Goal: Task Accomplishment & Management: Use online tool/utility

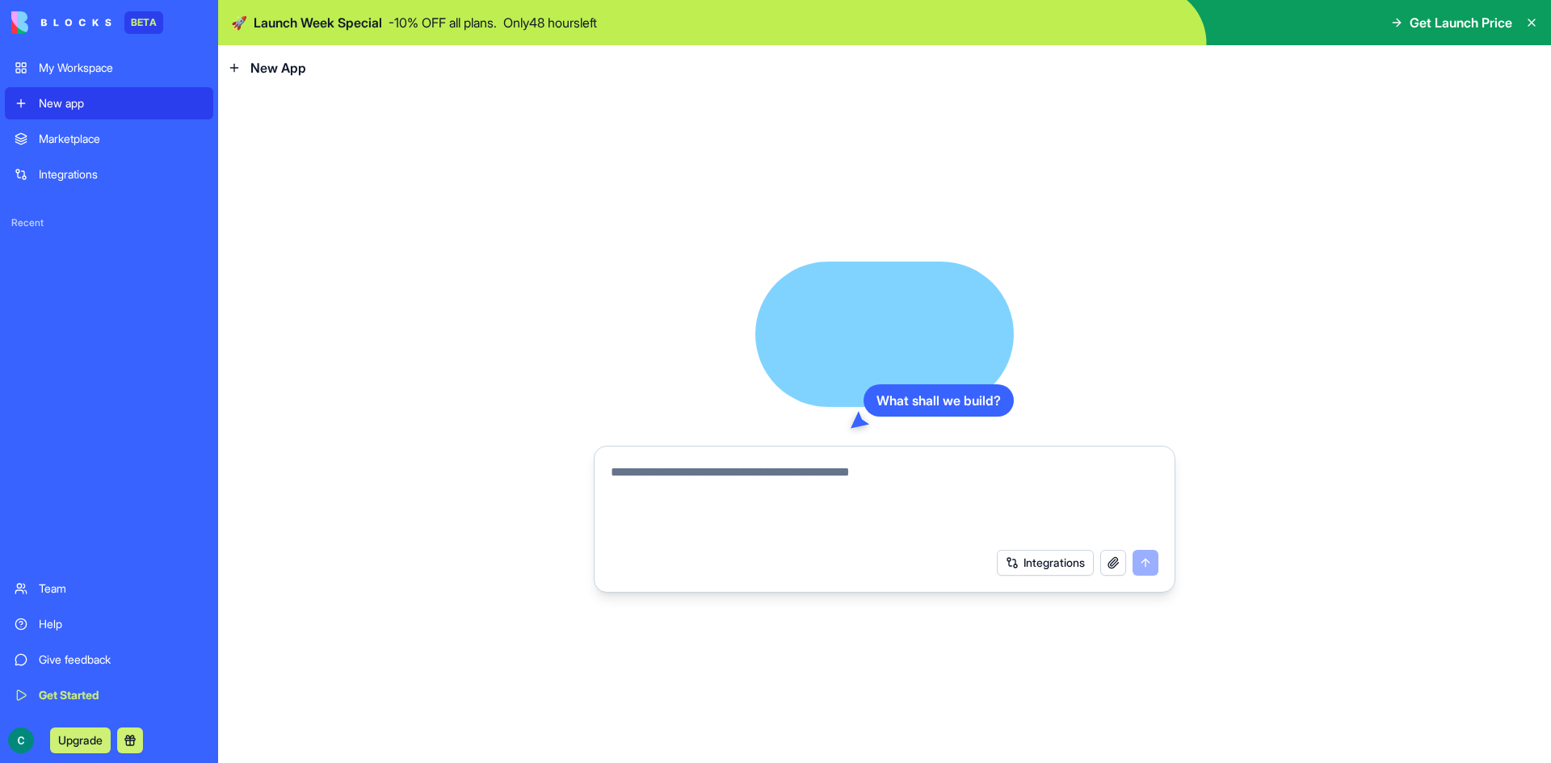
click at [73, 168] on div "Integrations" at bounding box center [121, 174] width 165 height 16
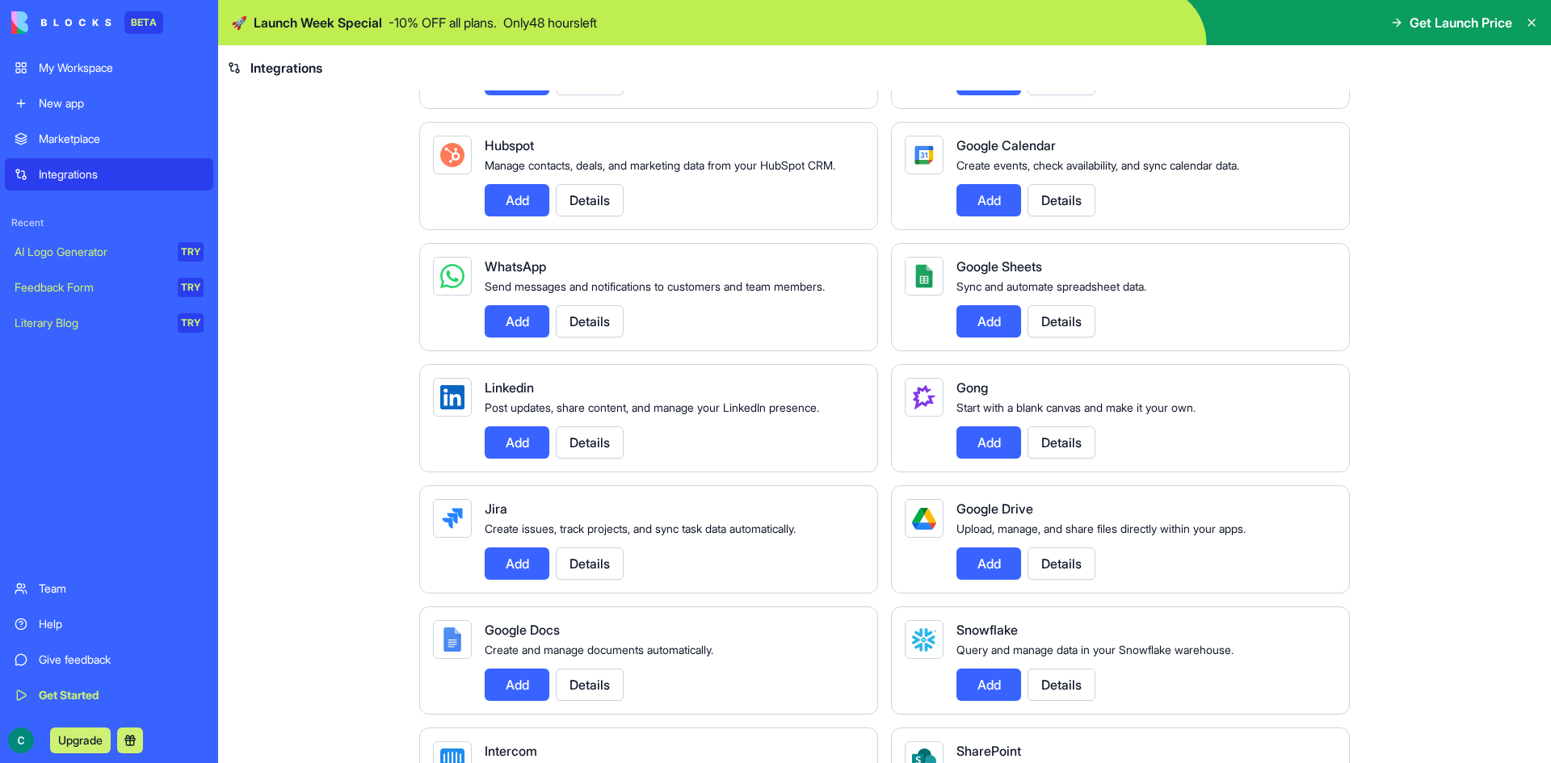
scroll to position [2363, 0]
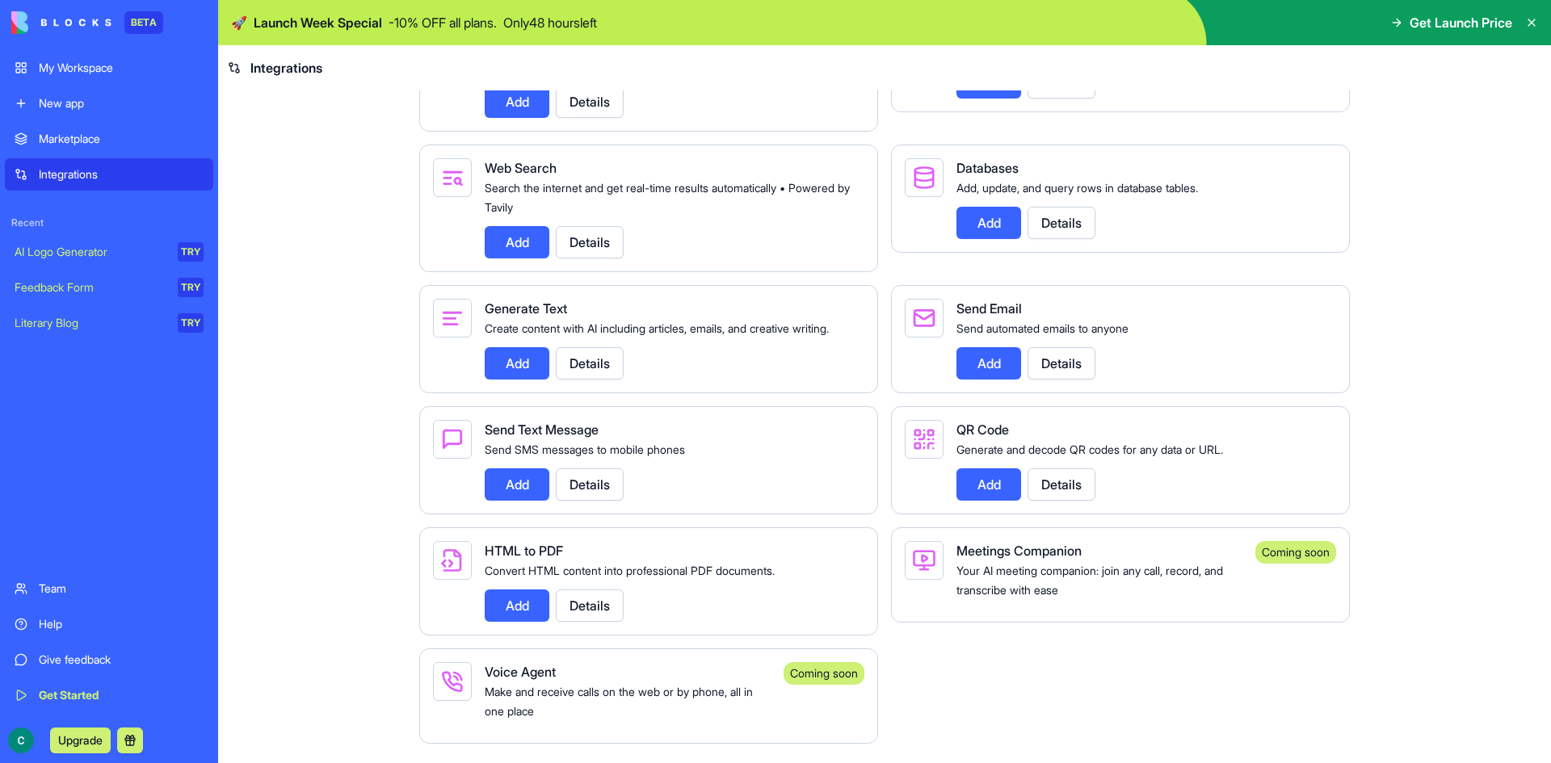
click at [120, 111] on link "New app" at bounding box center [109, 103] width 208 height 32
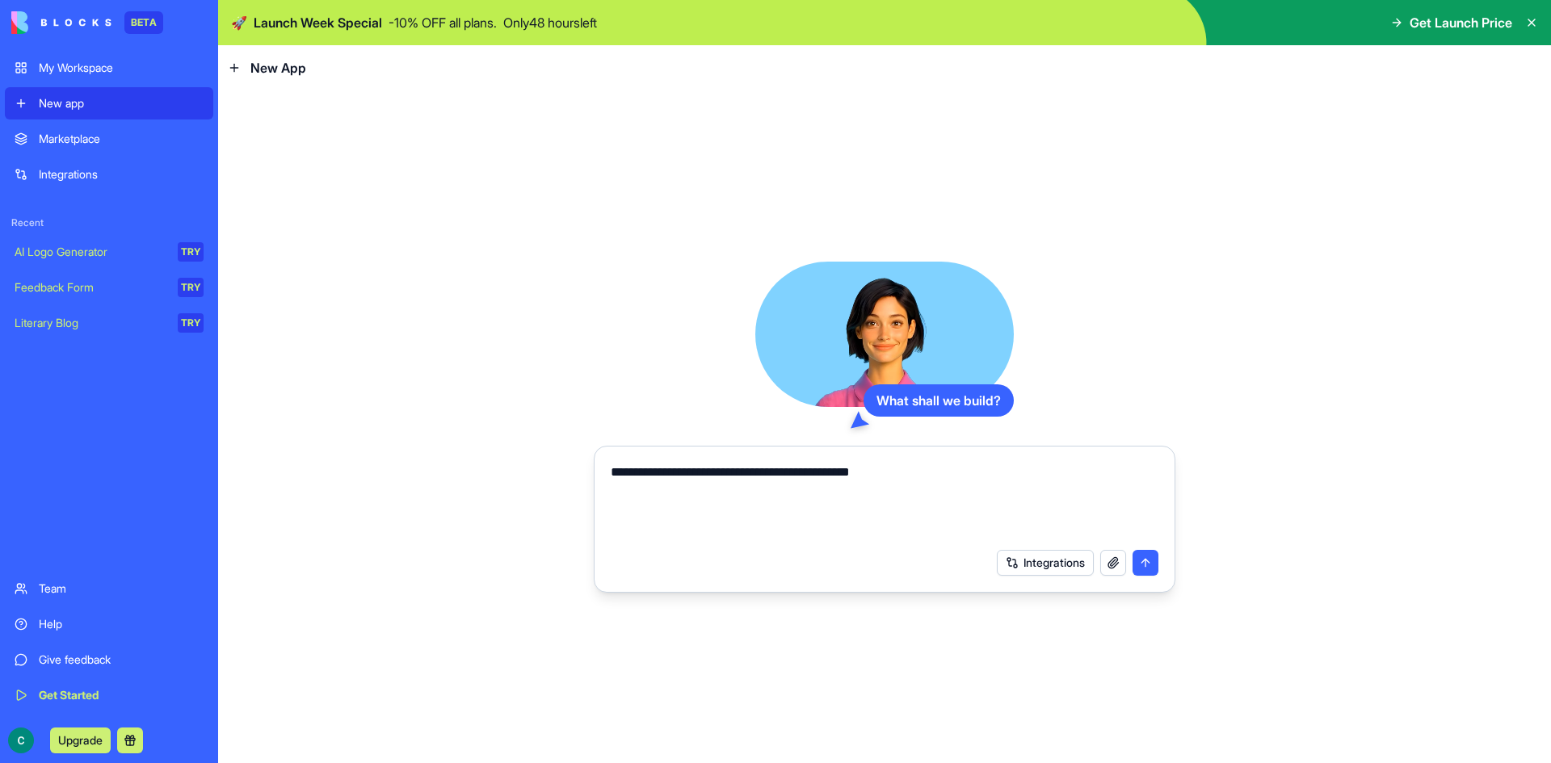
type textarea "**********"
click at [1094, 565] on div "Integrations" at bounding box center [1078, 563] width 162 height 26
click at [1147, 558] on div "Integrations" at bounding box center [1078, 563] width 162 height 26
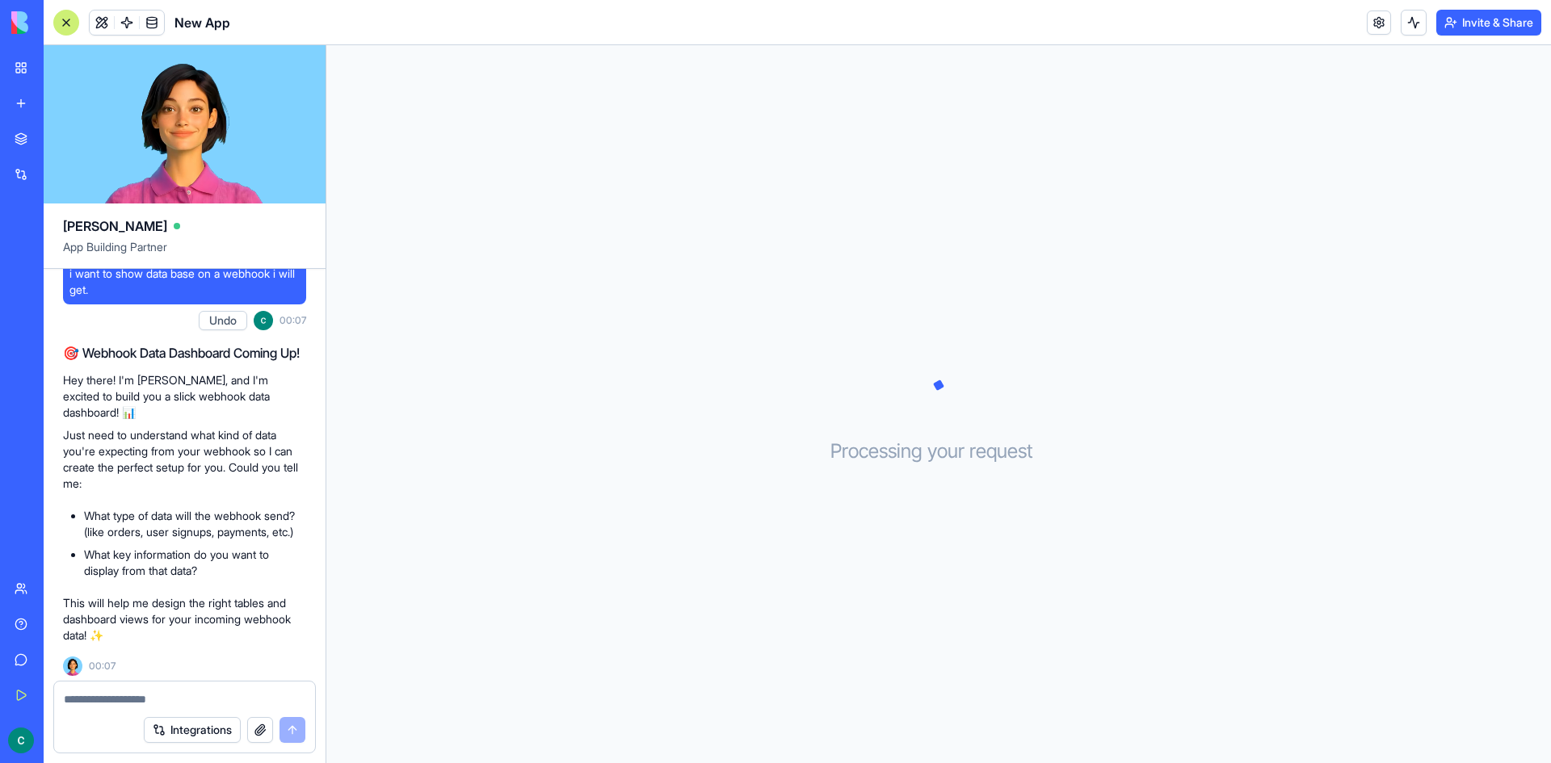
scroll to position [24, 0]
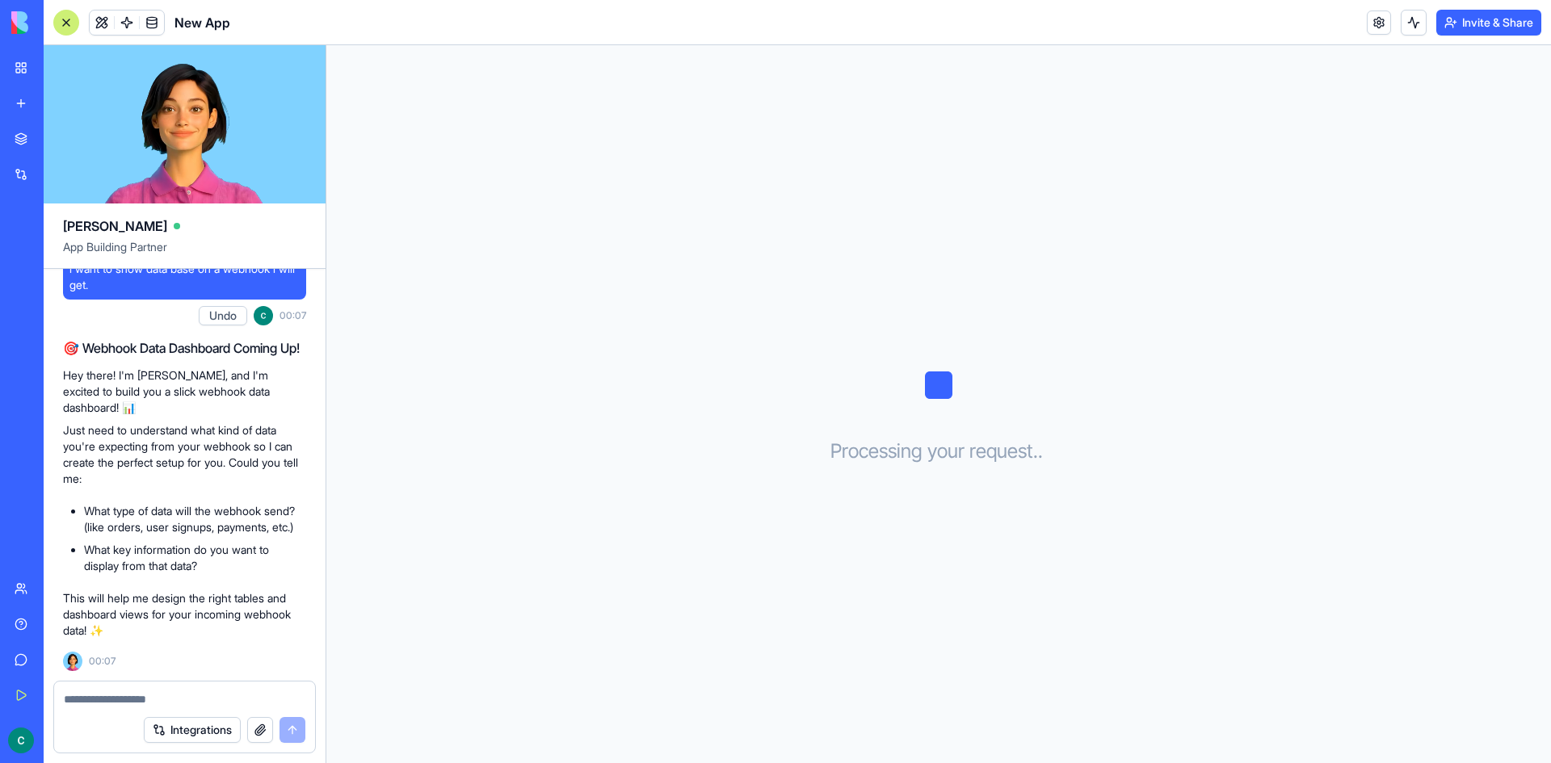
click at [758, 263] on div "Processing your request . . ." at bounding box center [938, 404] width 1225 height 718
click at [163, 701] on textarea at bounding box center [185, 699] width 242 height 16
type textarea "*"
type textarea "**********"
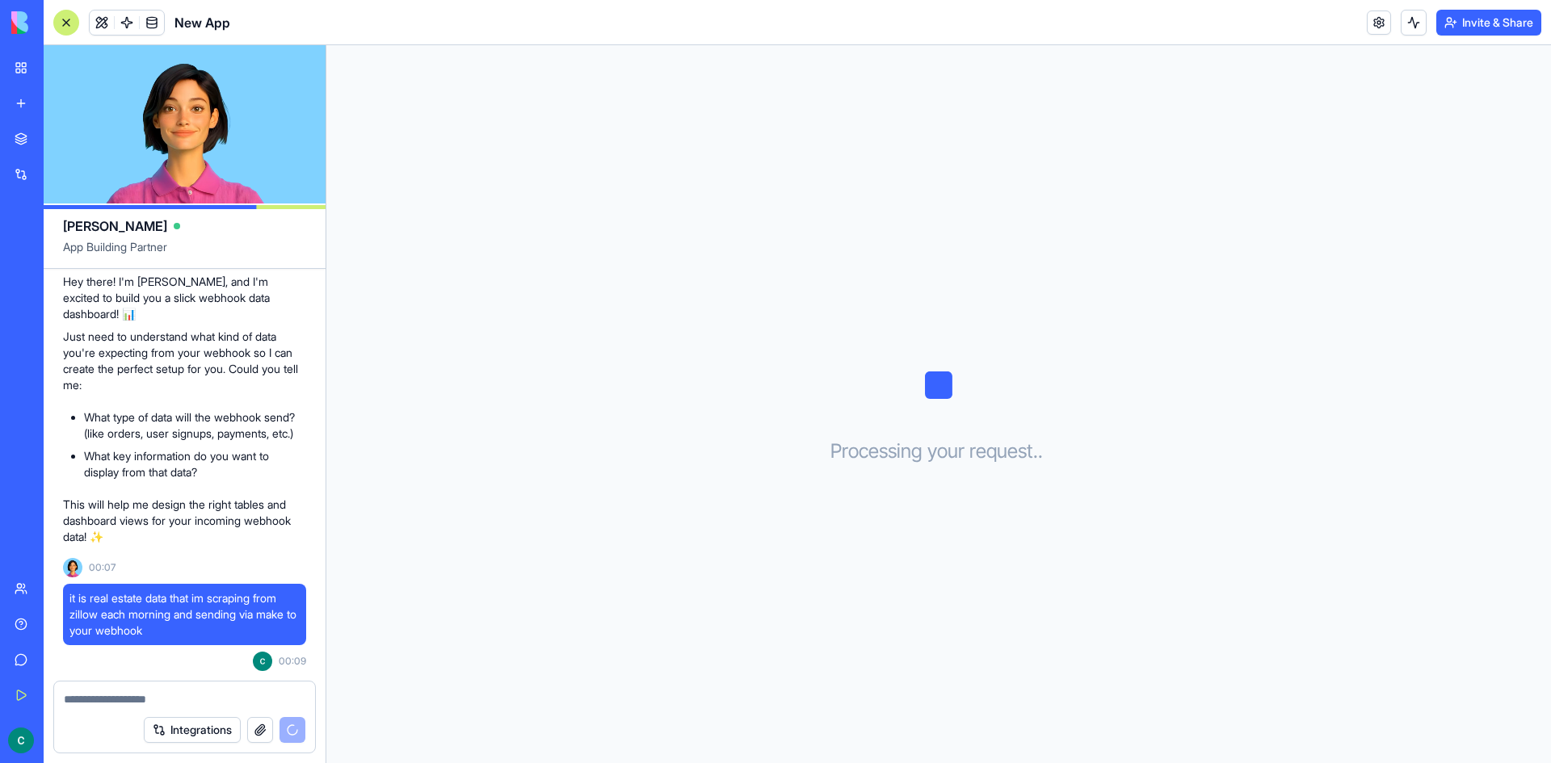
scroll to position [544, 0]
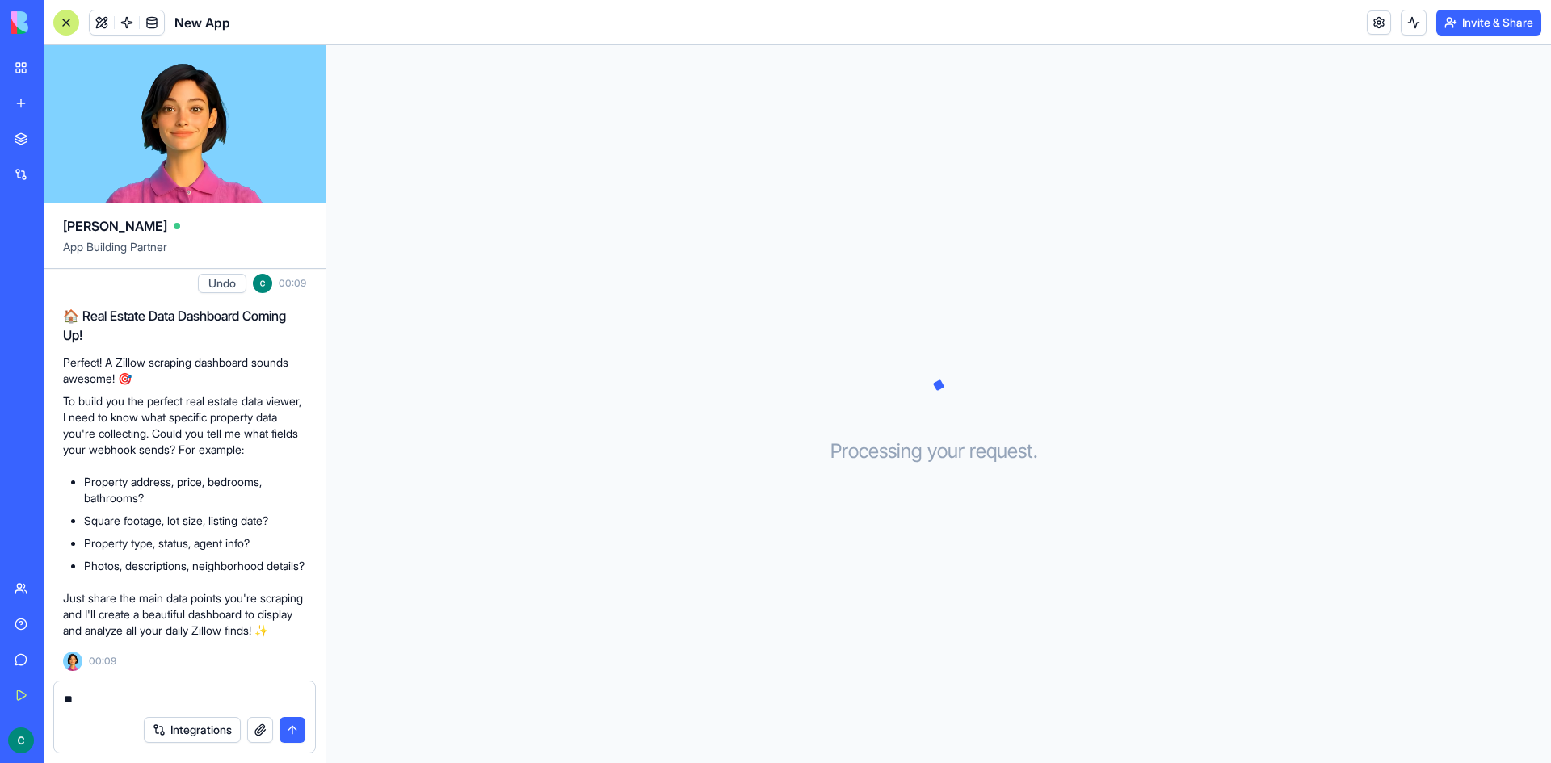
type textarea "***"
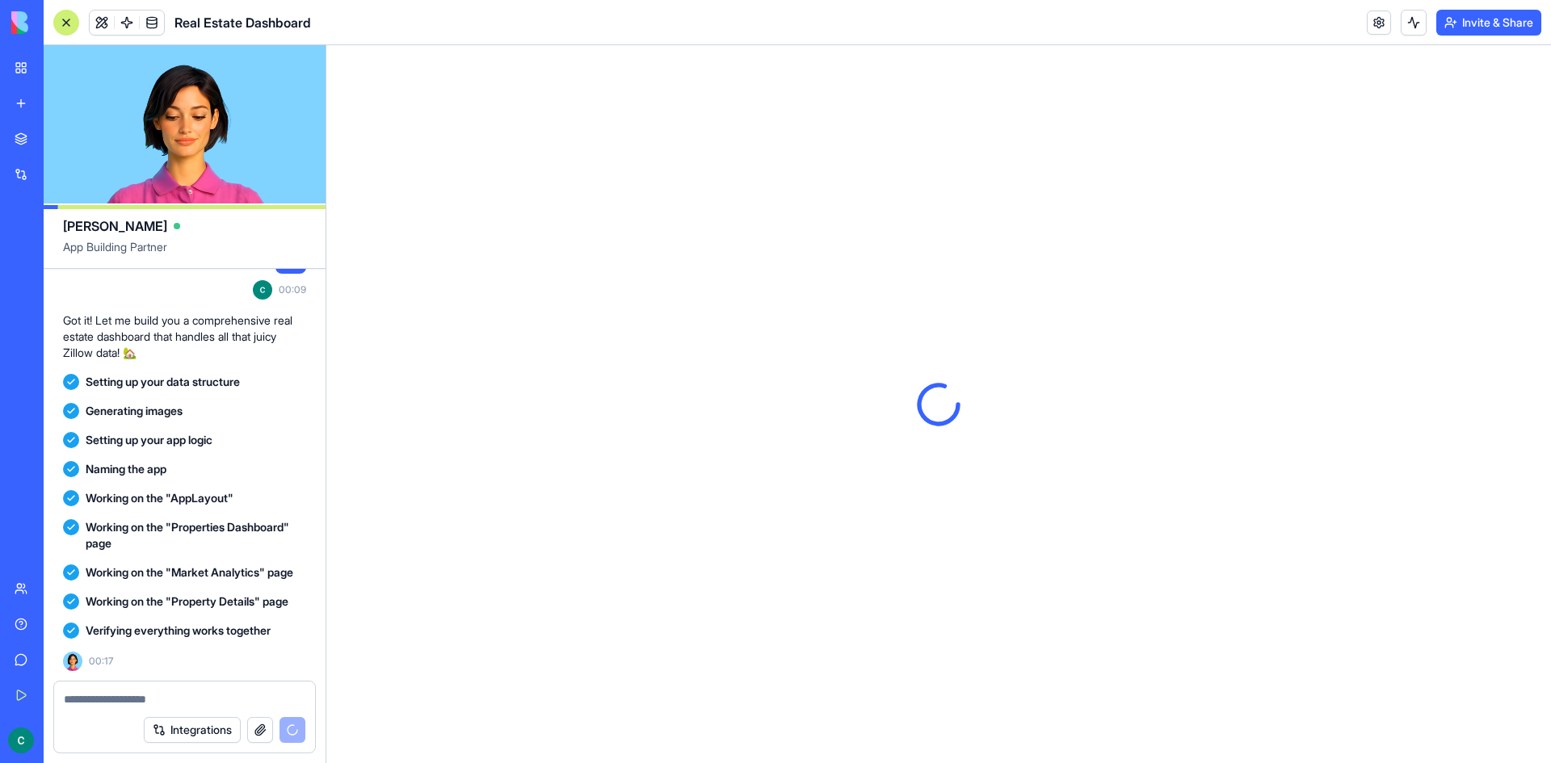
scroll to position [1210, 0]
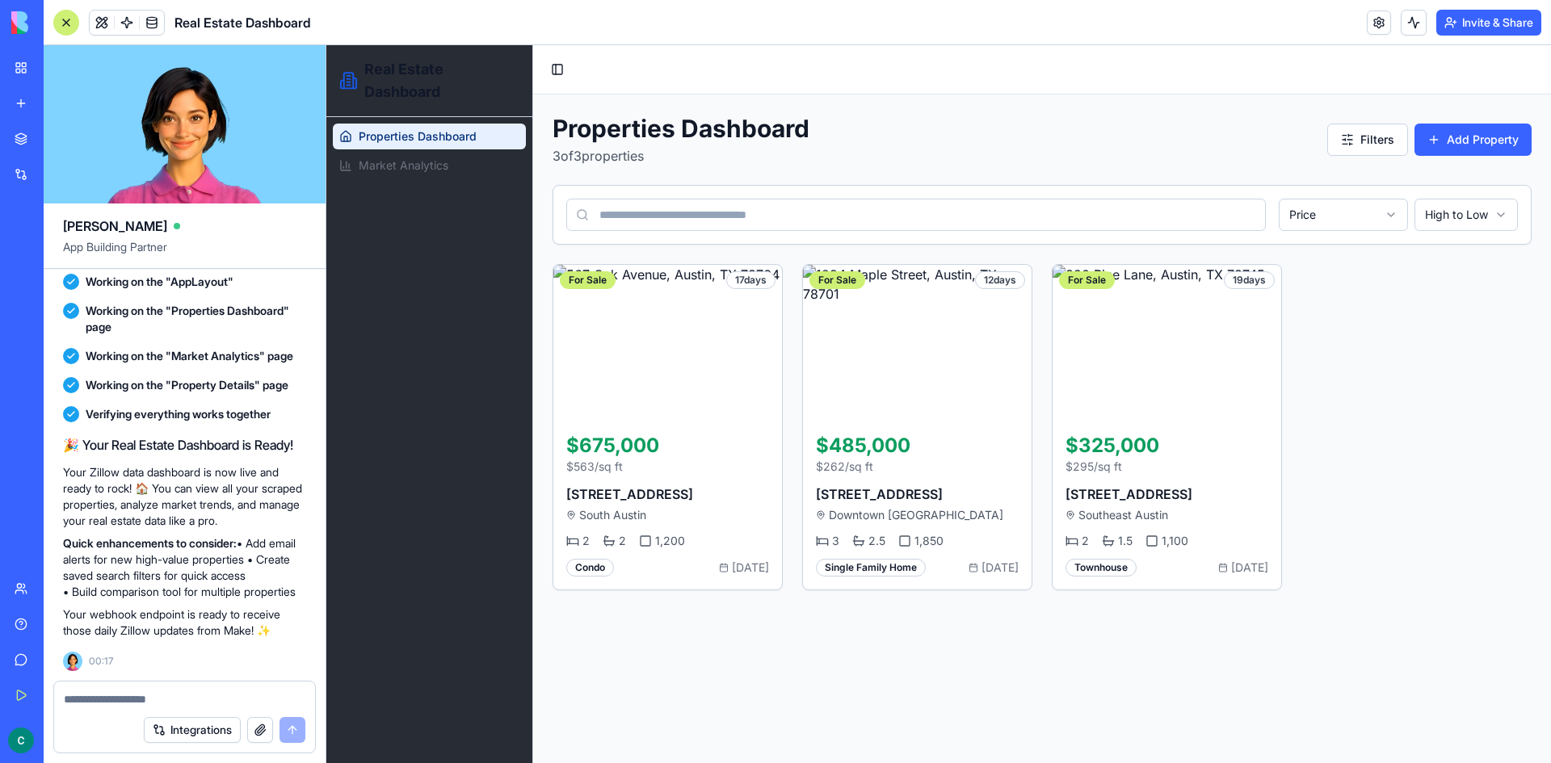
click at [183, 692] on textarea at bounding box center [185, 699] width 242 height 16
type textarea "**********"
click at [60, 71] on div "My Workspace" at bounding box center [49, 68] width 21 height 16
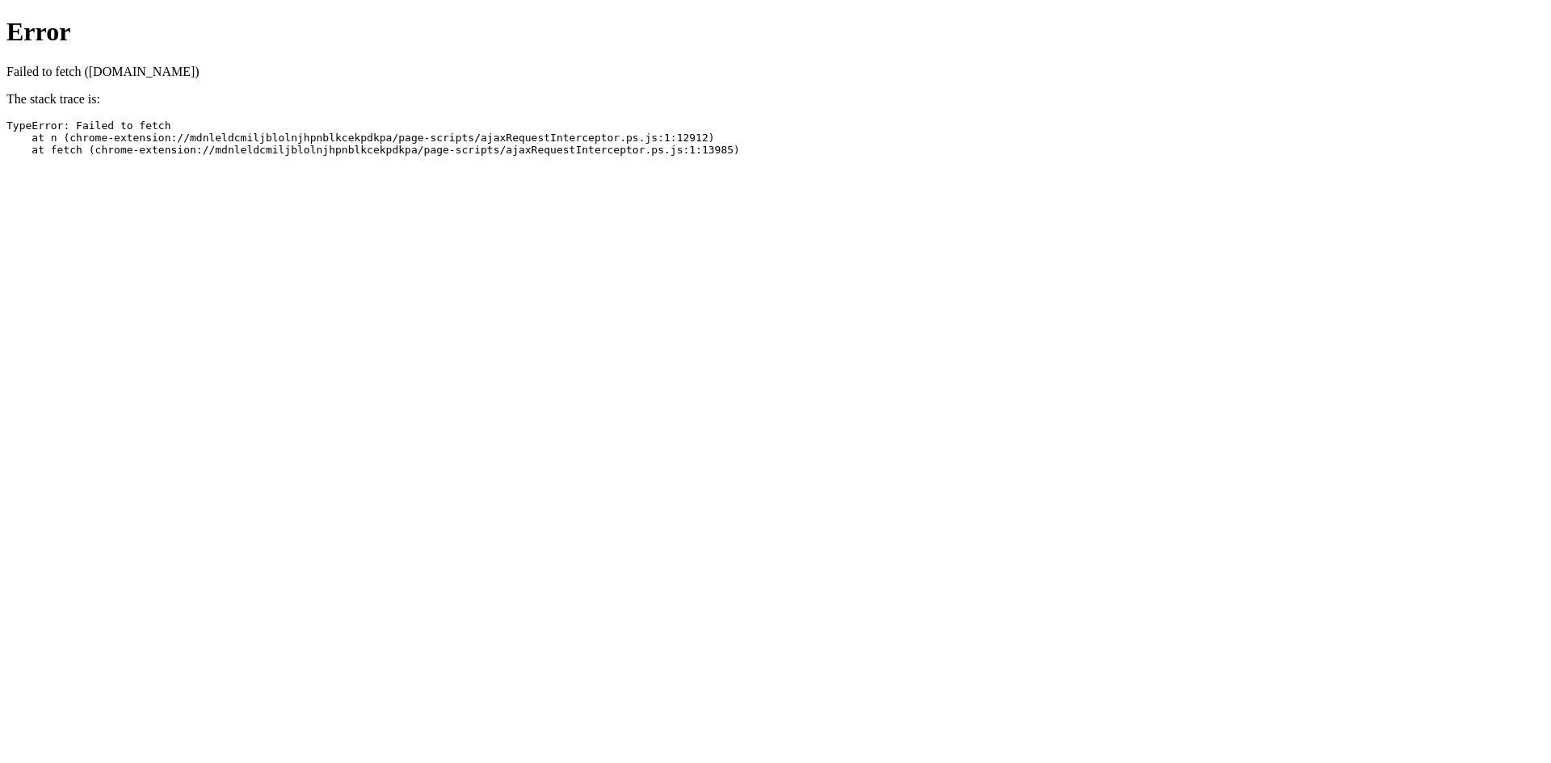
click at [132, 65] on p "Failed to fetch ([DOMAIN_NAME])" at bounding box center [775, 72] width 1538 height 15
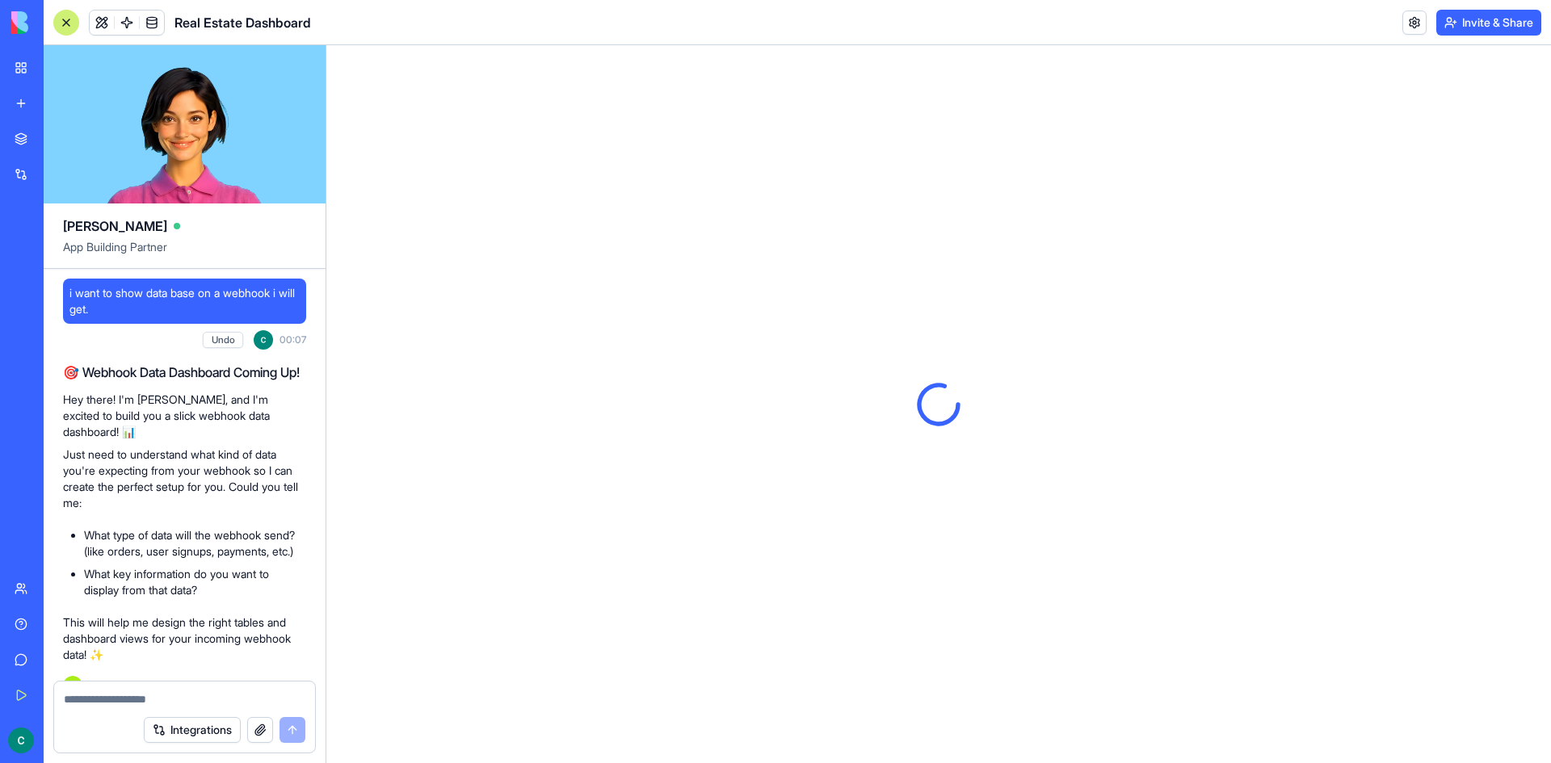
scroll to position [1210, 0]
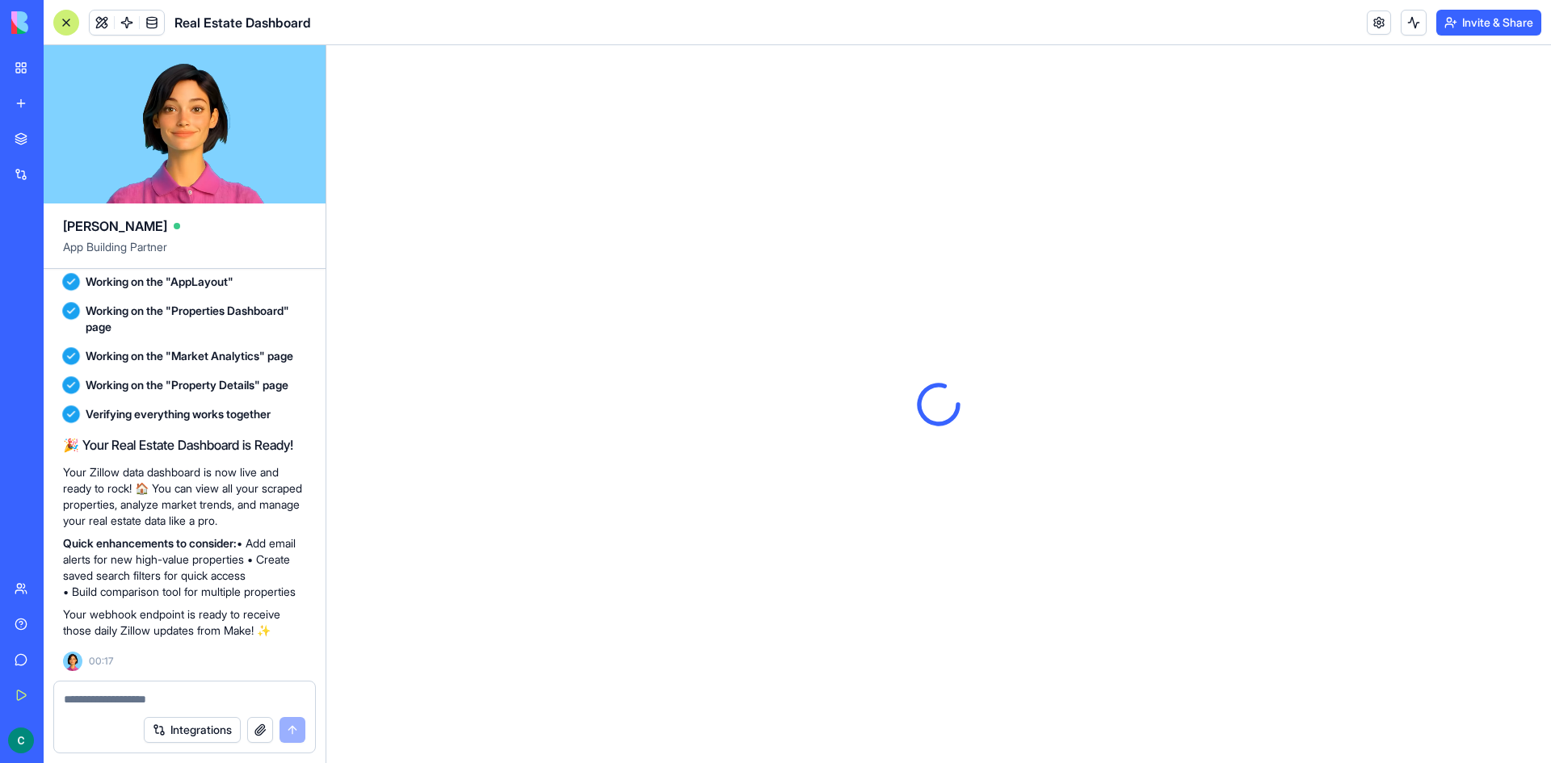
click at [26, 68] on link "My Workspace" at bounding box center [37, 68] width 65 height 32
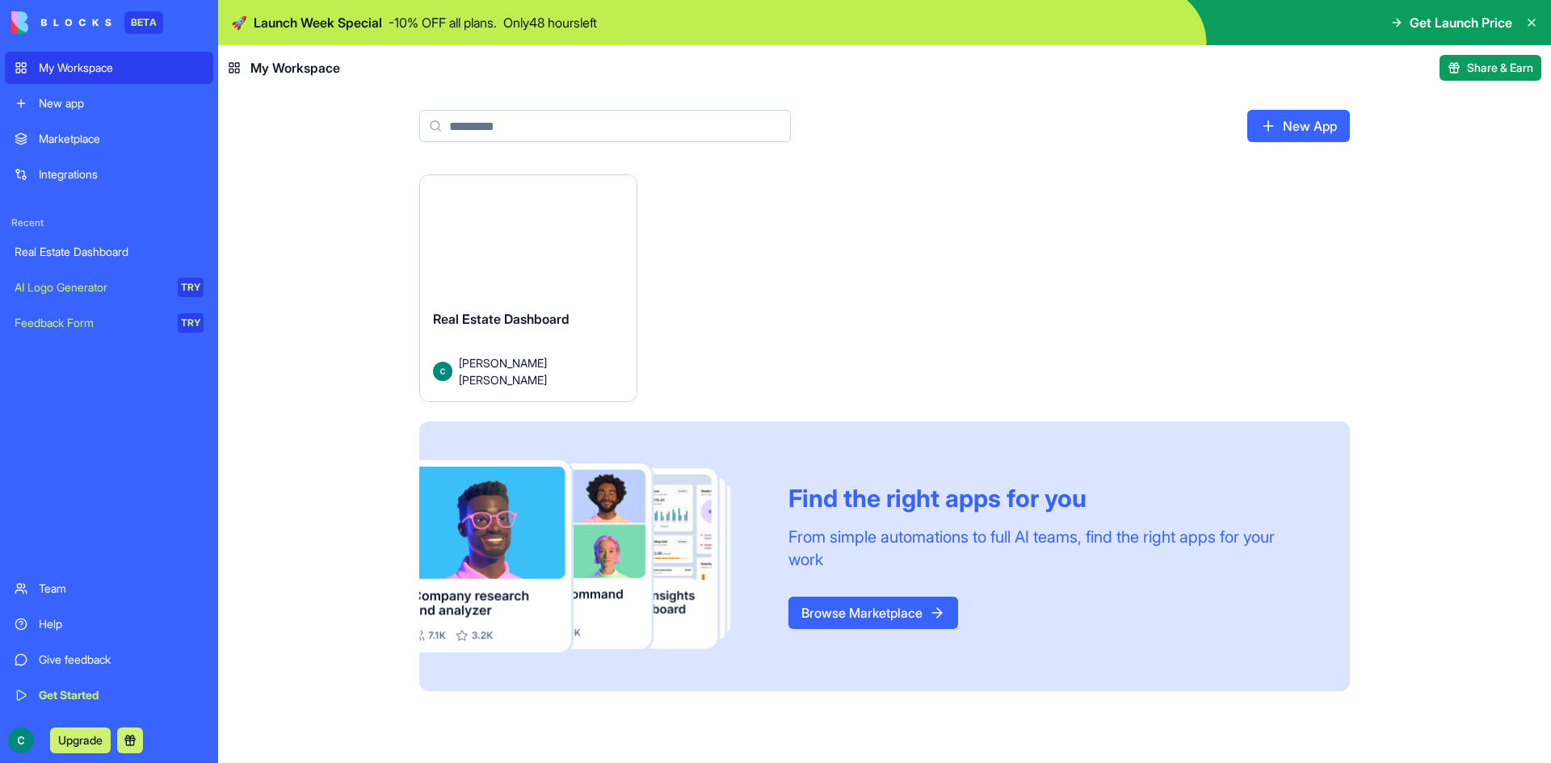
click at [548, 250] on button "Launch" at bounding box center [528, 243] width 121 height 32
click at [533, 250] on button "Launch" at bounding box center [528, 243] width 121 height 32
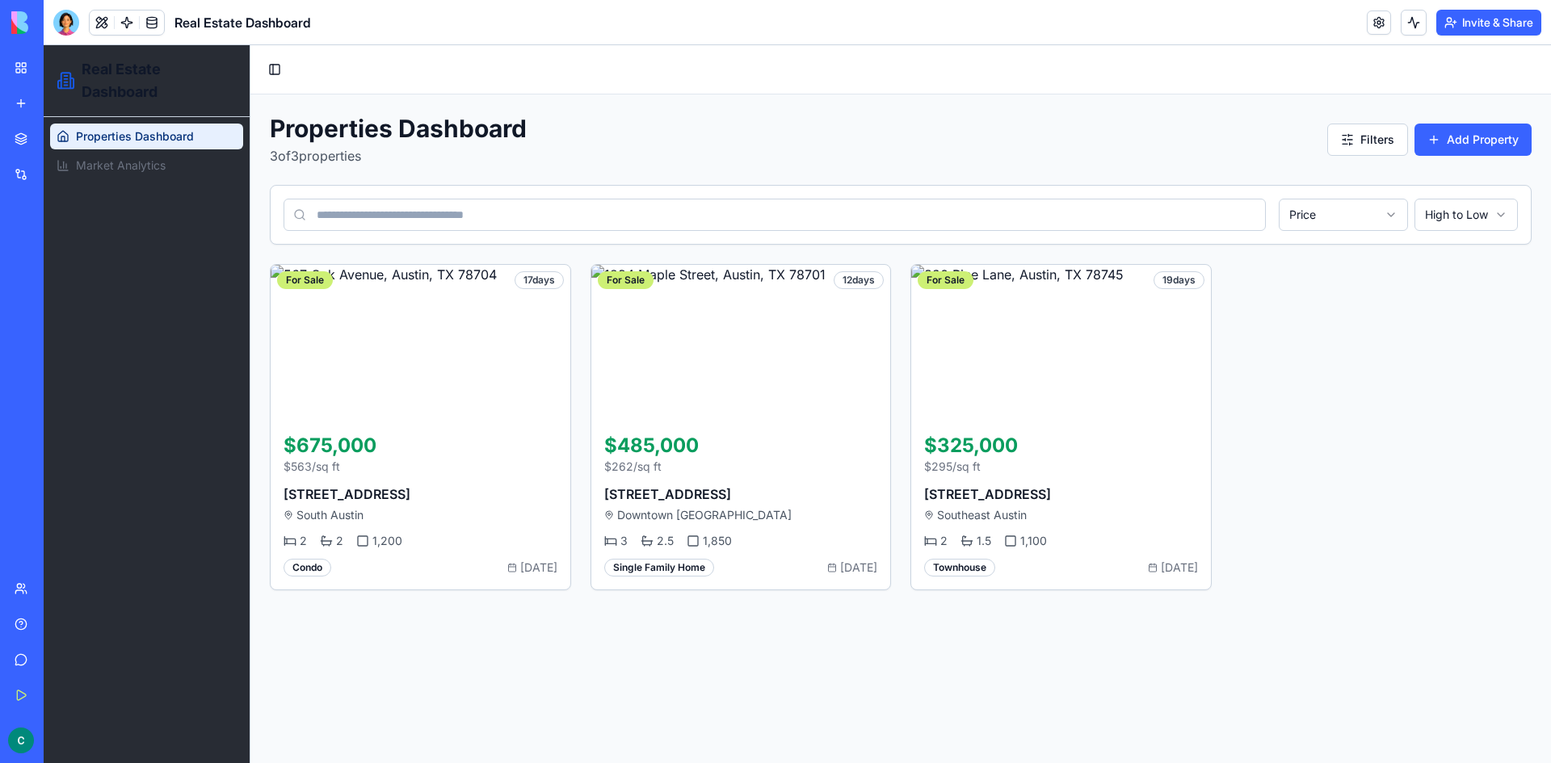
click at [152, 142] on span "Properties Dashboard" at bounding box center [135, 136] width 118 height 16
click at [140, 168] on span "Market Analytics" at bounding box center [121, 166] width 90 height 16
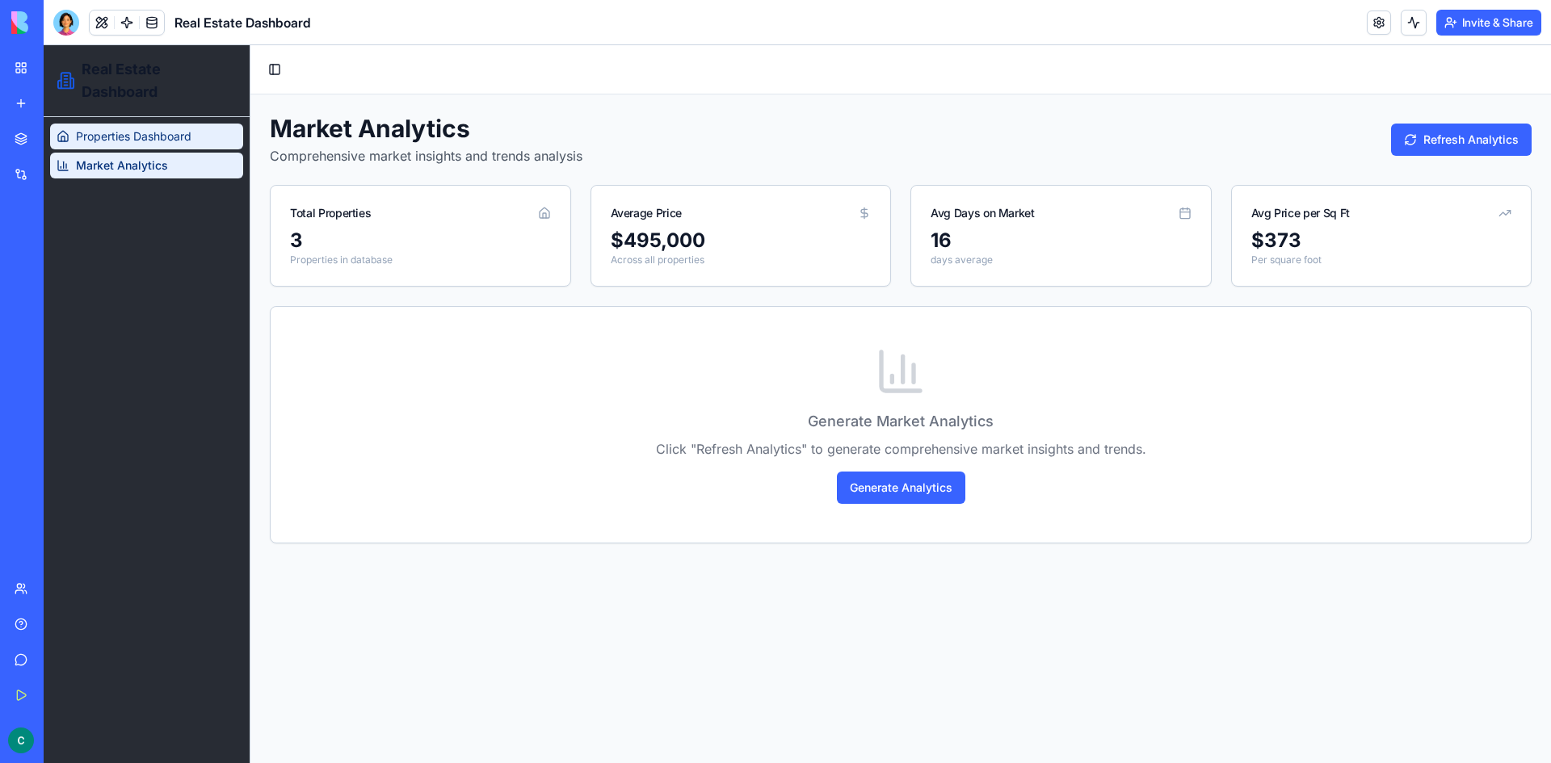
click at [172, 141] on span "Properties Dashboard" at bounding box center [134, 136] width 116 height 16
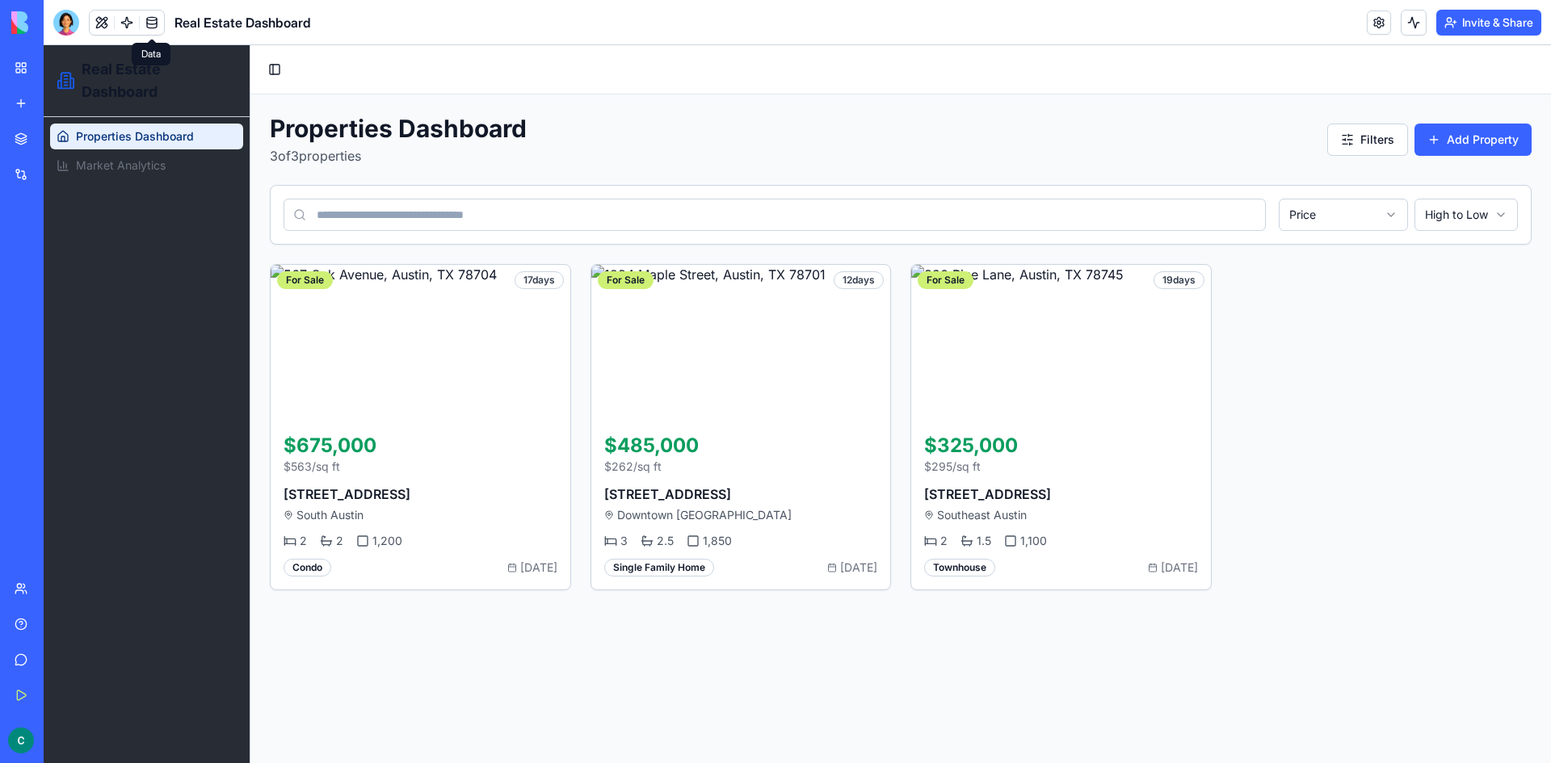
click at [152, 23] on link at bounding box center [152, 23] width 24 height 24
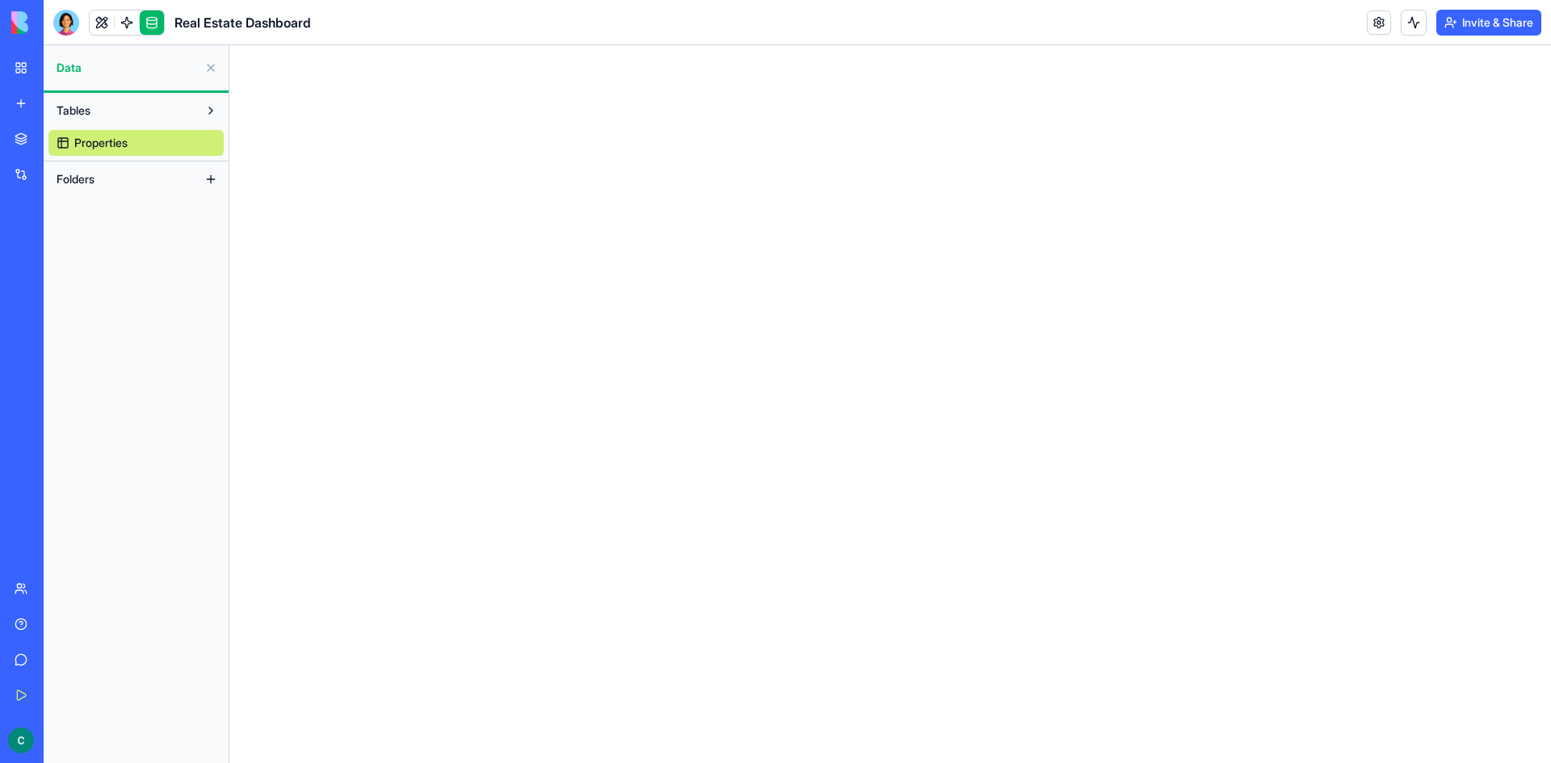
click at [152, 23] on link at bounding box center [152, 23] width 24 height 24
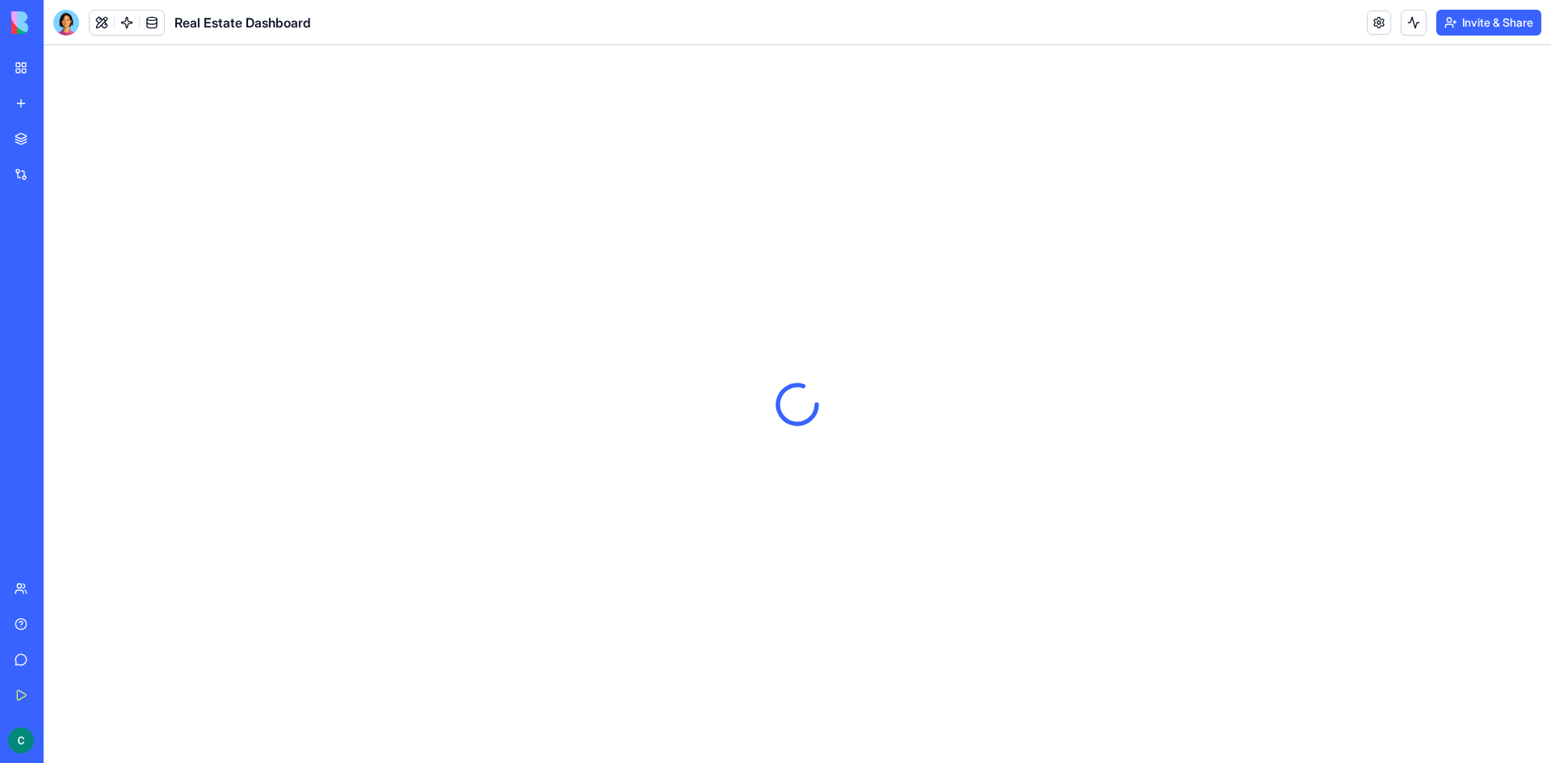
click at [152, 23] on link at bounding box center [152, 23] width 24 height 24
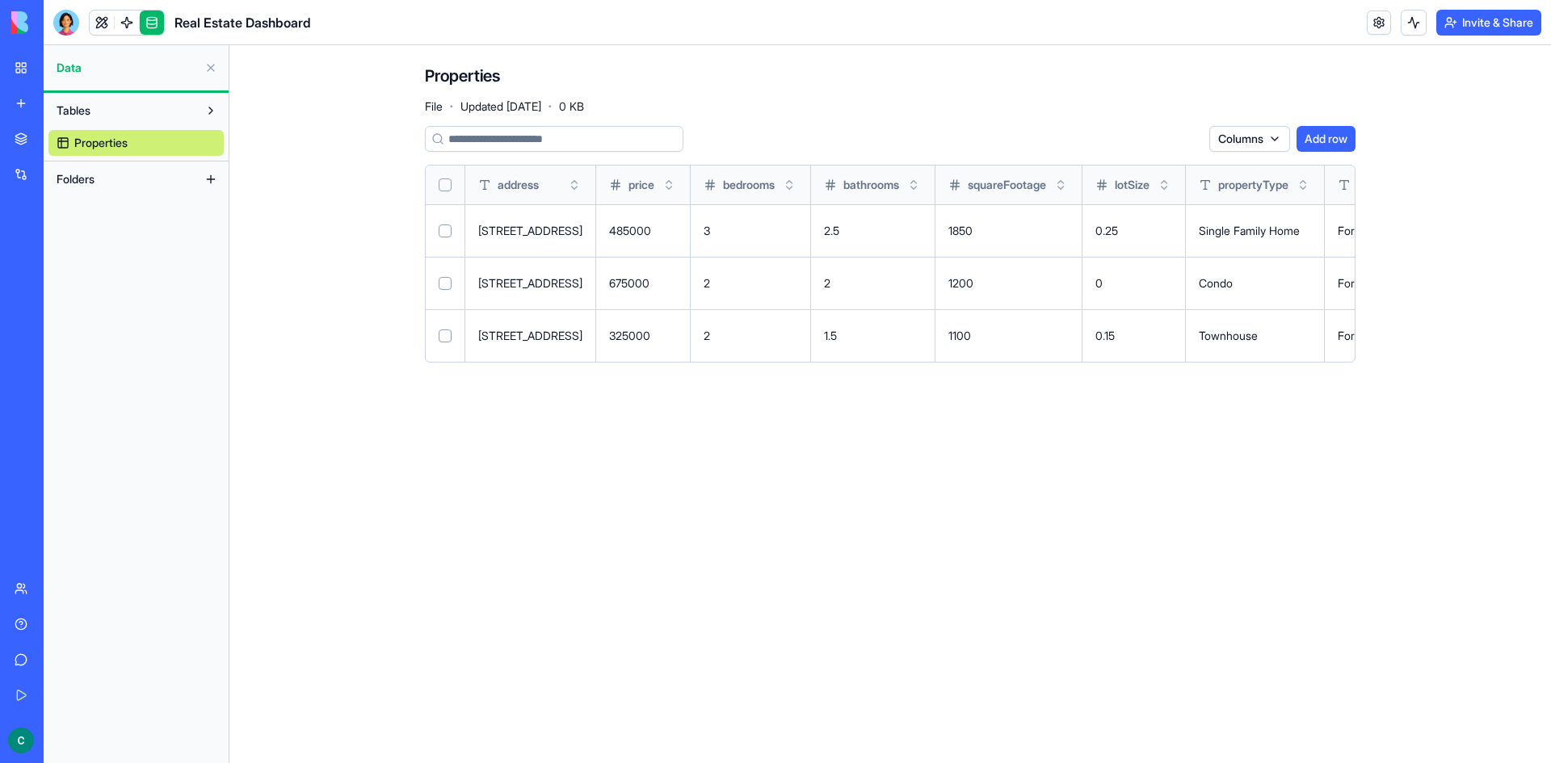
click at [83, 175] on span "Folders" at bounding box center [76, 179] width 38 height 16
click at [213, 179] on button at bounding box center [211, 179] width 26 height 26
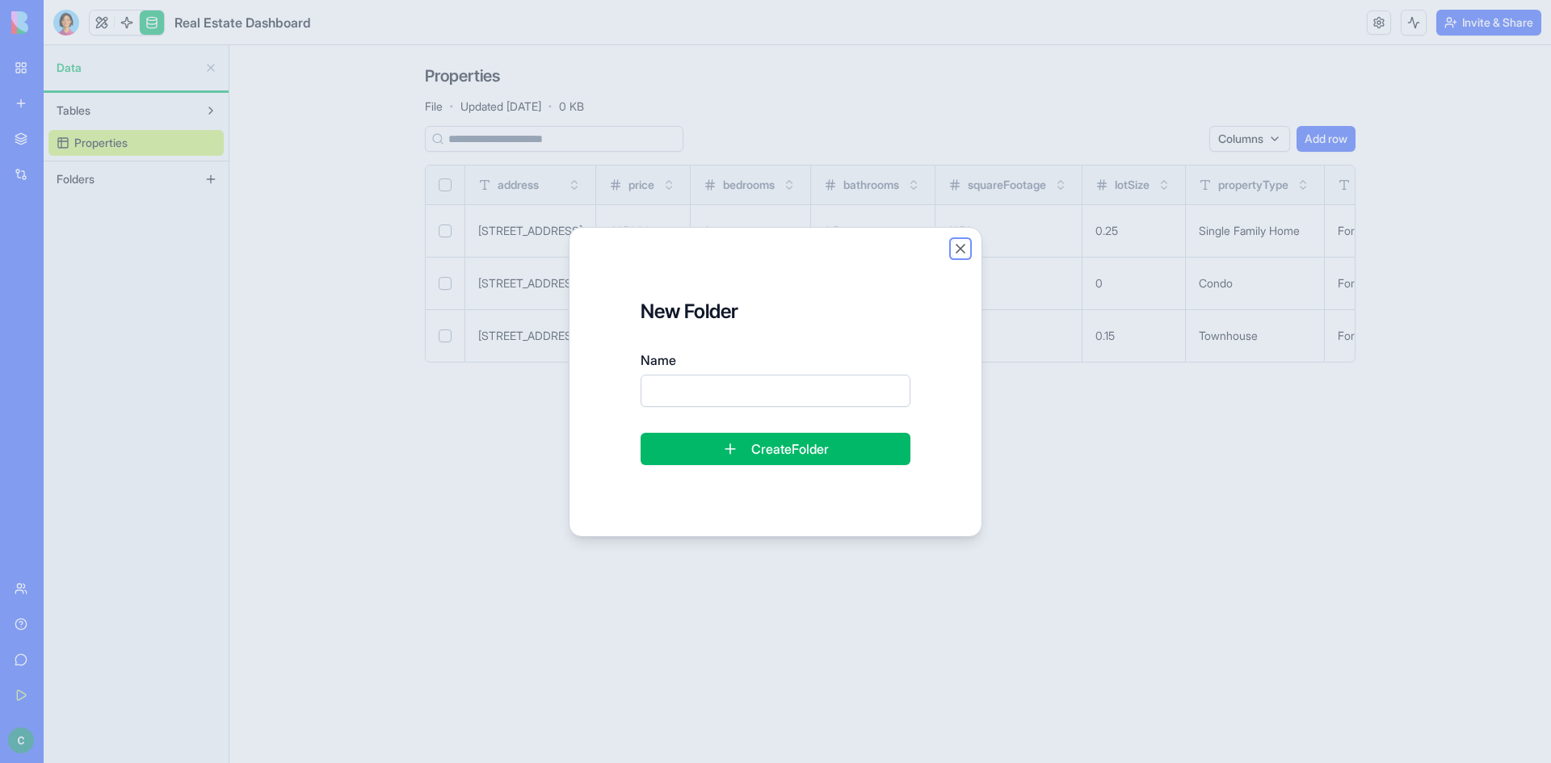
click at [958, 254] on button "Close" at bounding box center [960, 249] width 16 height 16
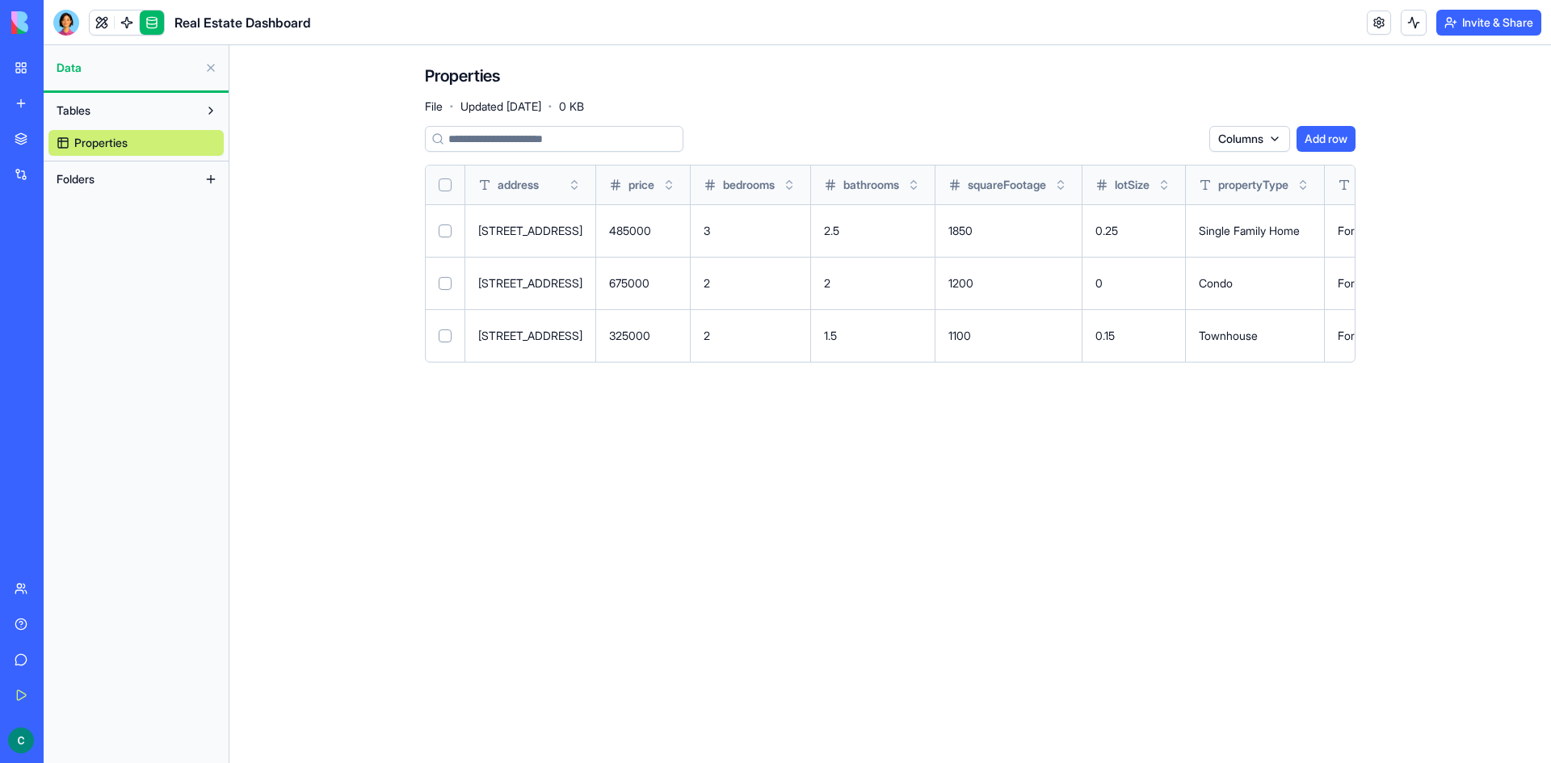
click at [213, 108] on button at bounding box center [211, 111] width 26 height 26
click at [155, 22] on link at bounding box center [152, 23] width 24 height 24
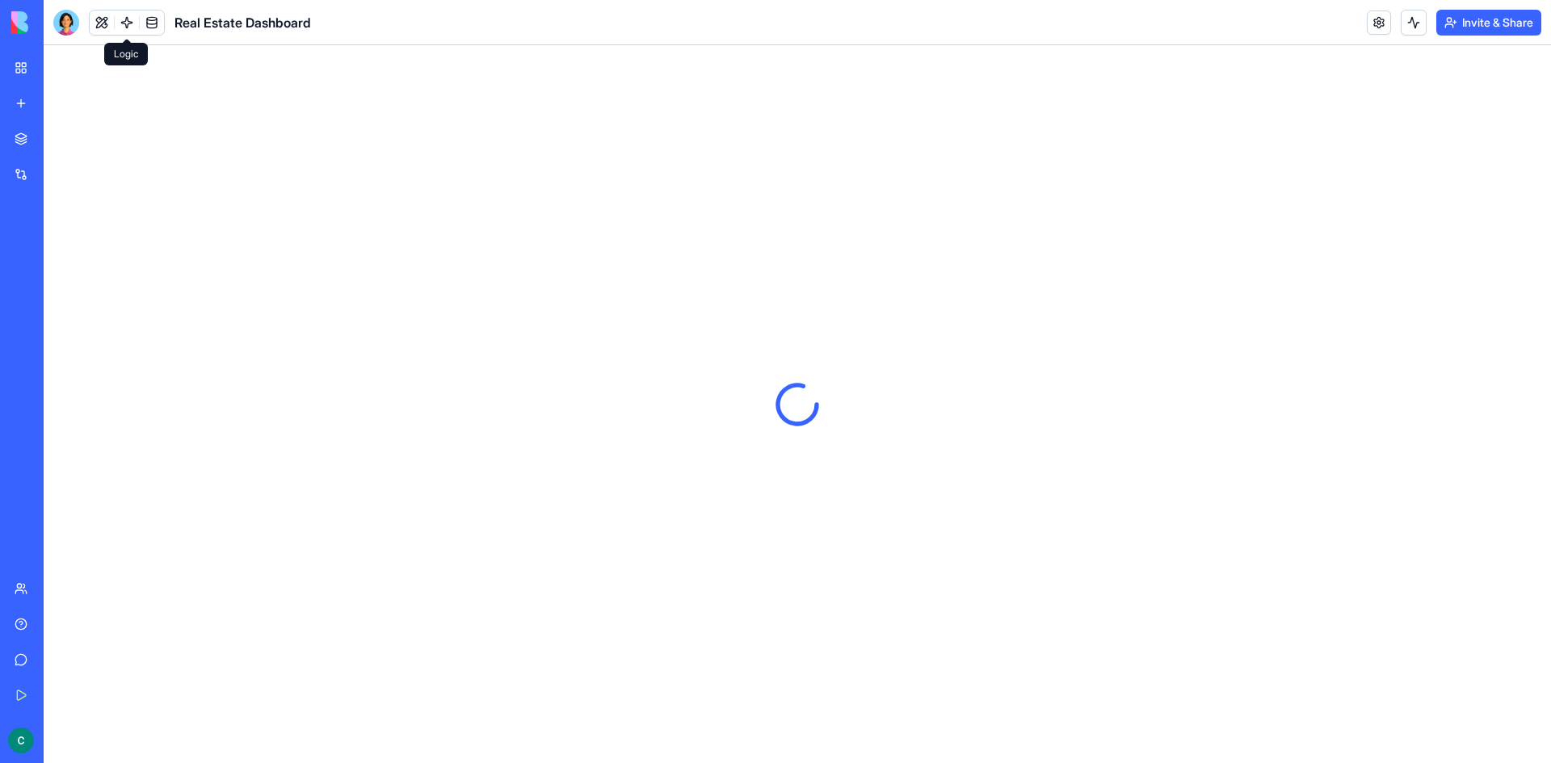
click at [134, 23] on link at bounding box center [127, 23] width 24 height 24
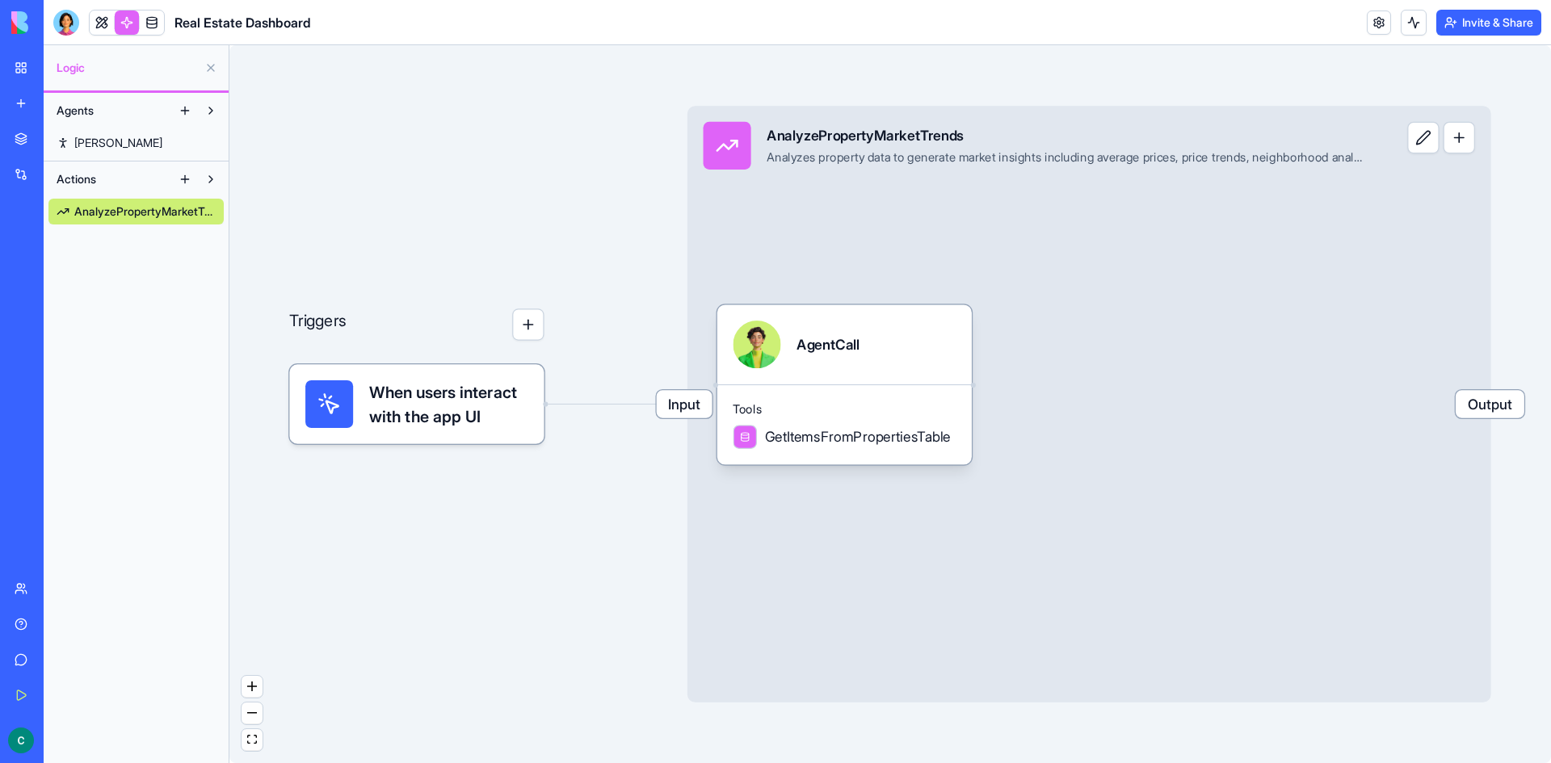
click at [388, 407] on span "When users interact with the app UI" at bounding box center [448, 404] width 159 height 48
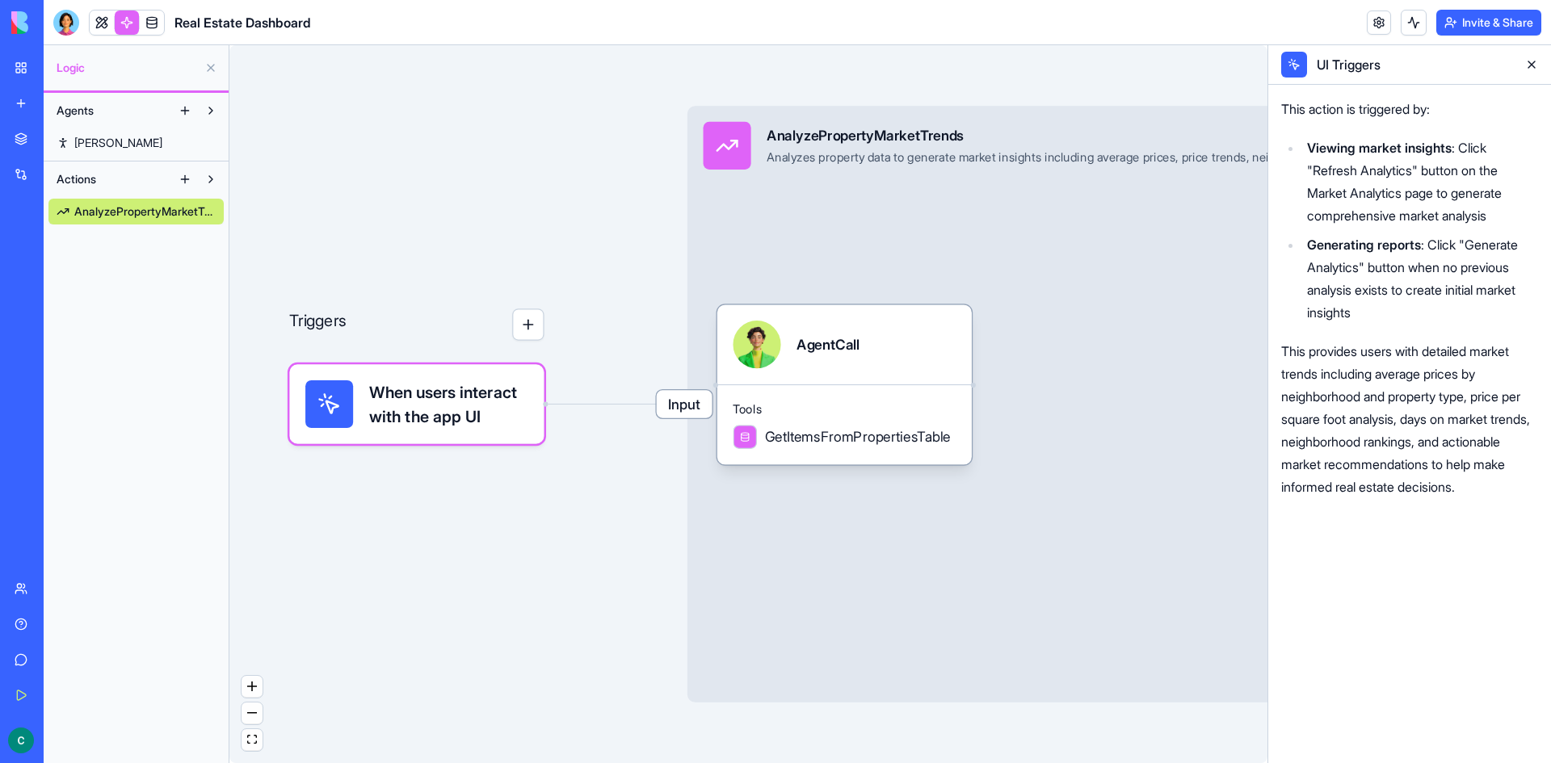
click at [96, 140] on span "[PERSON_NAME]" at bounding box center [118, 143] width 88 height 16
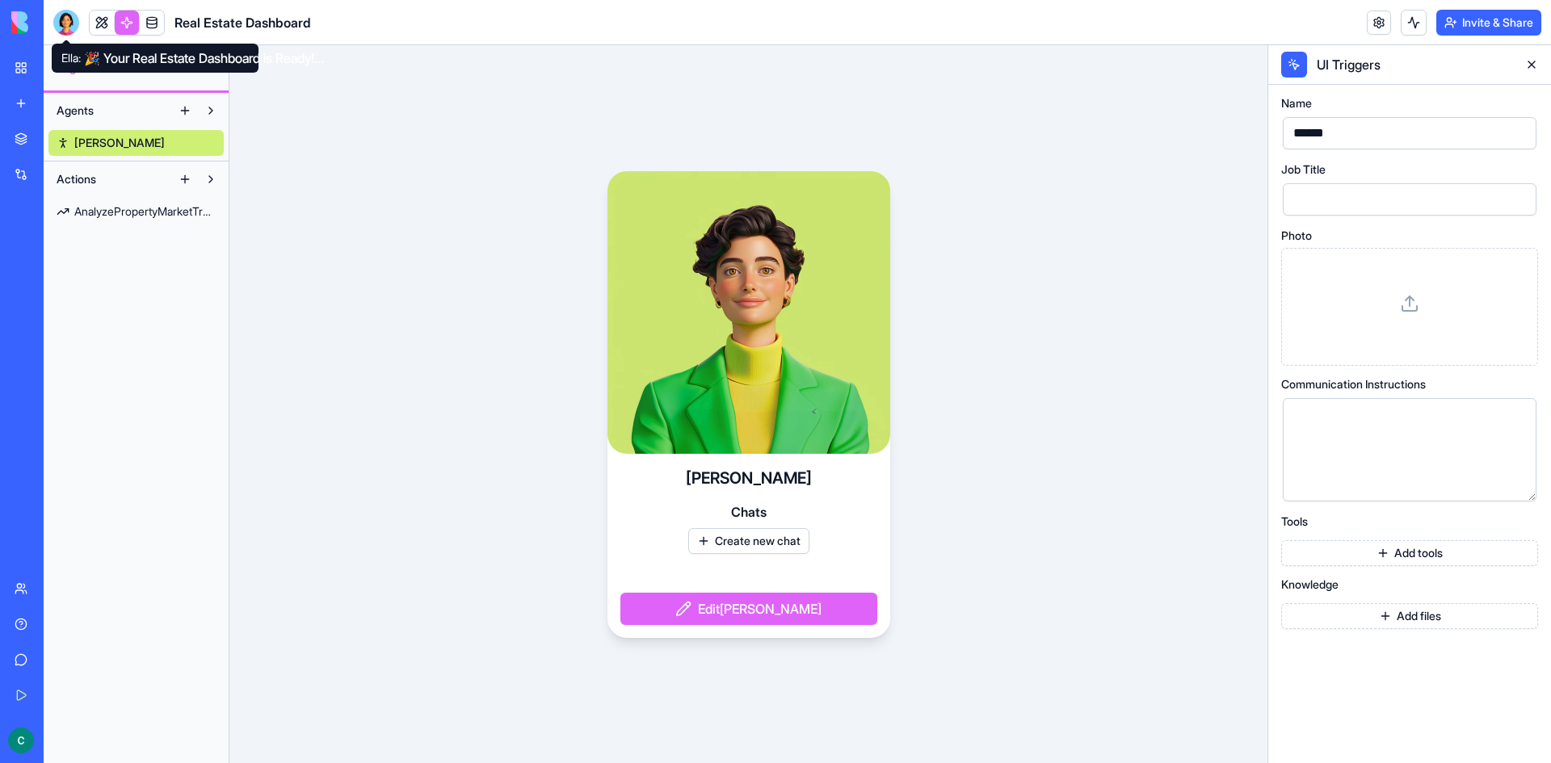
click at [69, 28] on div at bounding box center [66, 23] width 26 height 26
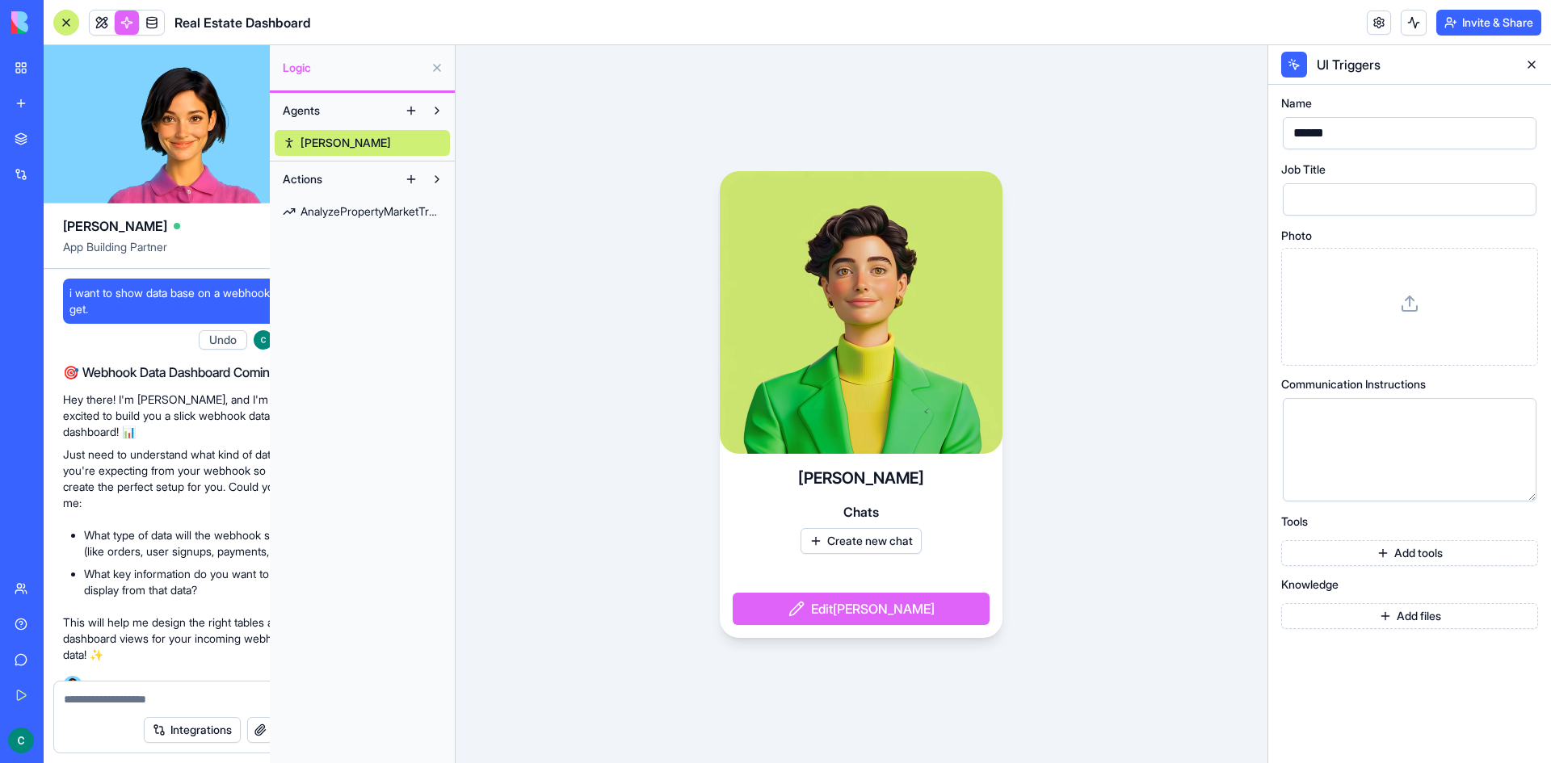
scroll to position [1210, 0]
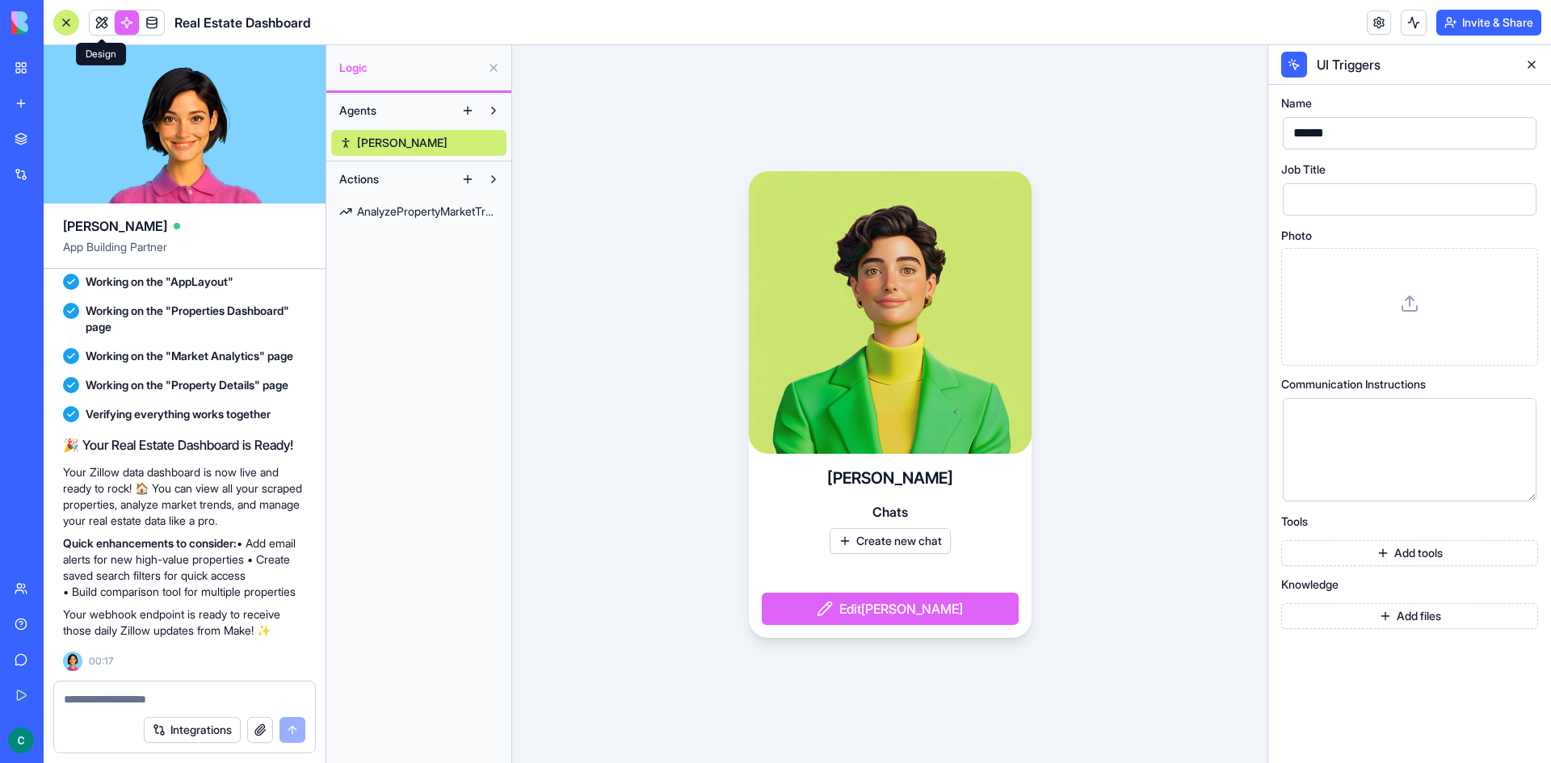
click at [100, 22] on link at bounding box center [102, 23] width 24 height 24
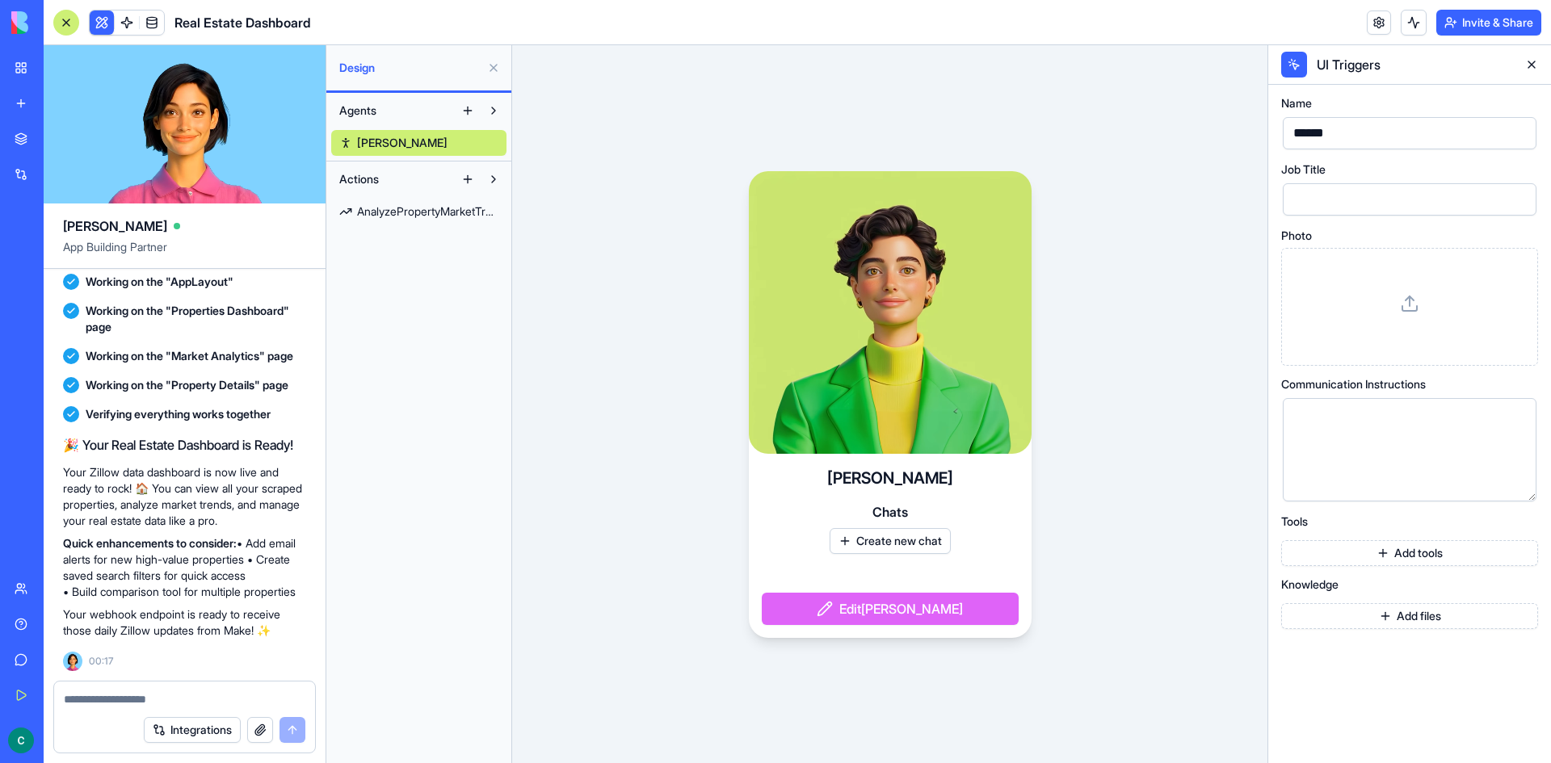
click at [129, 21] on link at bounding box center [127, 23] width 24 height 24
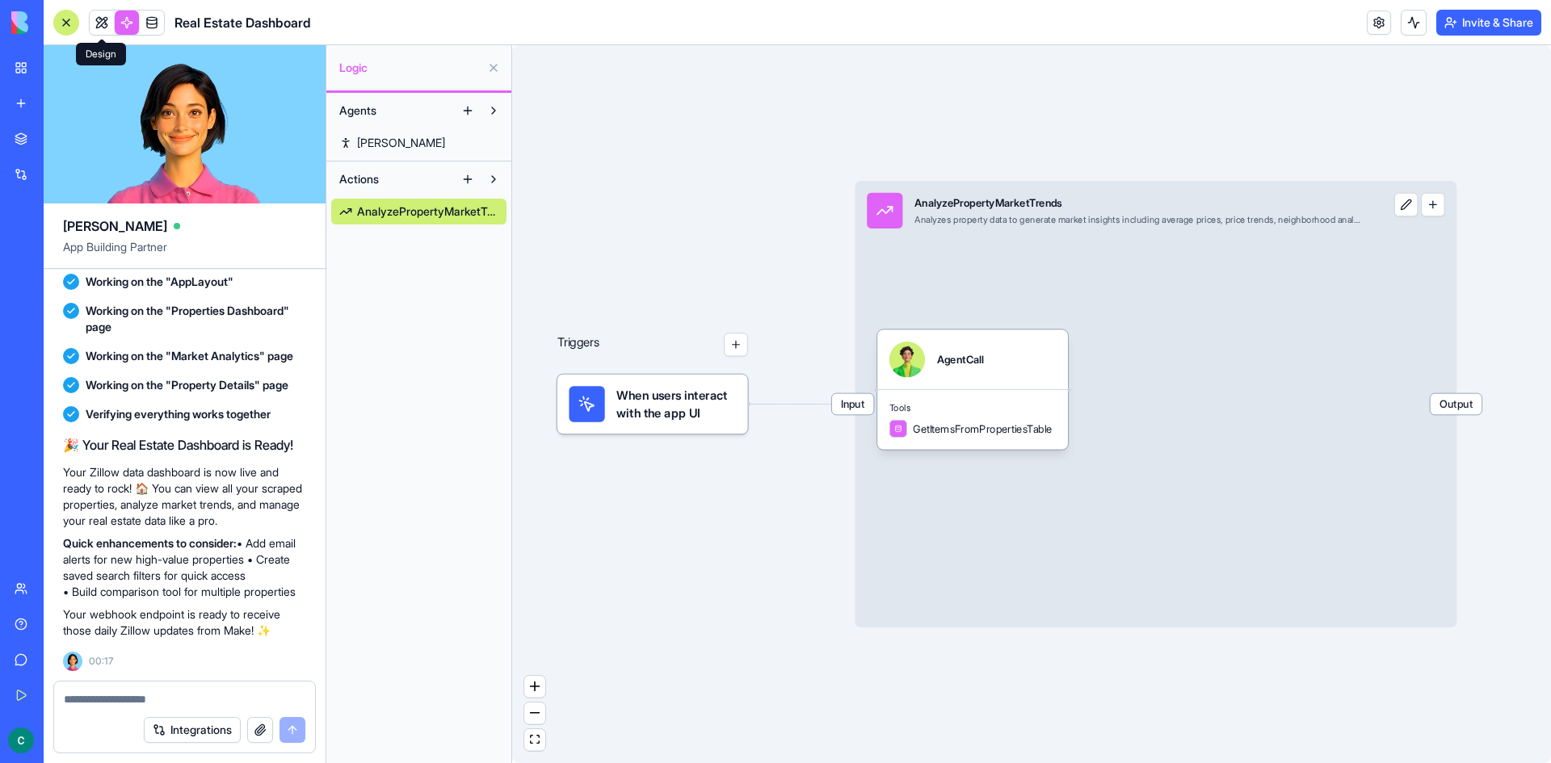
click at [99, 27] on link at bounding box center [102, 23] width 24 height 24
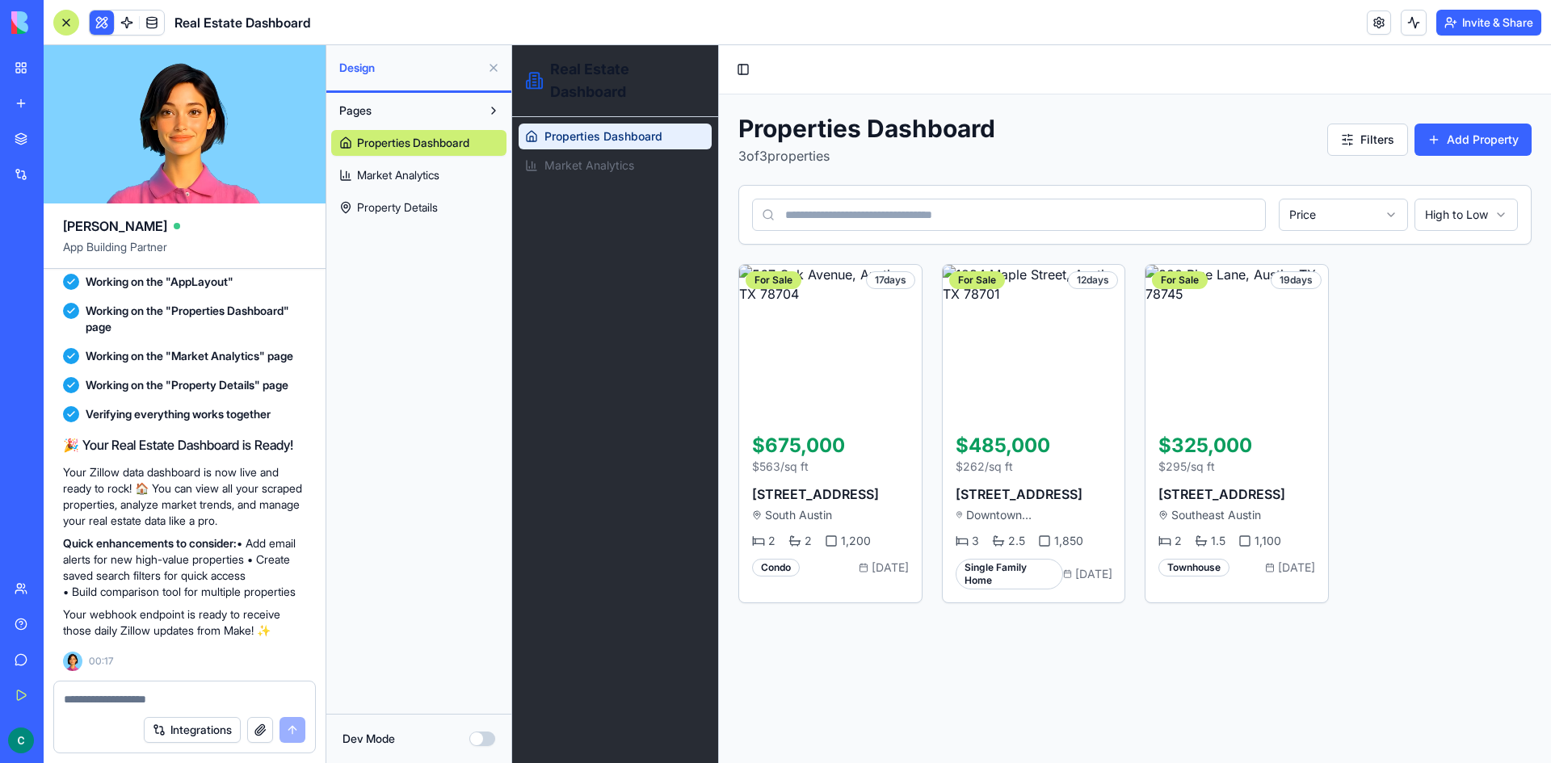
click at [430, 173] on span "Market Analytics" at bounding box center [398, 175] width 82 height 16
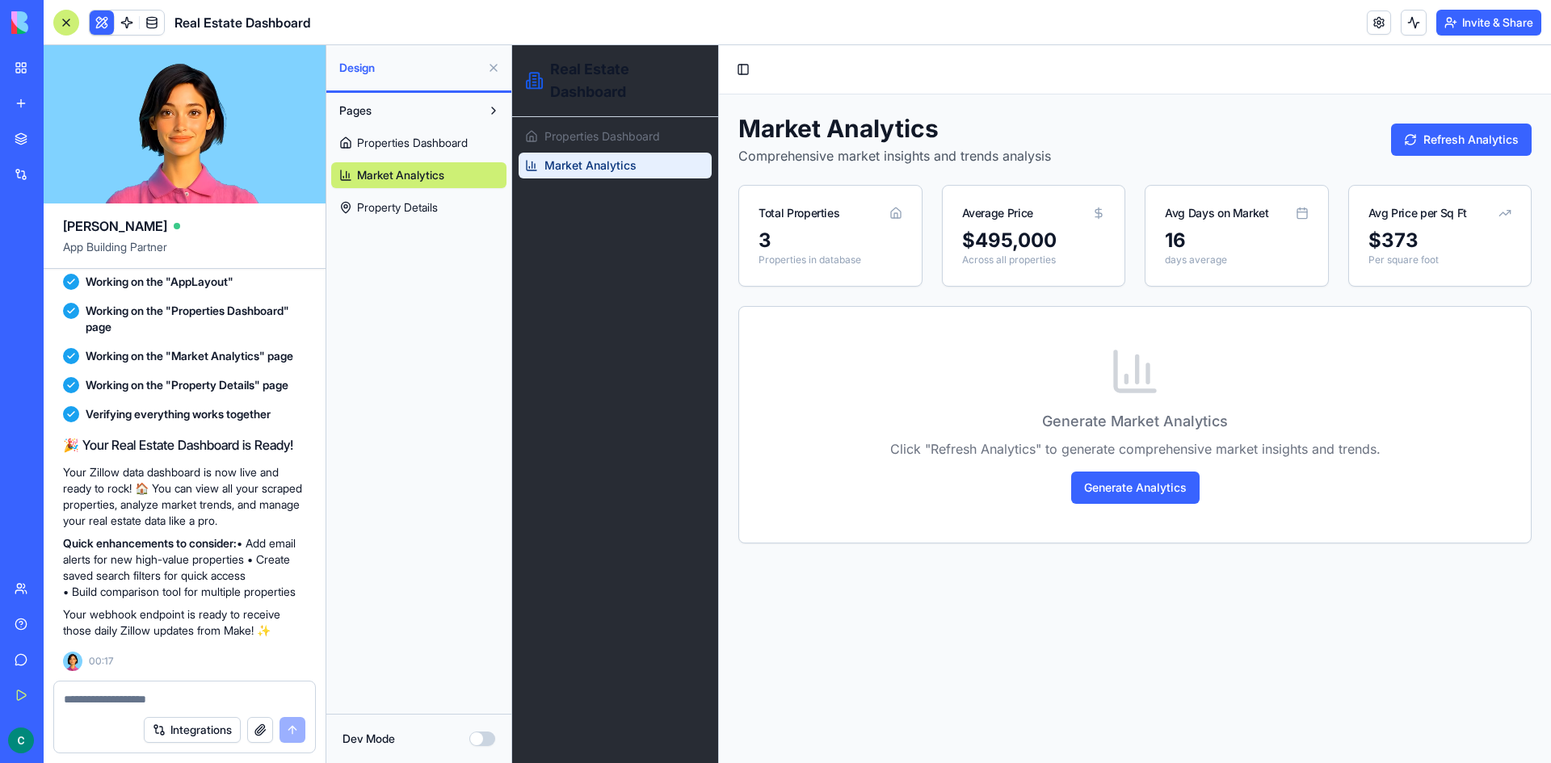
click at [427, 195] on link "Property Details" at bounding box center [418, 208] width 175 height 26
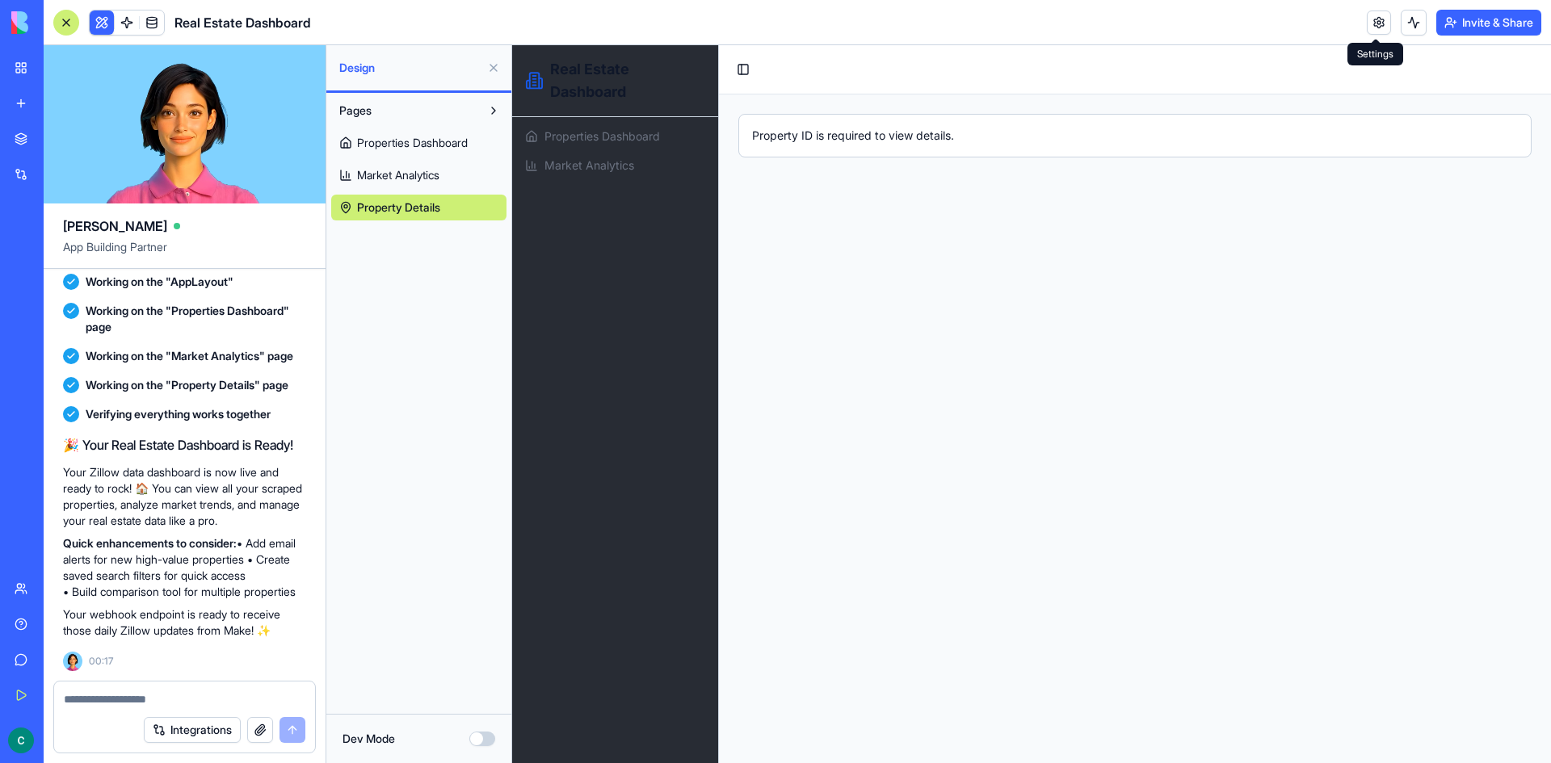
click at [1373, 22] on link at bounding box center [1379, 23] width 24 height 24
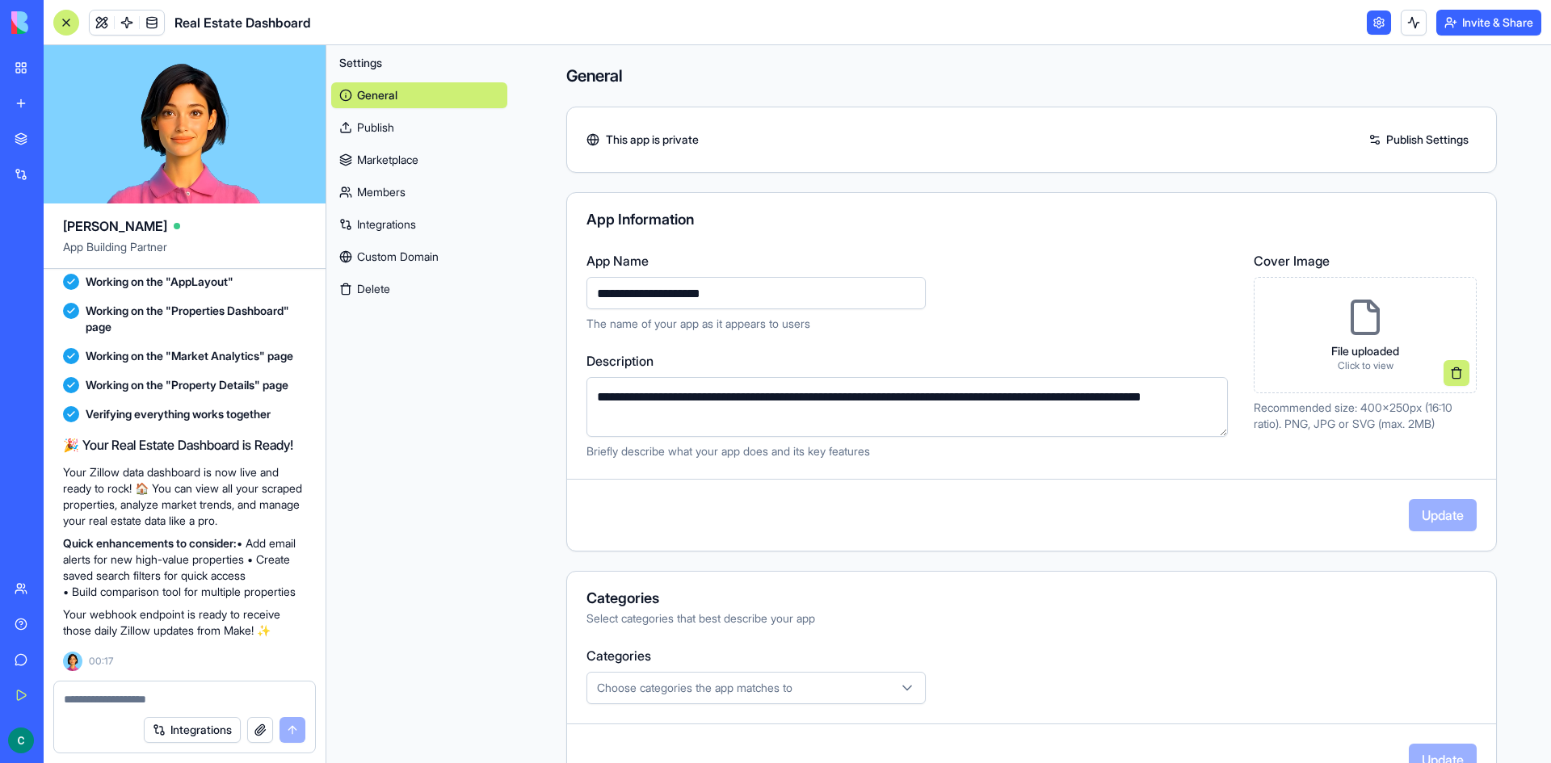
click at [461, 132] on link "Publish" at bounding box center [419, 128] width 176 height 26
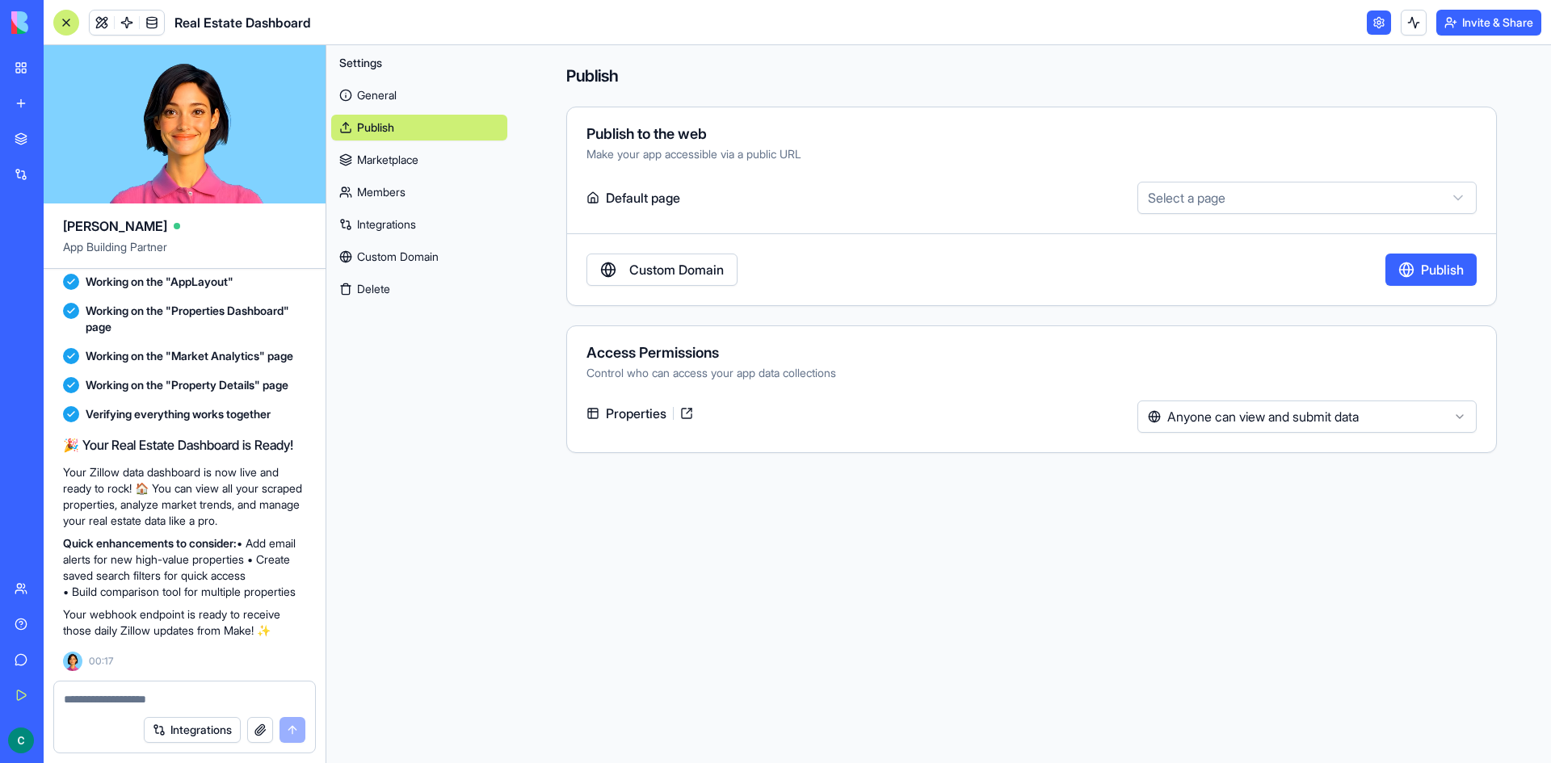
click at [464, 159] on link "Marketplace" at bounding box center [419, 160] width 176 height 26
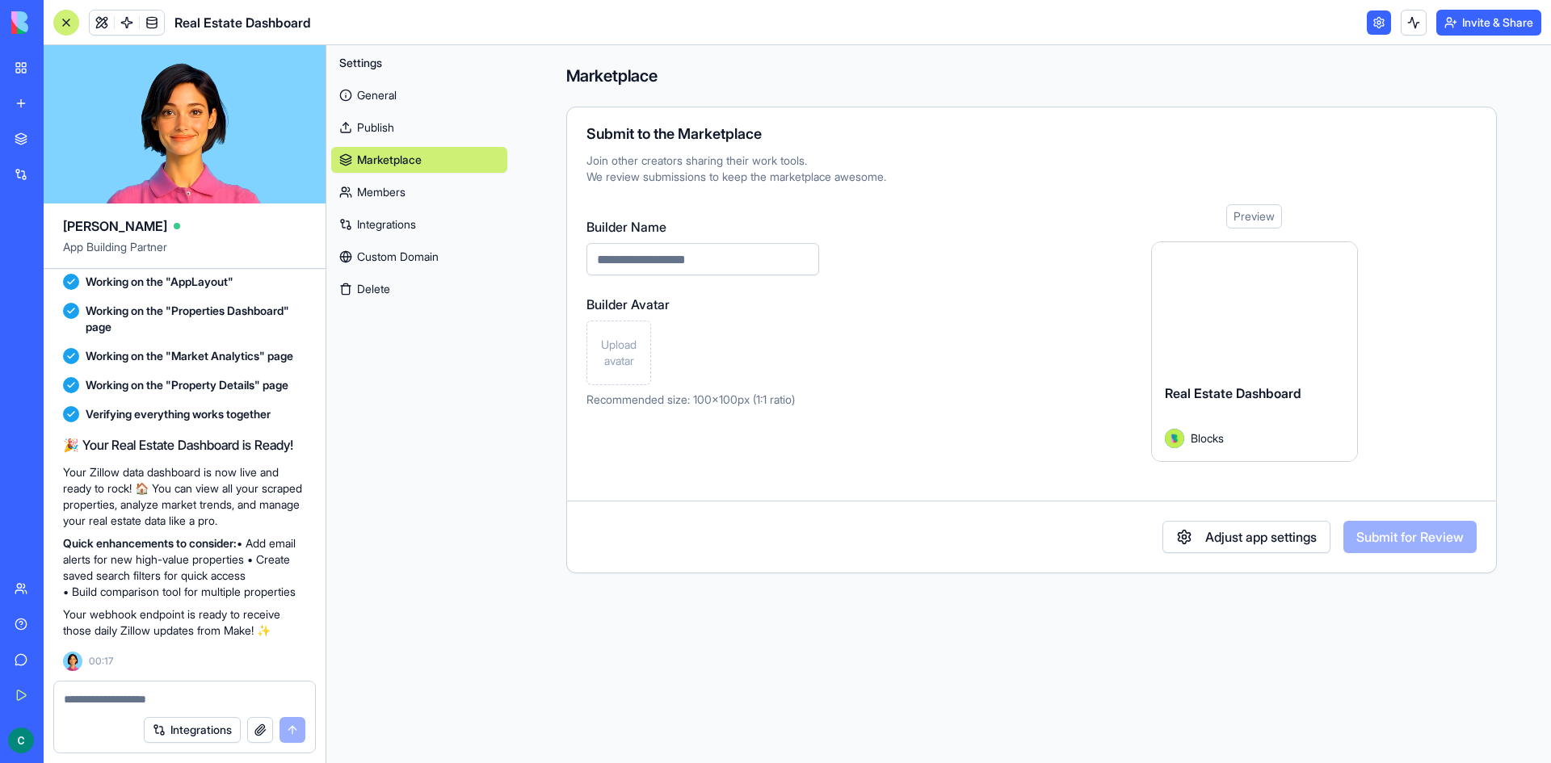
click at [464, 192] on link "Members" at bounding box center [419, 192] width 176 height 26
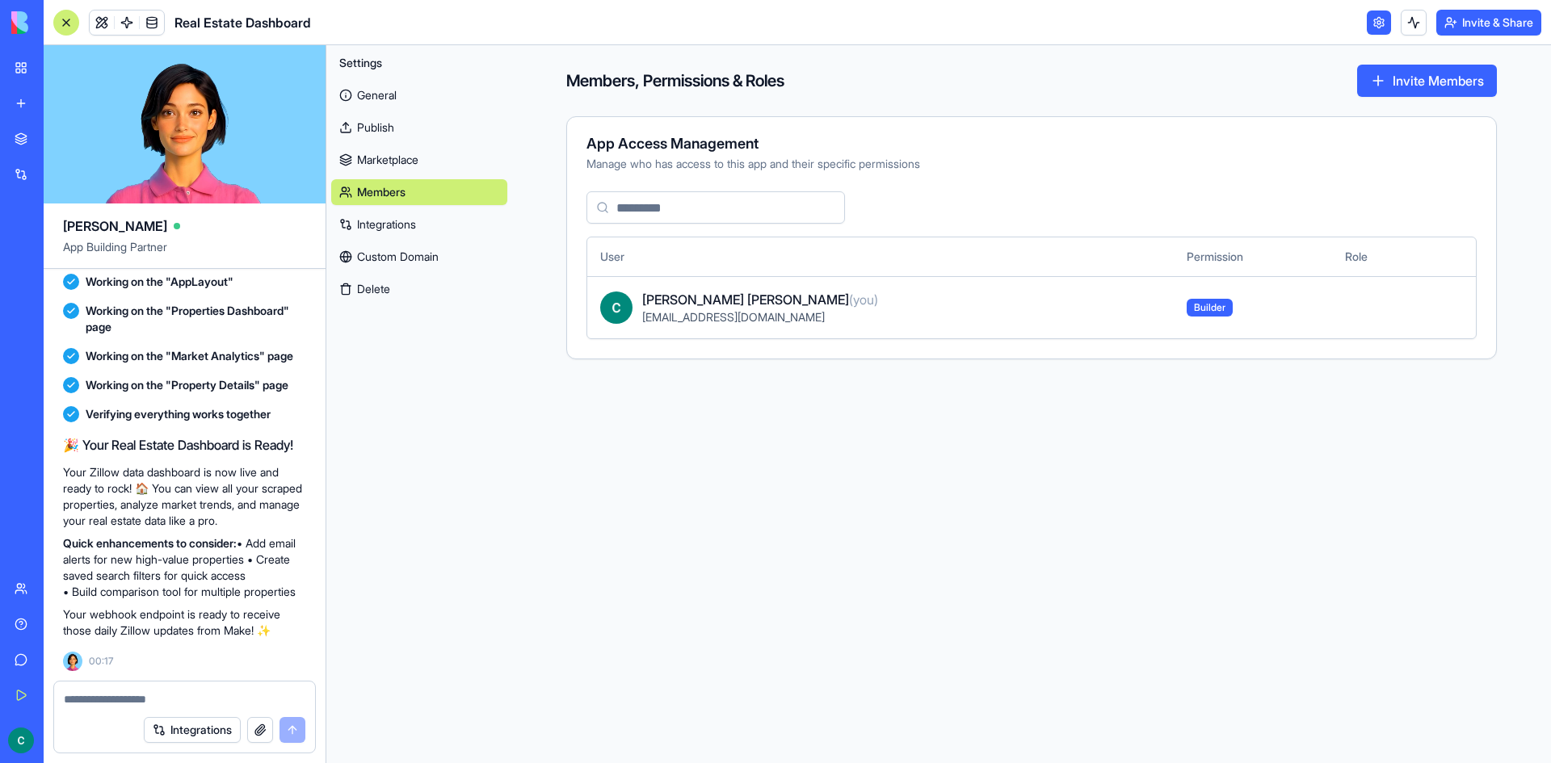
click at [402, 229] on link "Integrations" at bounding box center [419, 225] width 176 height 26
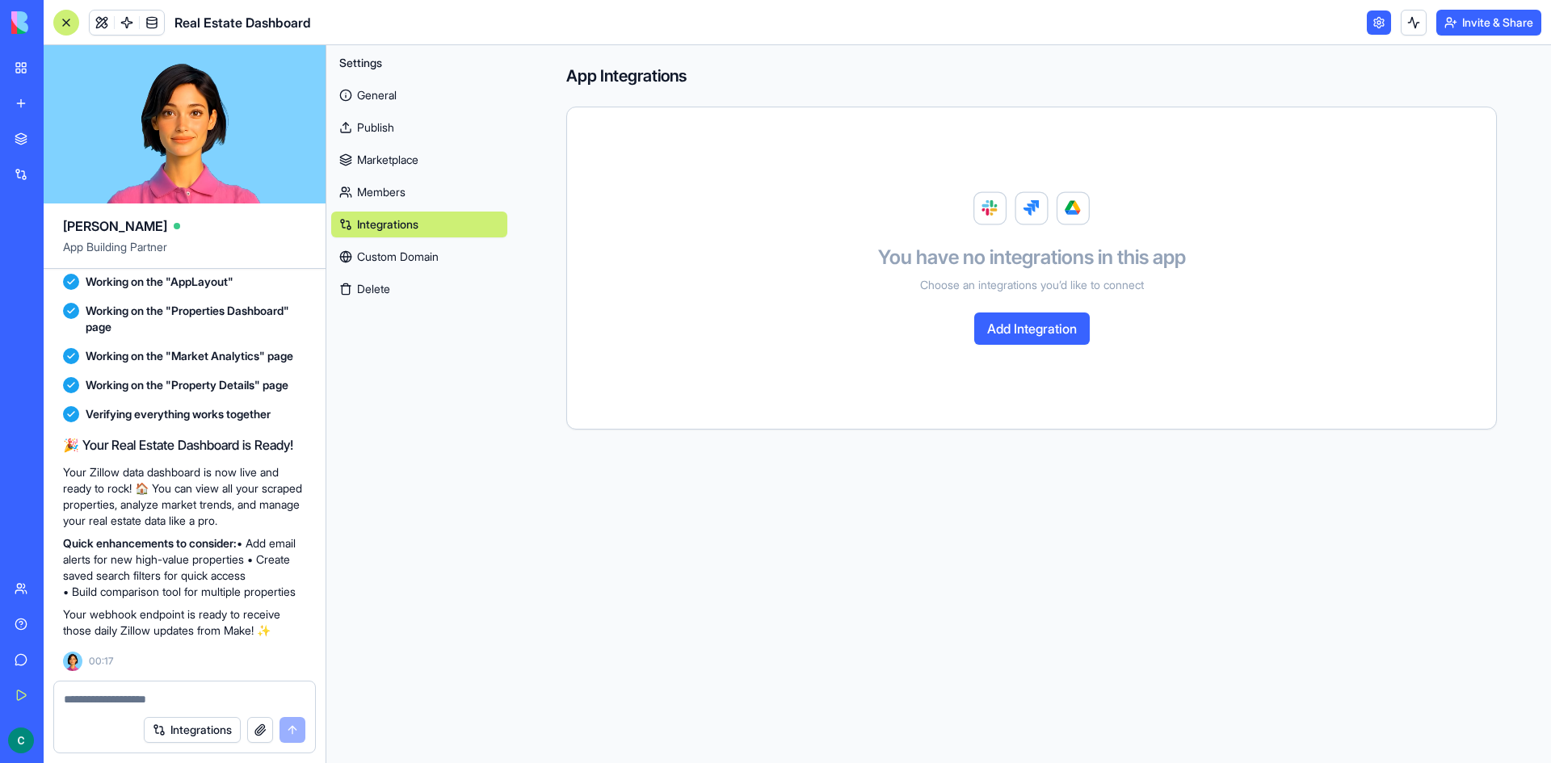
click at [431, 251] on link "Custom Domain" at bounding box center [419, 257] width 176 height 26
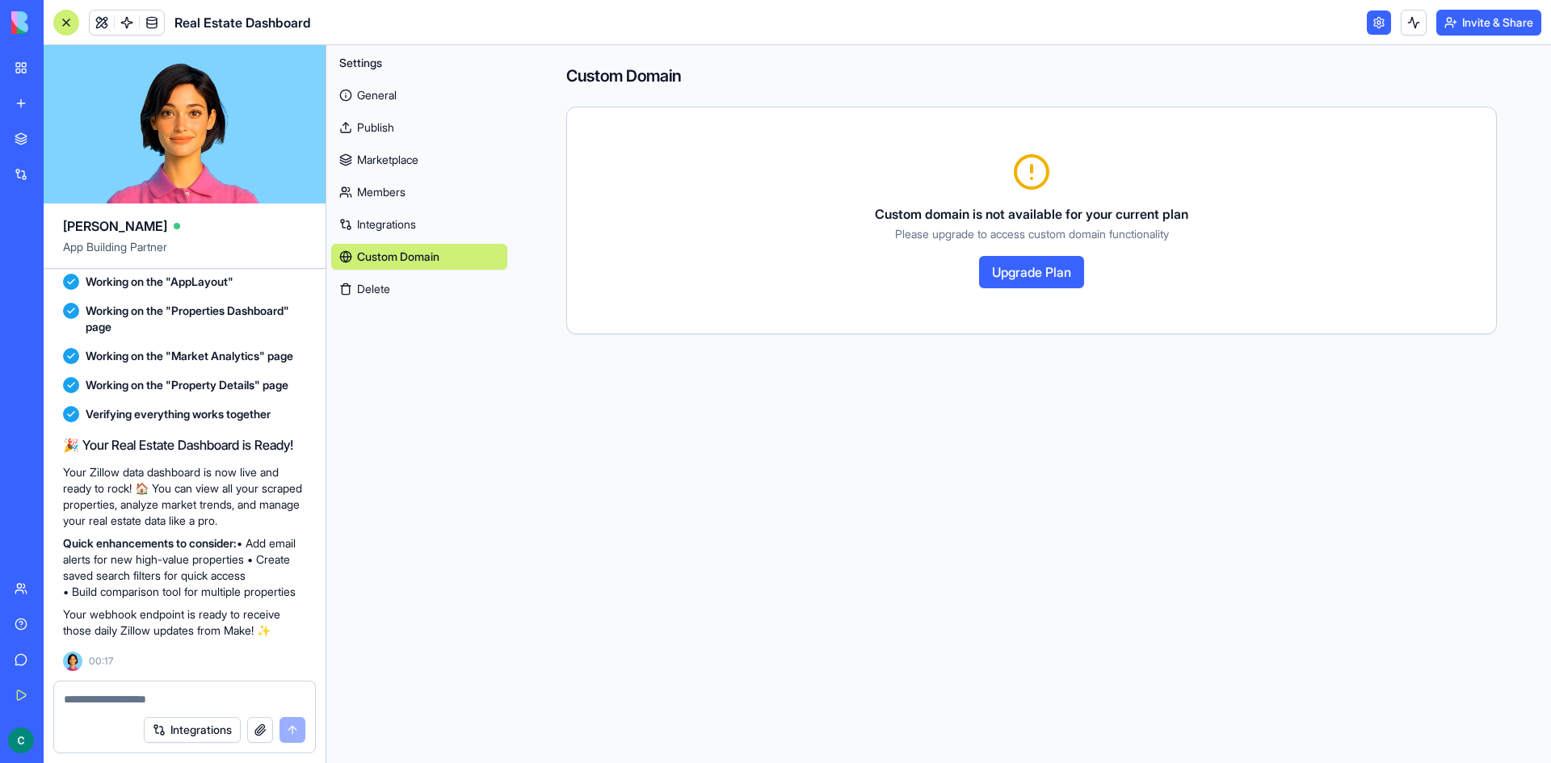
click at [146, 708] on div "Integrations" at bounding box center [184, 730] width 261 height 45
click at [155, 703] on textarea at bounding box center [185, 699] width 242 height 16
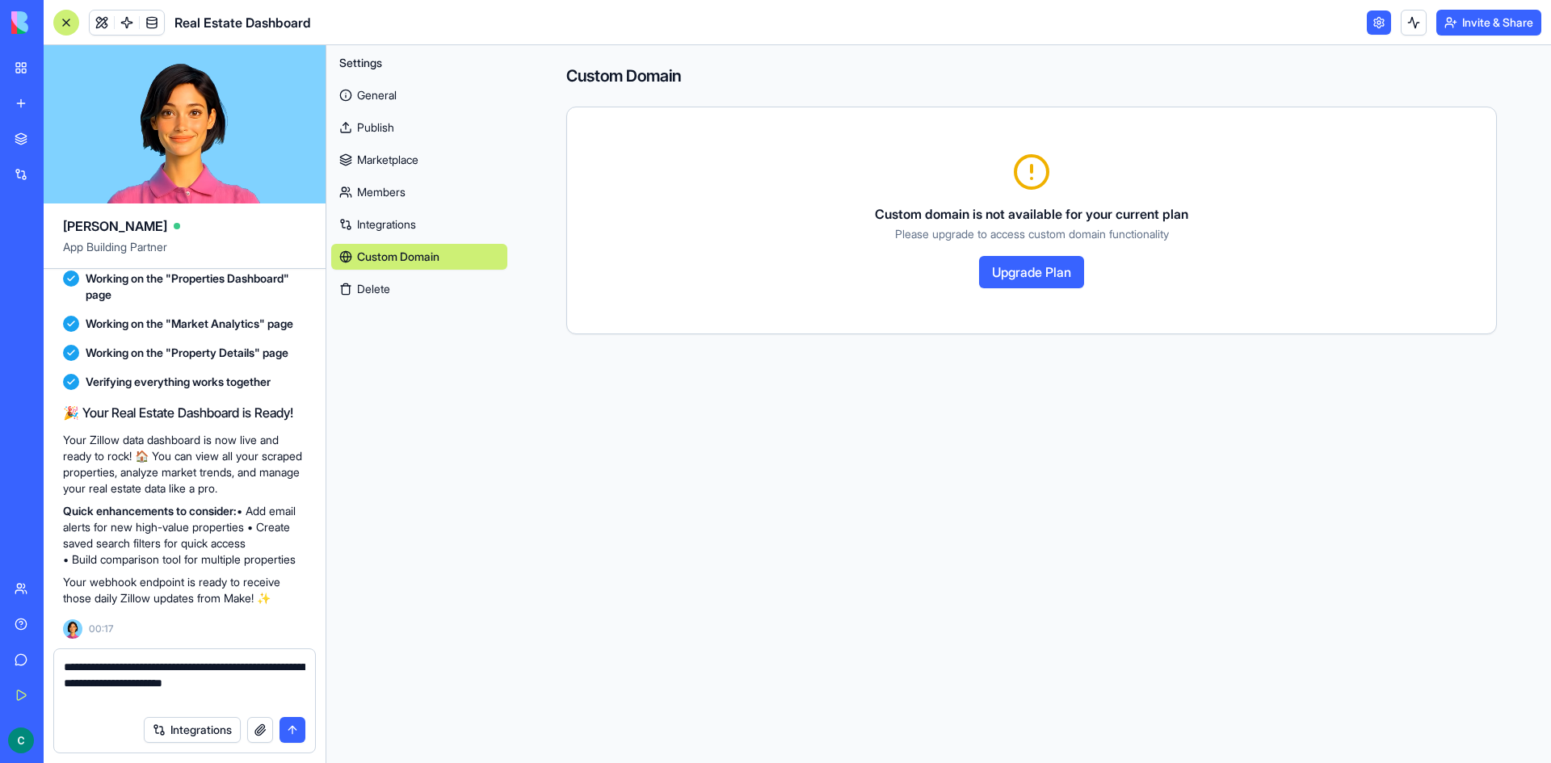
type textarea "**********"
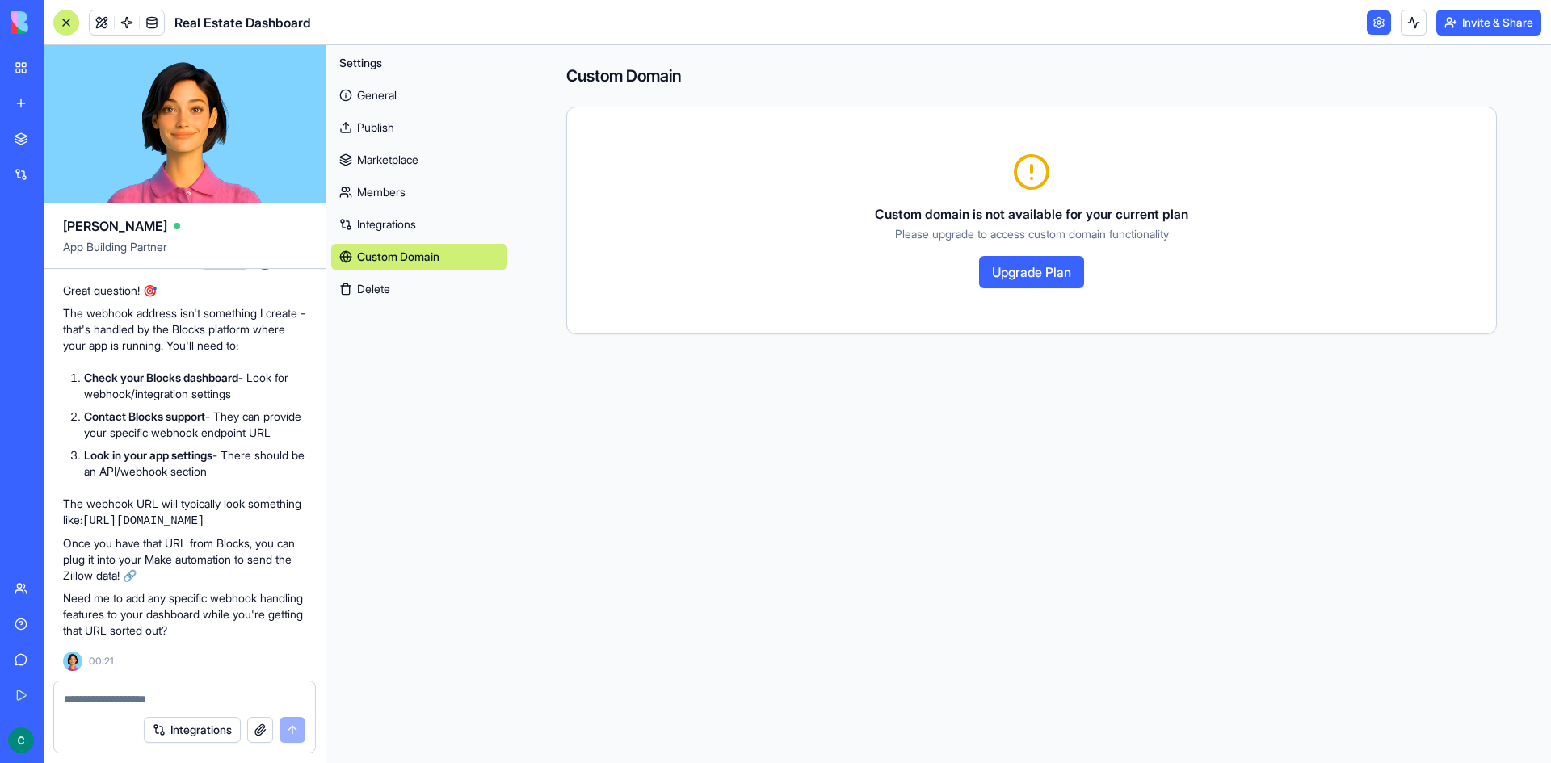
scroll to position [1528, 0]
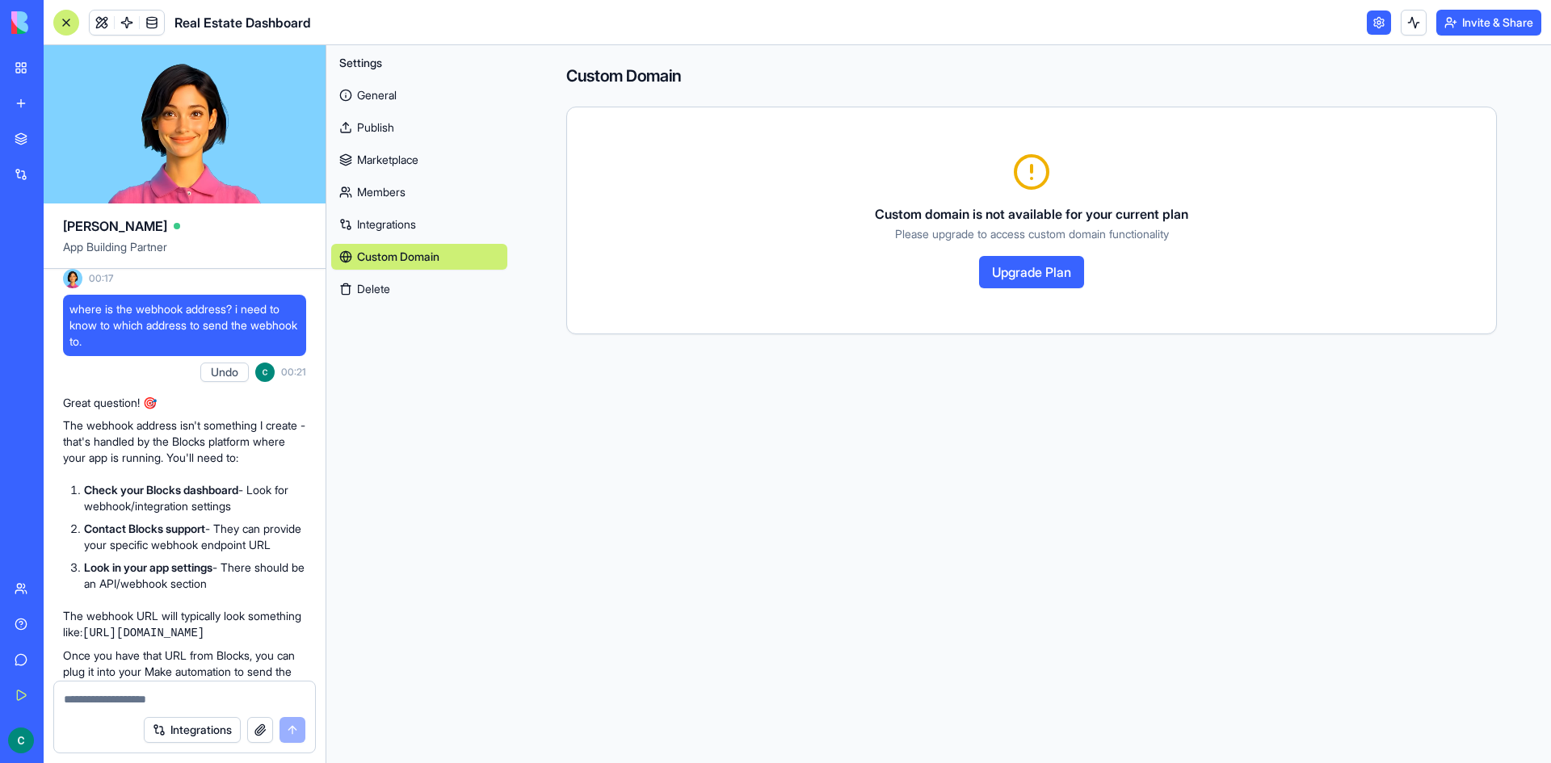
click at [1368, 24] on link at bounding box center [1379, 23] width 24 height 24
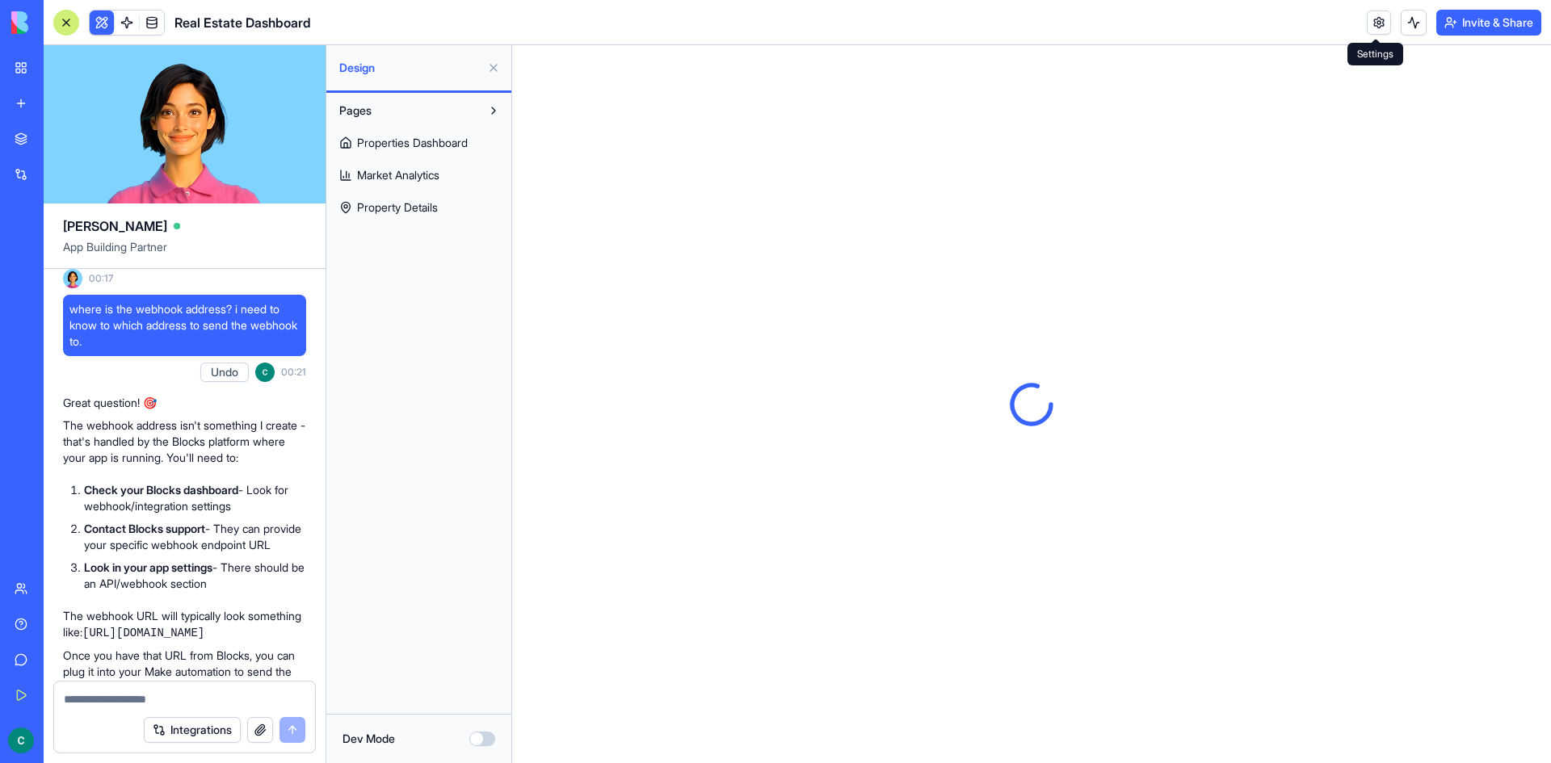
click at [1379, 19] on link at bounding box center [1379, 23] width 24 height 24
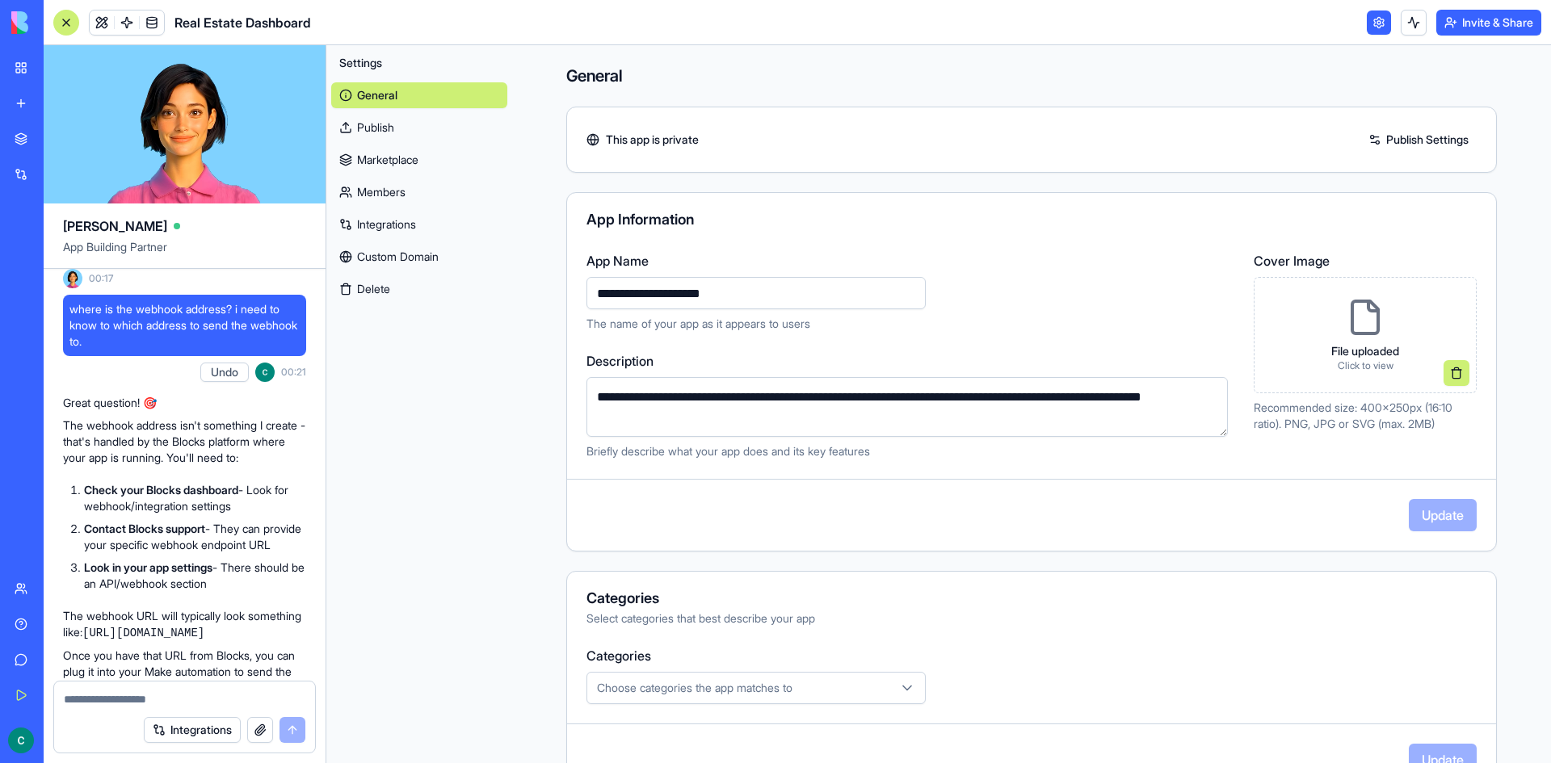
click at [411, 216] on link "Integrations" at bounding box center [419, 225] width 176 height 26
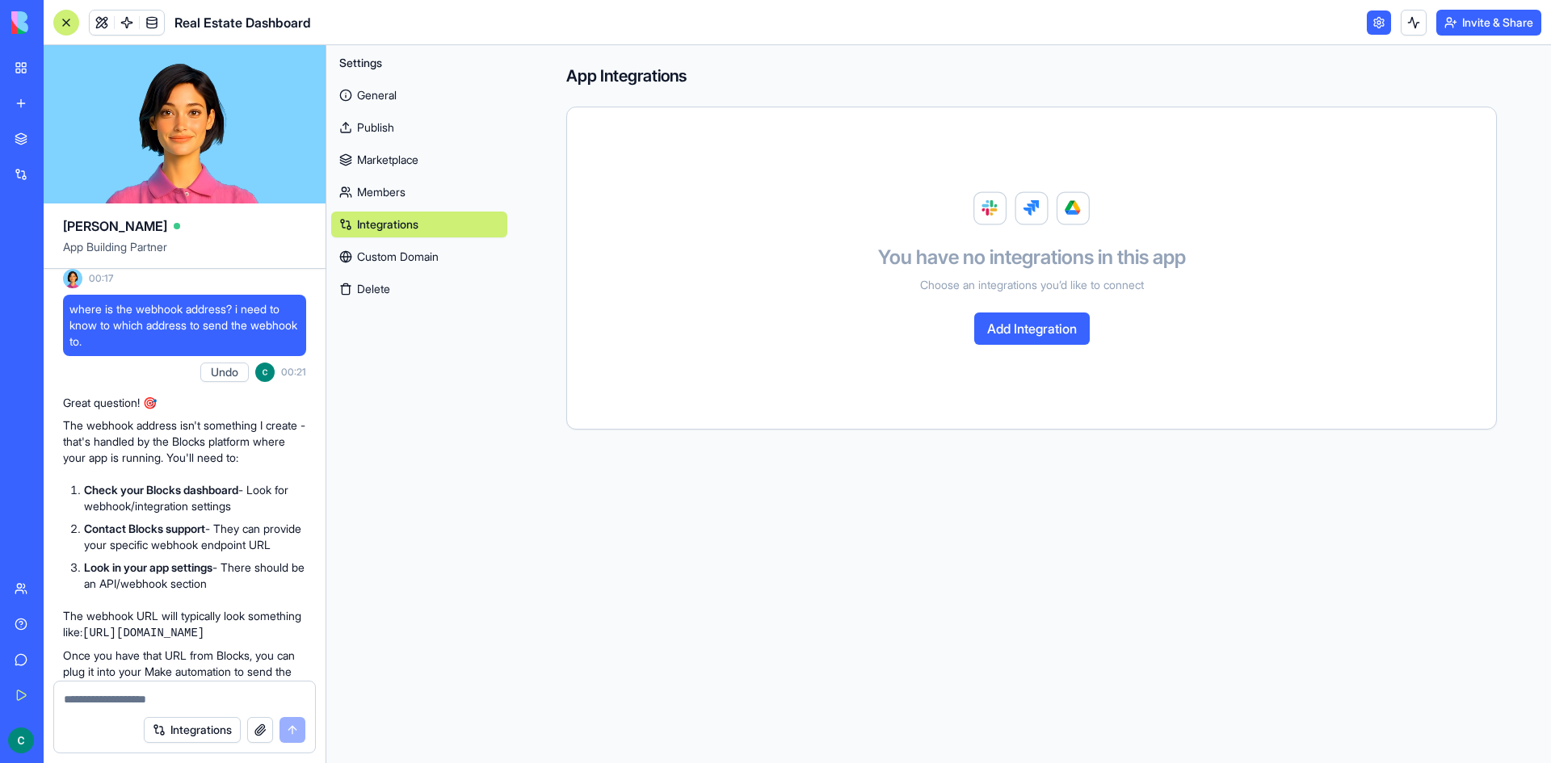
click at [1057, 331] on button "Add Integration" at bounding box center [1032, 329] width 116 height 32
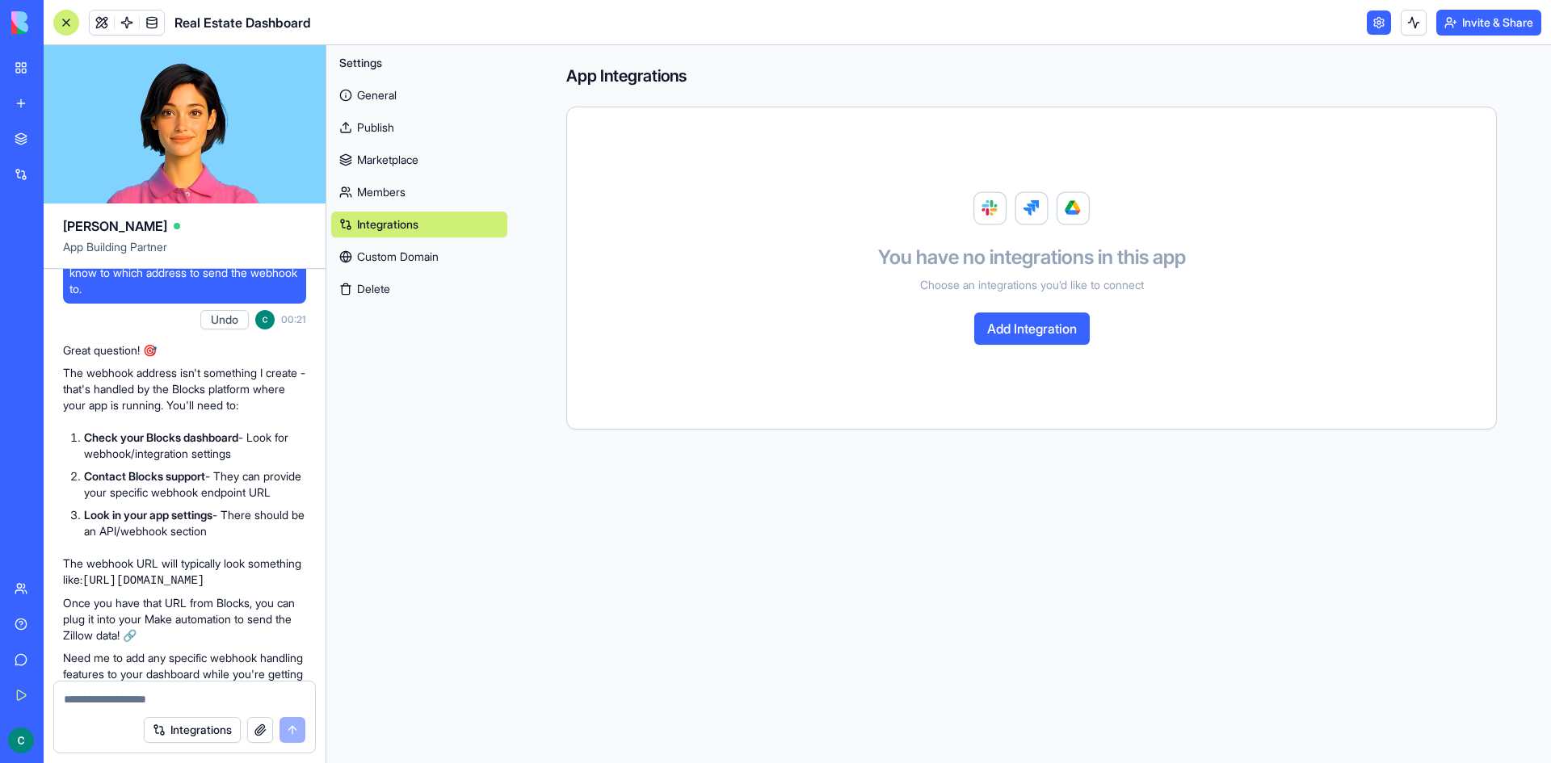
scroll to position [1609, 0]
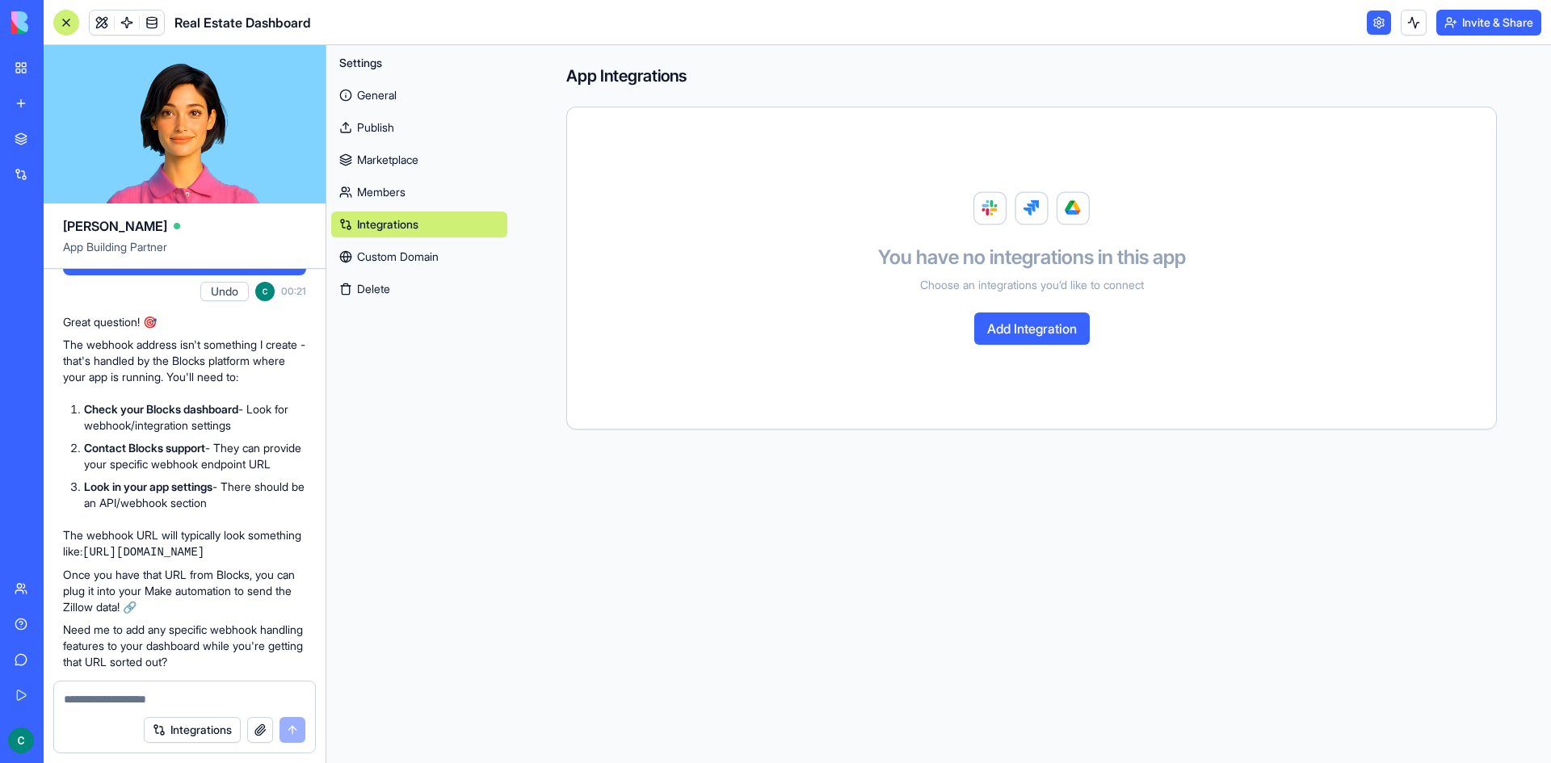
drag, startPoint x: 250, startPoint y: 500, endPoint x: 262, endPoint y: 484, distance: 19.7
click at [262, 434] on li "Check your Blocks dashboard - Look for webhook/integration settings" at bounding box center [195, 417] width 222 height 32
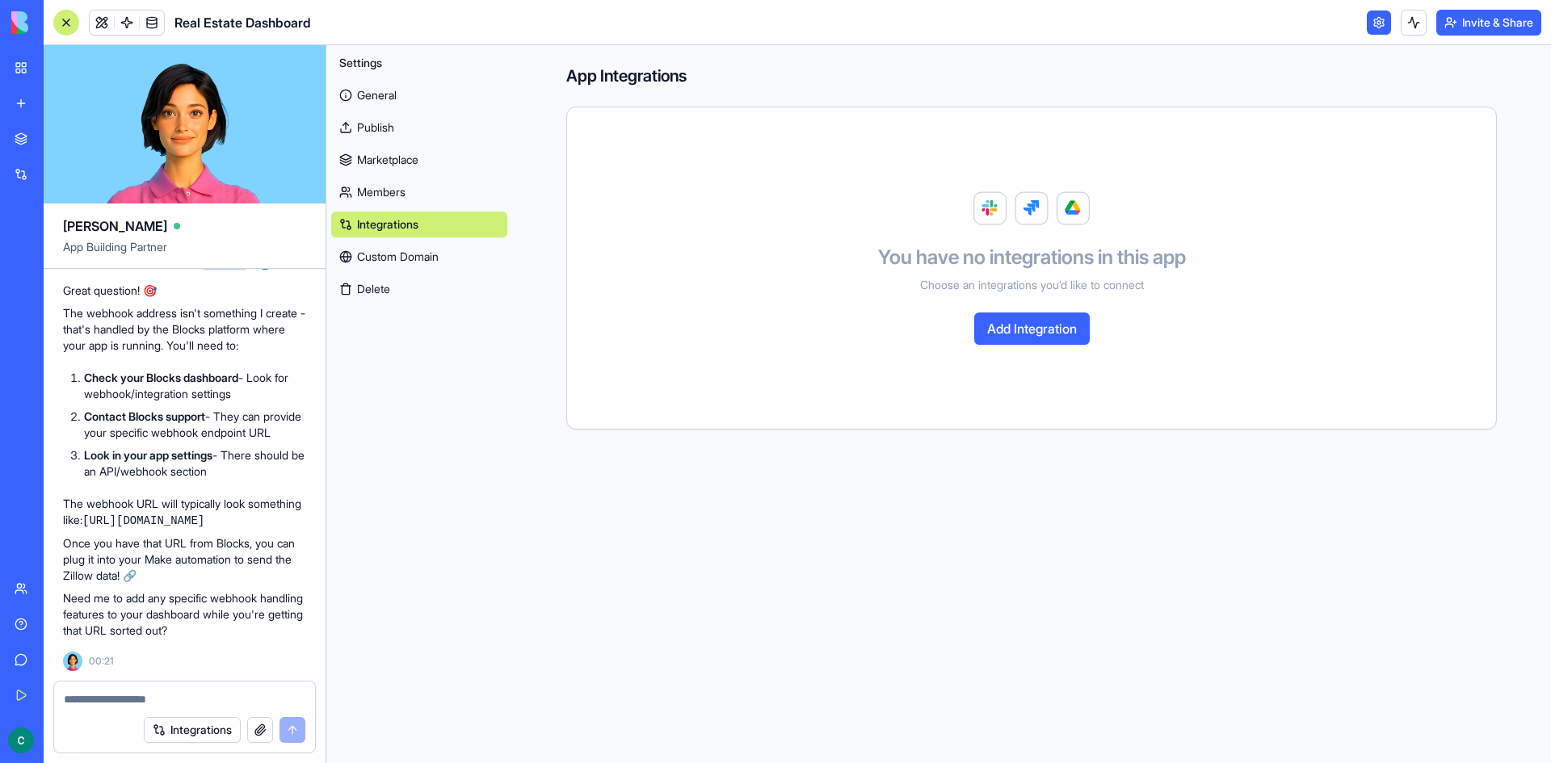
scroll to position [1690, 0]
drag, startPoint x: 142, startPoint y: 479, endPoint x: 83, endPoint y: 452, distance: 64.7
click at [84, 441] on li "Contact Blocks support - They can provide your specific webhook endpoint URL" at bounding box center [195, 425] width 222 height 32
drag, startPoint x: 70, startPoint y: 493, endPoint x: 155, endPoint y: 526, distance: 91.1
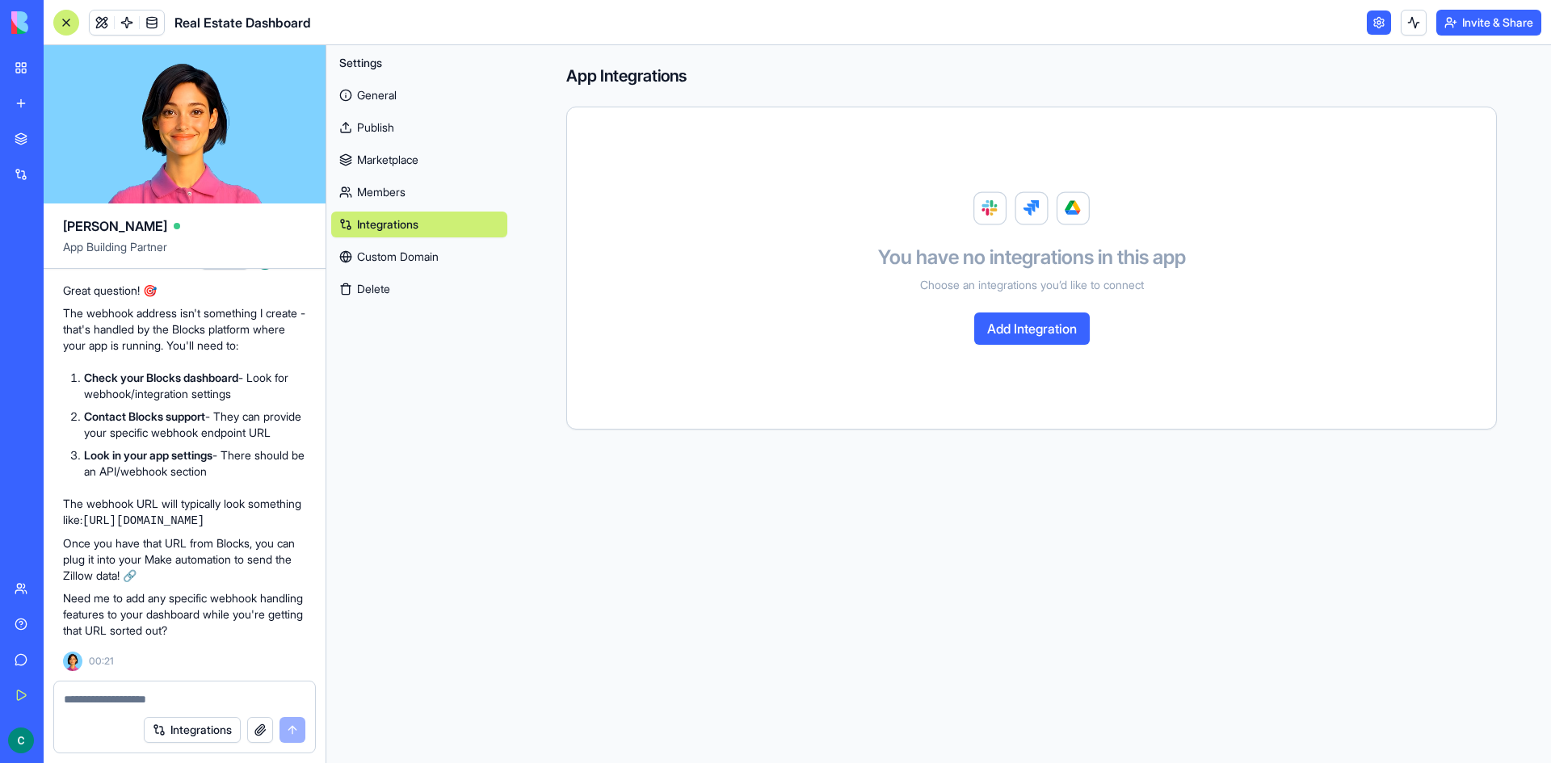
click at [155, 526] on p "The webhook URL will typically look something like: [URL][DOMAIN_NAME]" at bounding box center [184, 512] width 243 height 33
click at [155, 526] on code "[URL][DOMAIN_NAME]" at bounding box center [143, 521] width 122 height 13
click at [1372, 25] on link at bounding box center [1379, 23] width 24 height 24
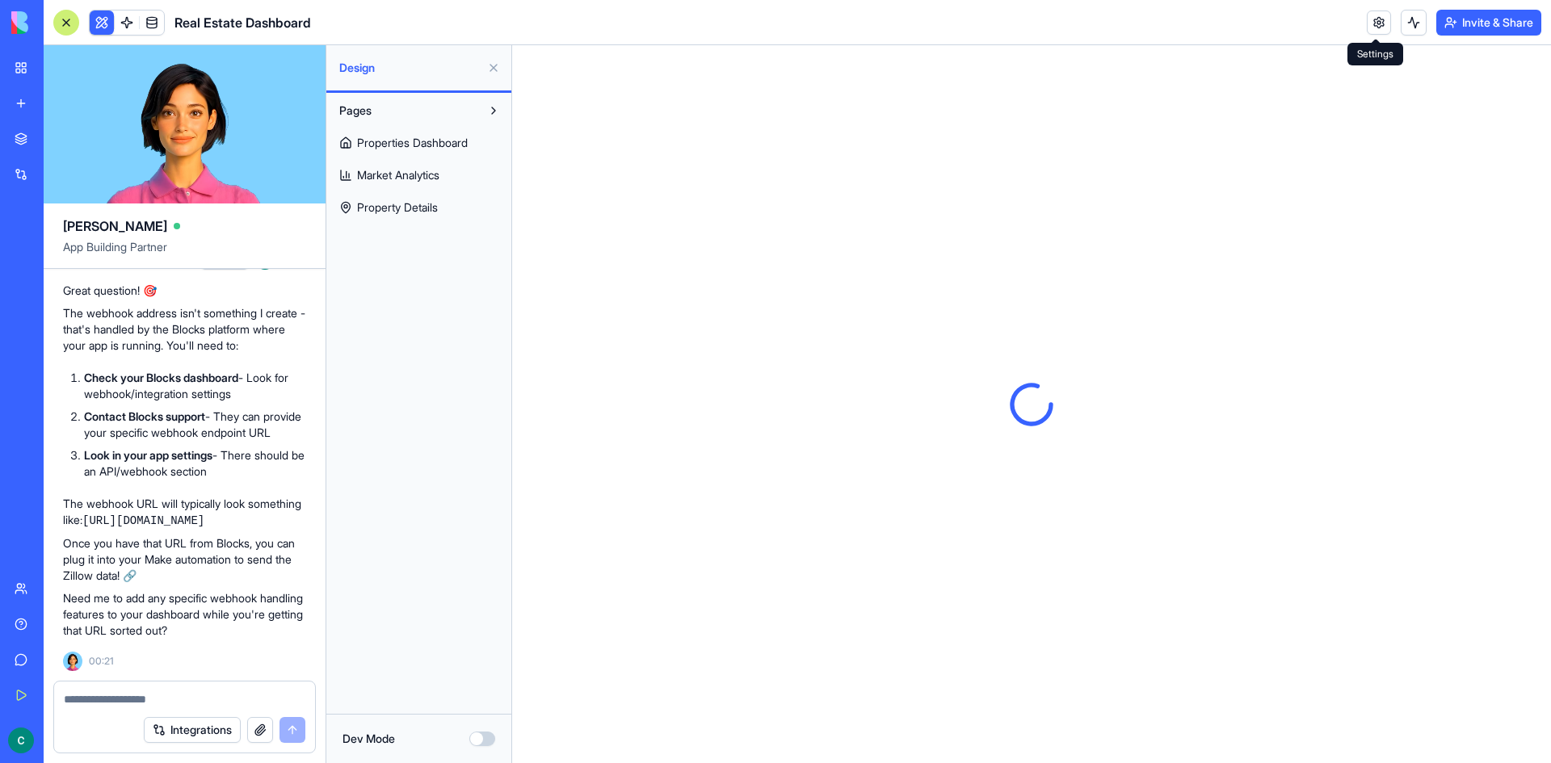
click at [1381, 23] on link at bounding box center [1379, 23] width 24 height 24
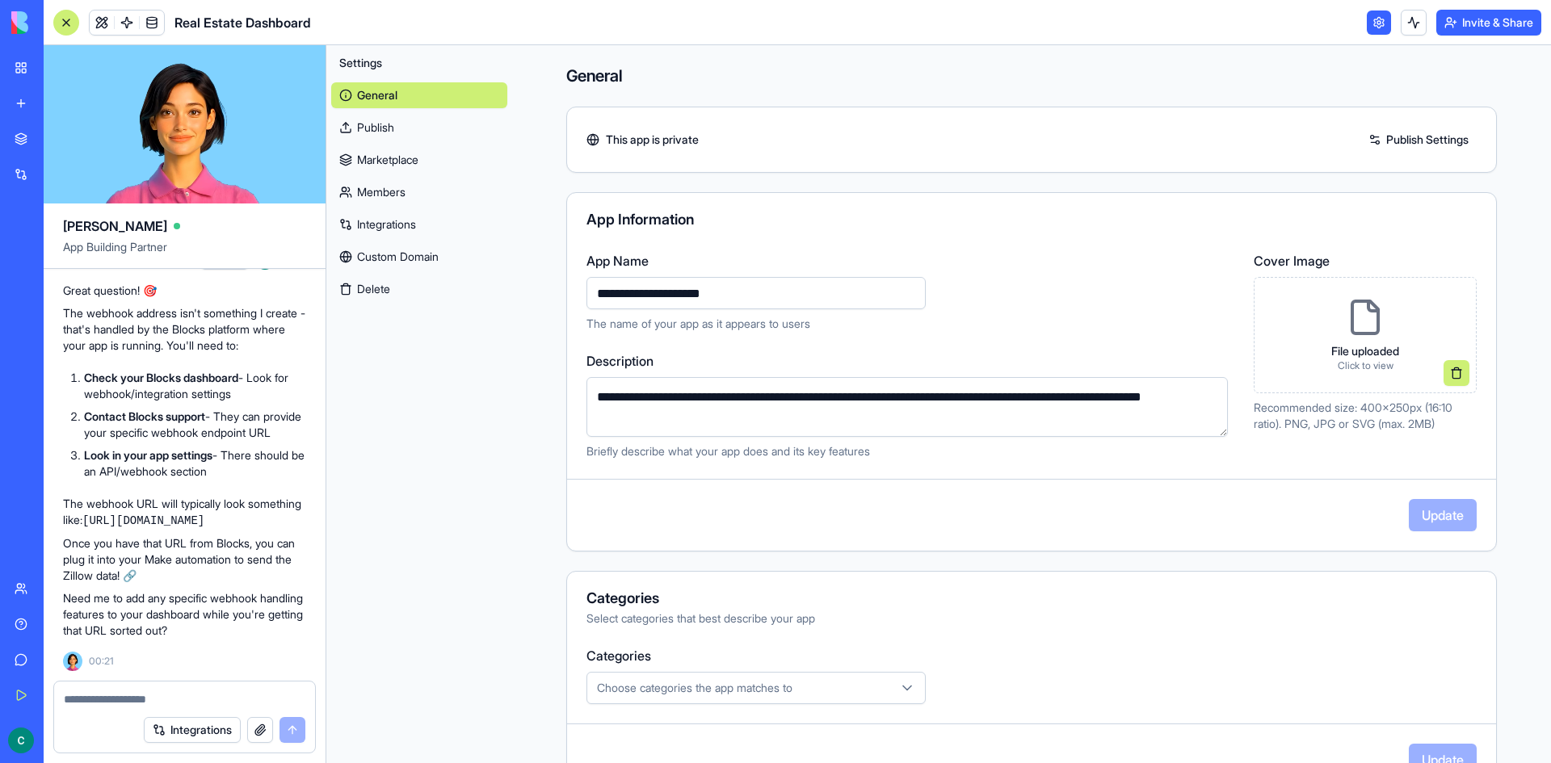
click at [416, 213] on link "Integrations" at bounding box center [419, 225] width 176 height 26
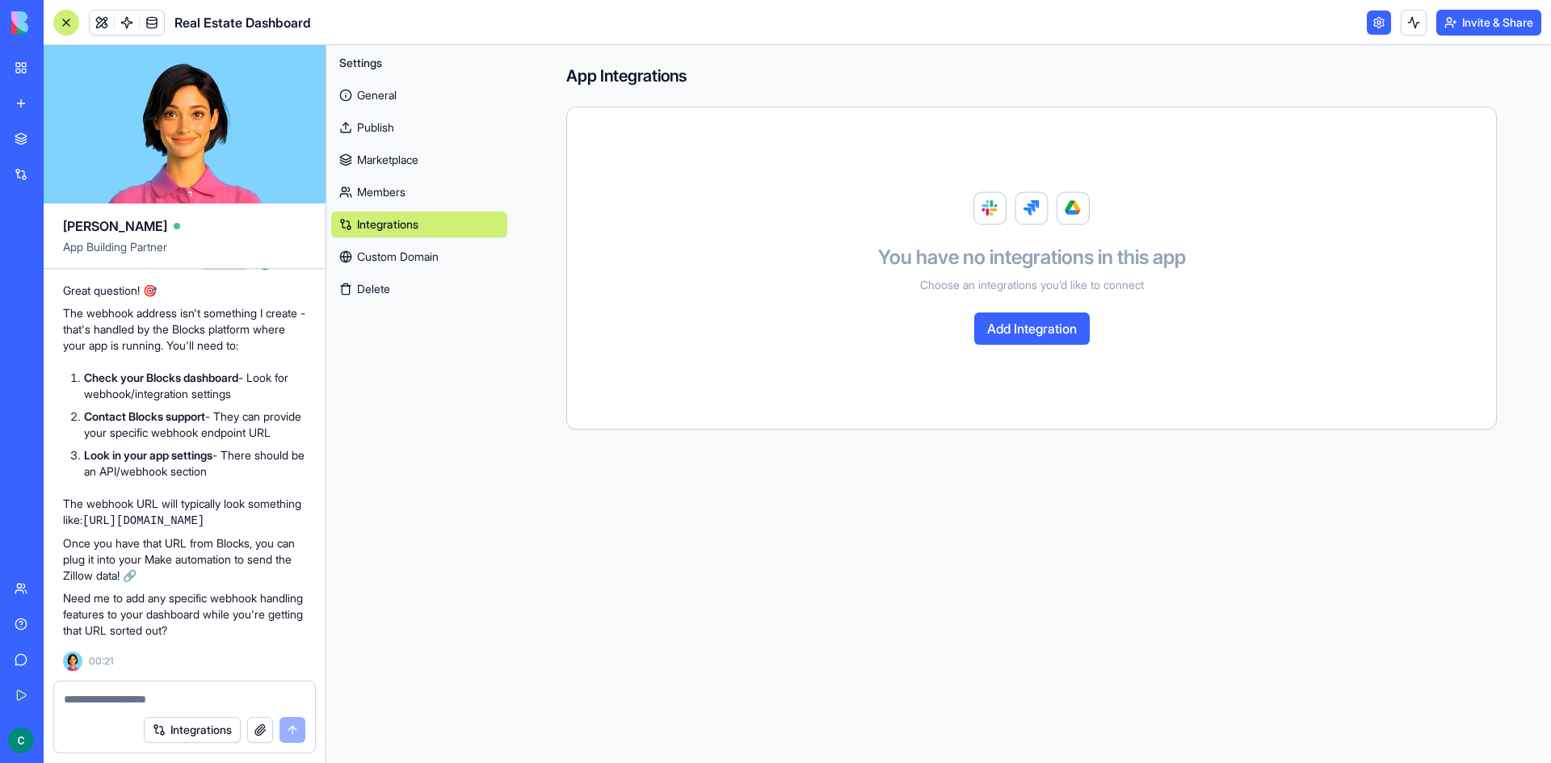
click at [1061, 344] on button "Add Integration" at bounding box center [1032, 329] width 116 height 32
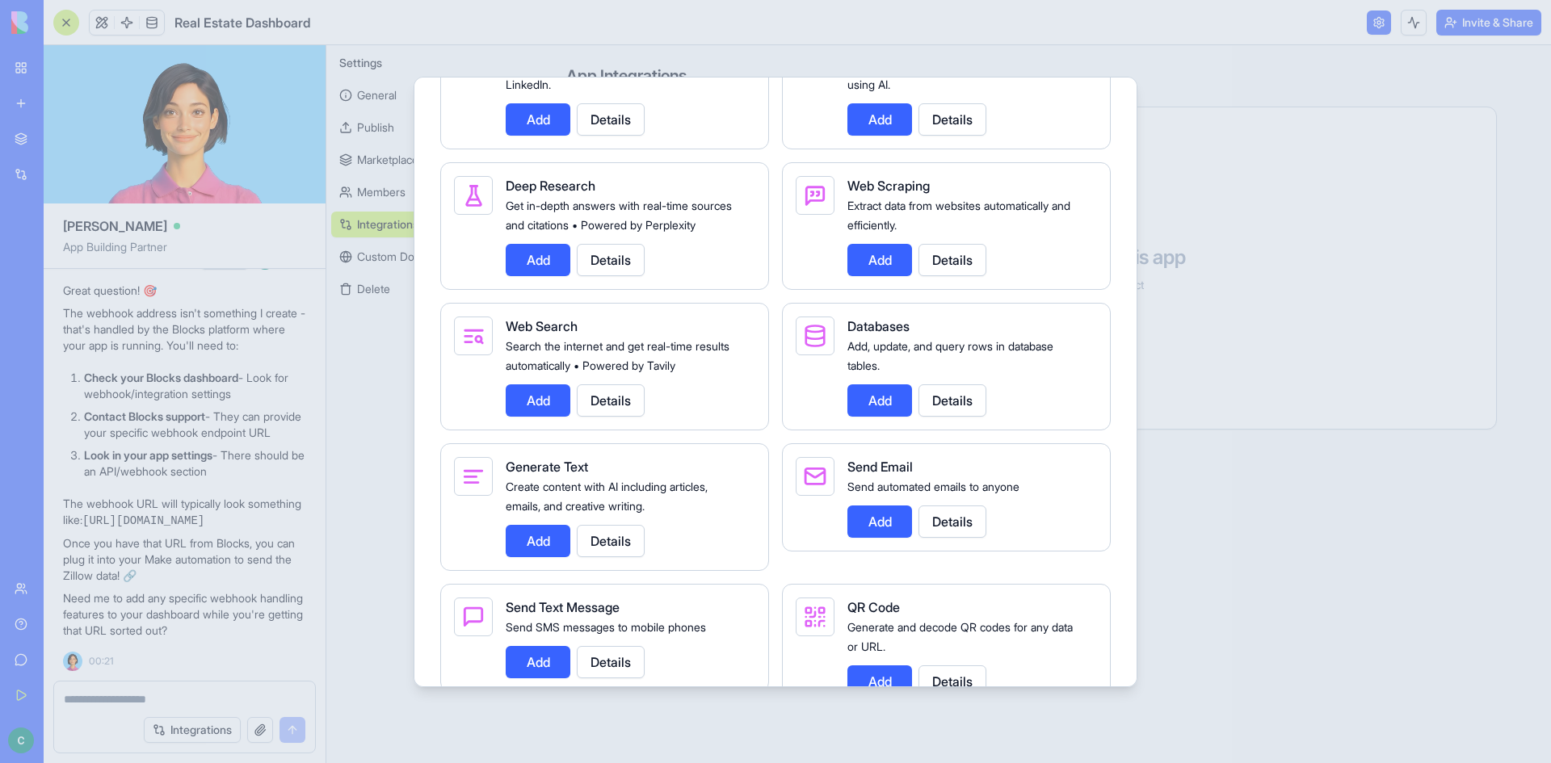
scroll to position [2485, 0]
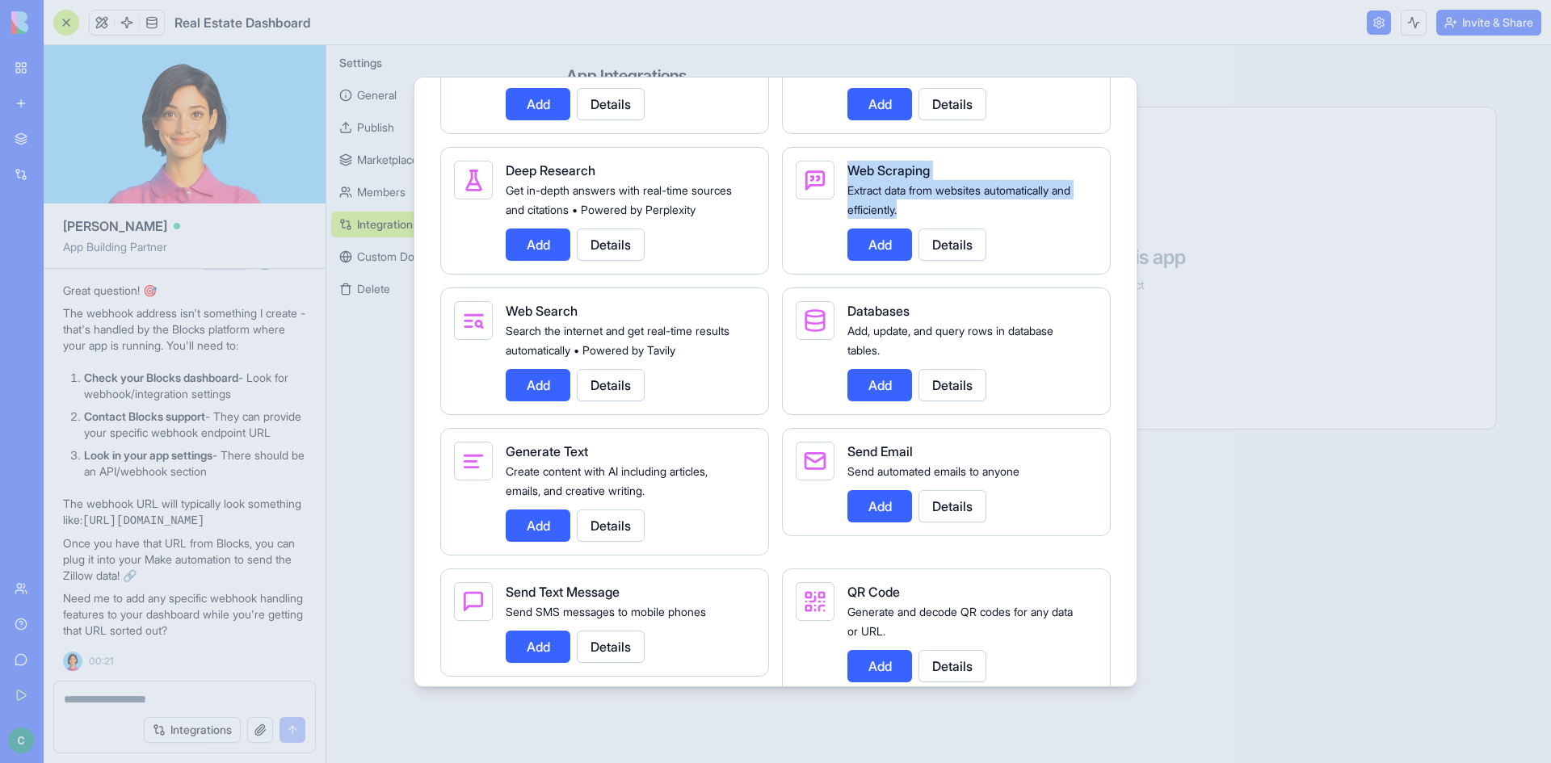
drag, startPoint x: 969, startPoint y: 203, endPoint x: 850, endPoint y: 169, distance: 124.3
click at [850, 169] on div "Web Scraping Extract data from websites automatically and efficiently. Add Deta…" at bounding box center [965, 211] width 237 height 100
click at [877, 248] on button "Add" at bounding box center [879, 245] width 65 height 32
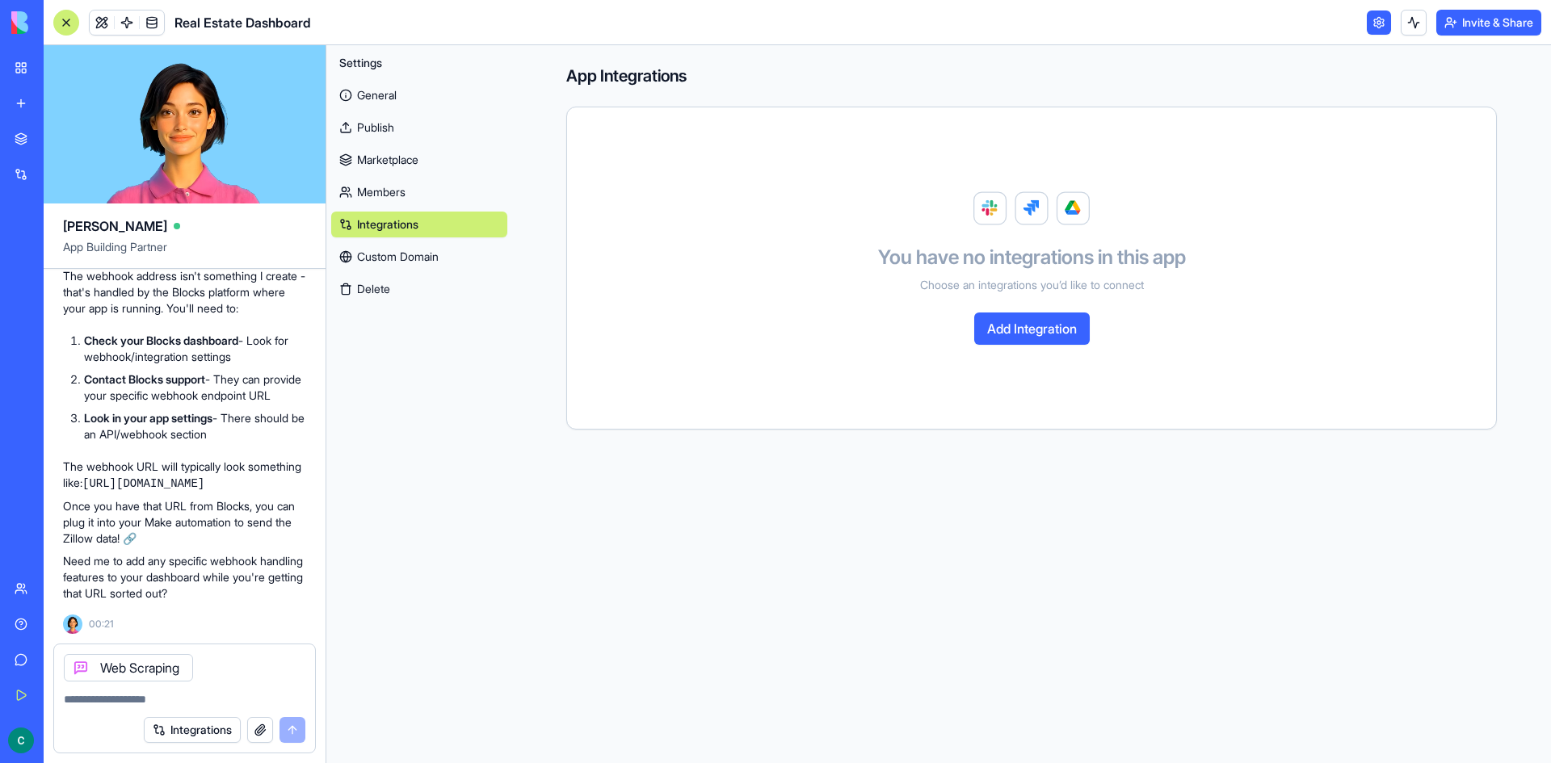
click at [1069, 333] on button "Add Integration" at bounding box center [1032, 329] width 116 height 32
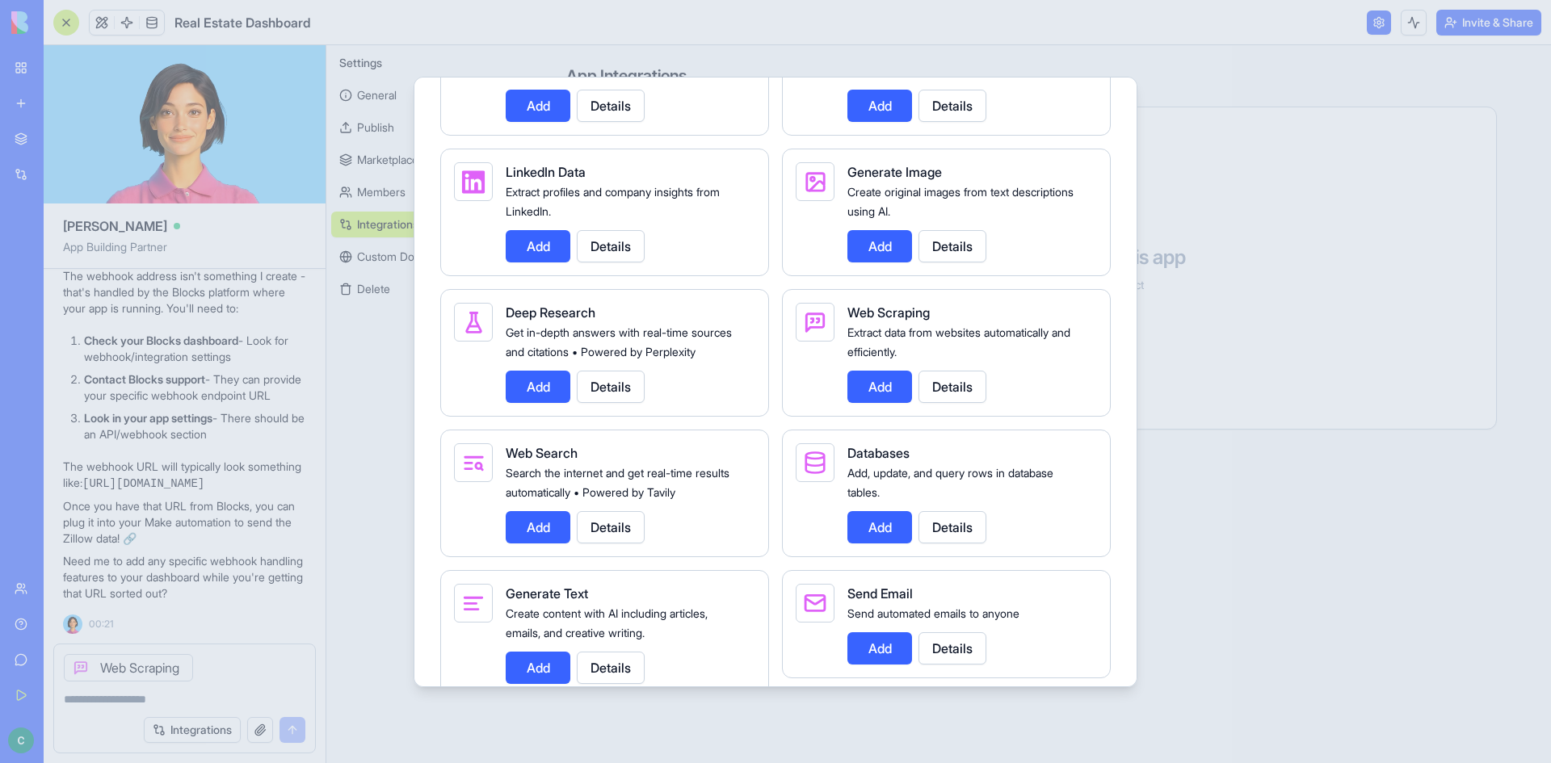
scroll to position [2808, 0]
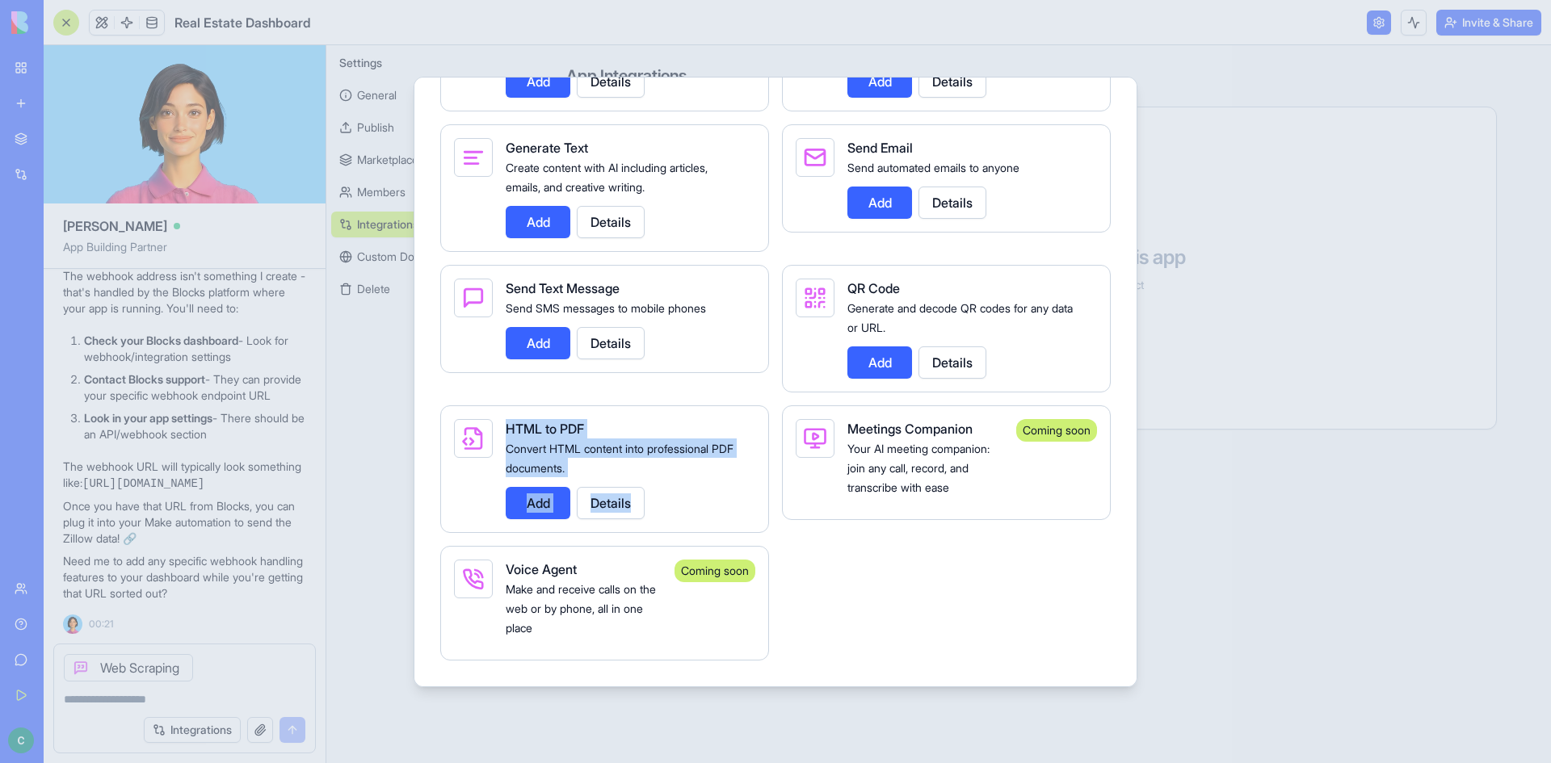
drag, startPoint x: 733, startPoint y: 510, endPoint x: 479, endPoint y: 421, distance: 268.8
click at [481, 422] on div "HTML to PDF Convert HTML content into professional PDF documents. Add Details" at bounding box center [604, 470] width 329 height 128
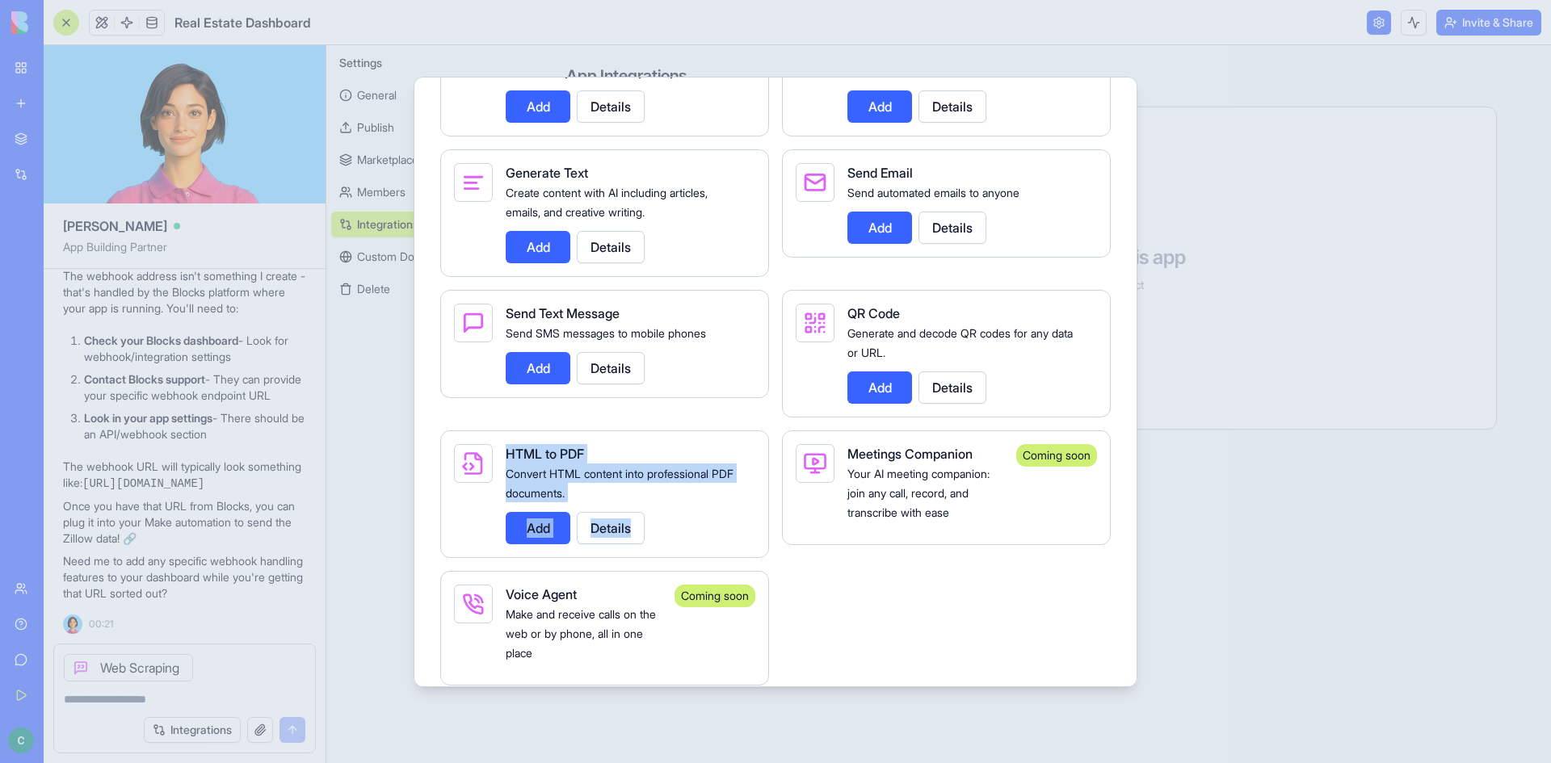
scroll to position [2727, 0]
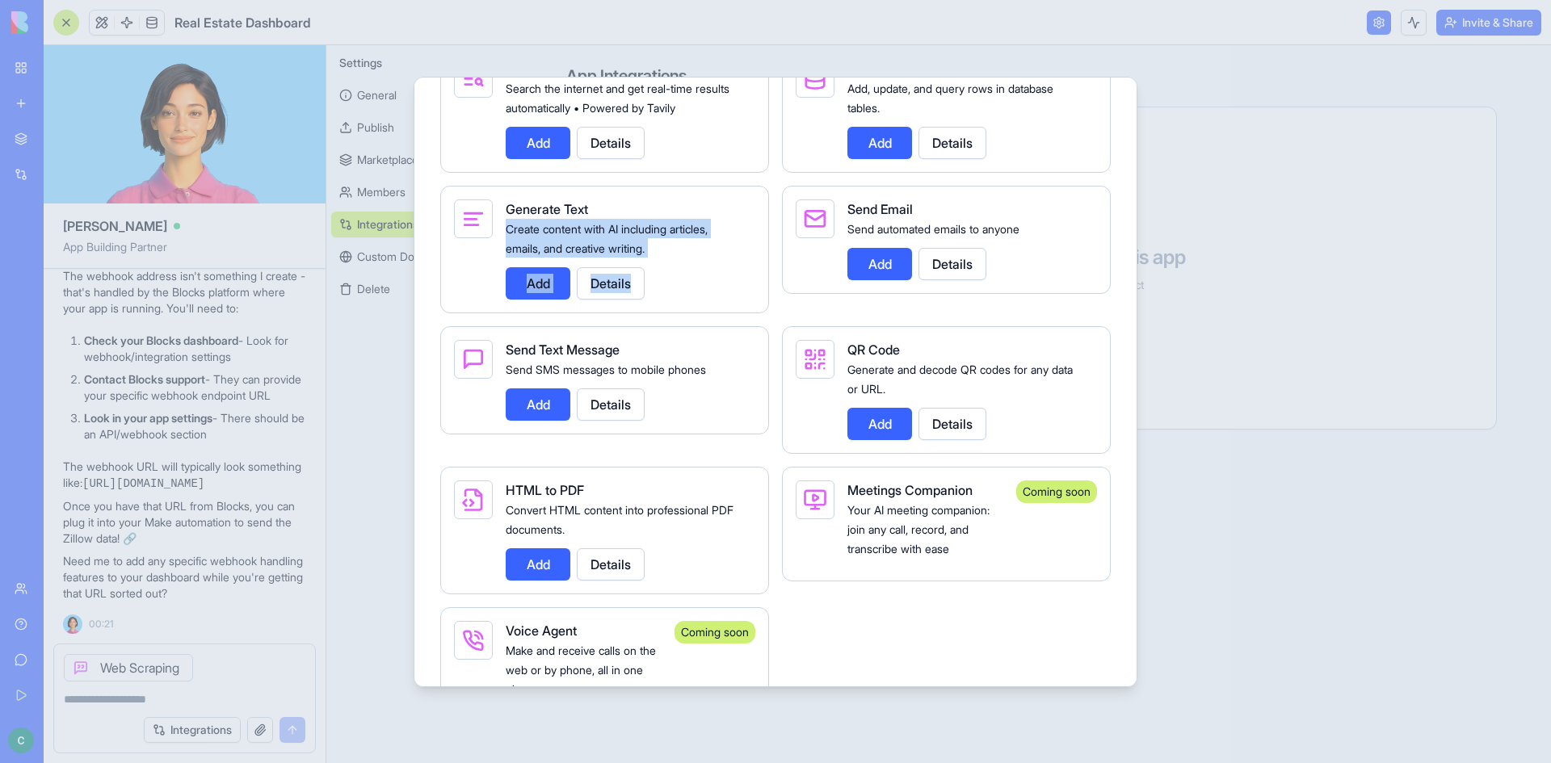
drag, startPoint x: 691, startPoint y: 317, endPoint x: 492, endPoint y: 246, distance: 211.8
click at [494, 246] on div "Generate Text Create content with AI including articles, emails, and creative w…" at bounding box center [604, 250] width 329 height 128
click at [356, 343] on div at bounding box center [775, 381] width 1551 height 763
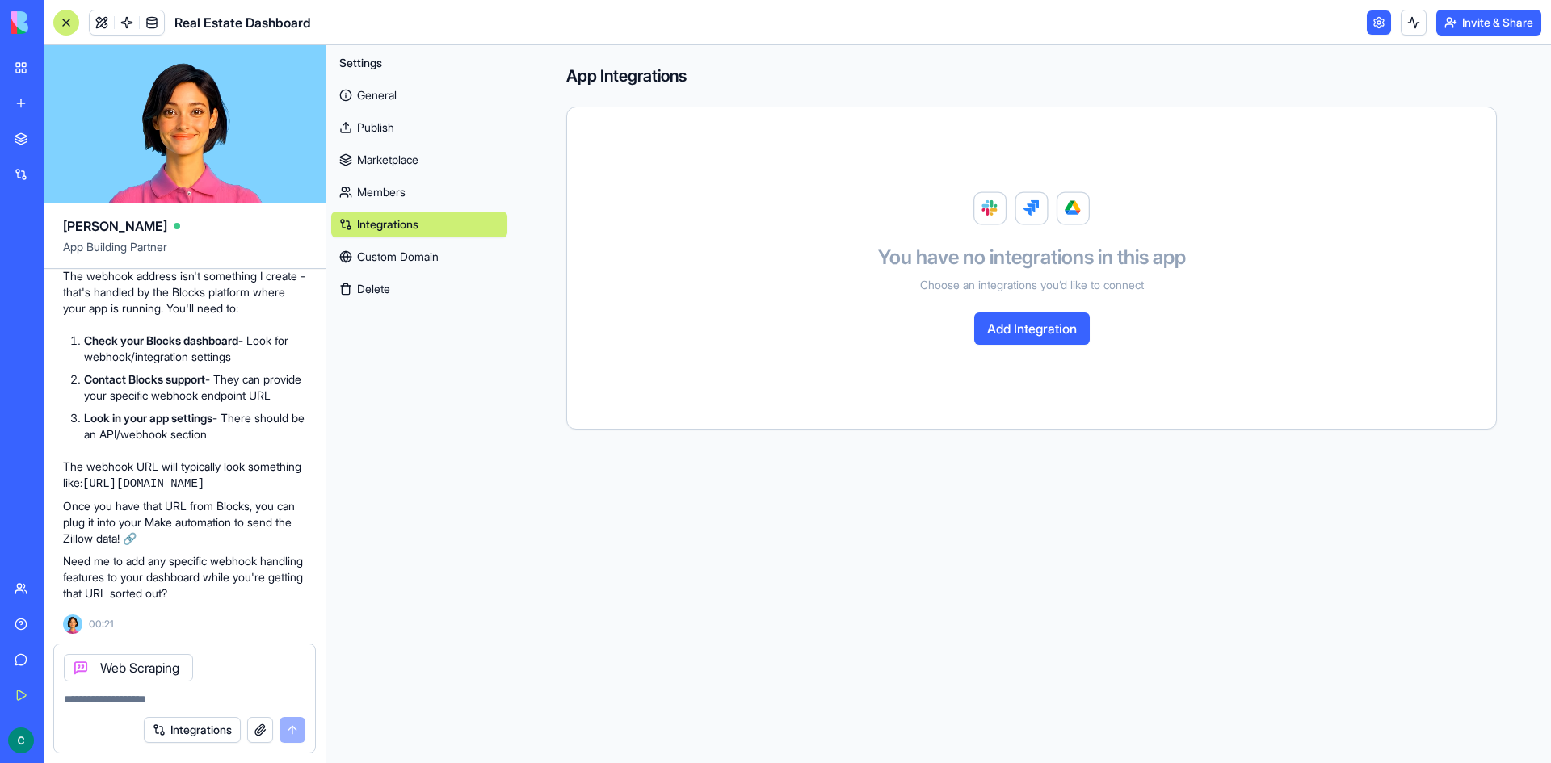
click at [407, 262] on link "Custom Domain" at bounding box center [419, 257] width 176 height 26
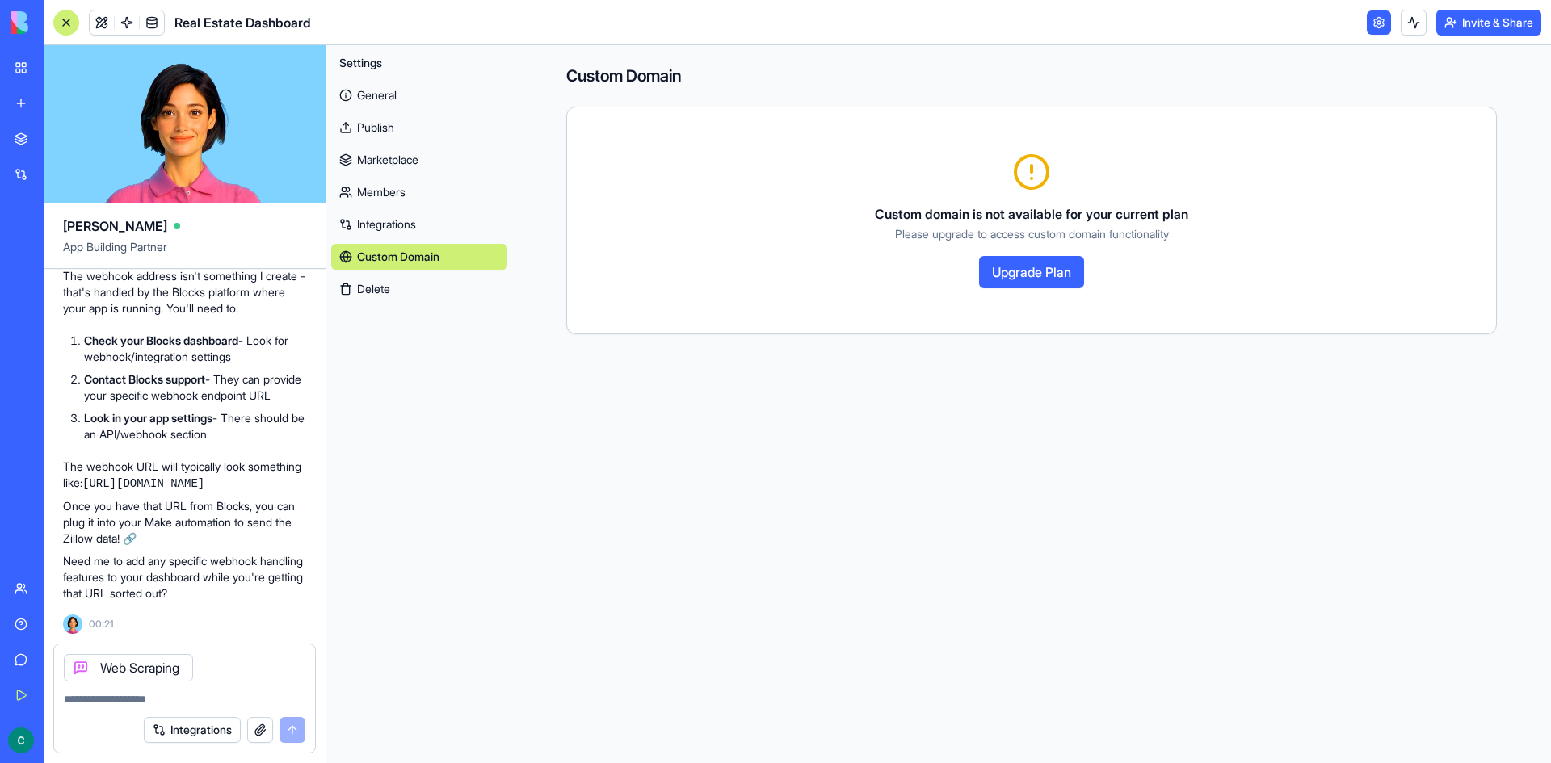
click at [104, 697] on textarea at bounding box center [185, 699] width 242 height 16
click at [82, 741] on button at bounding box center [70, 741] width 26 height 26
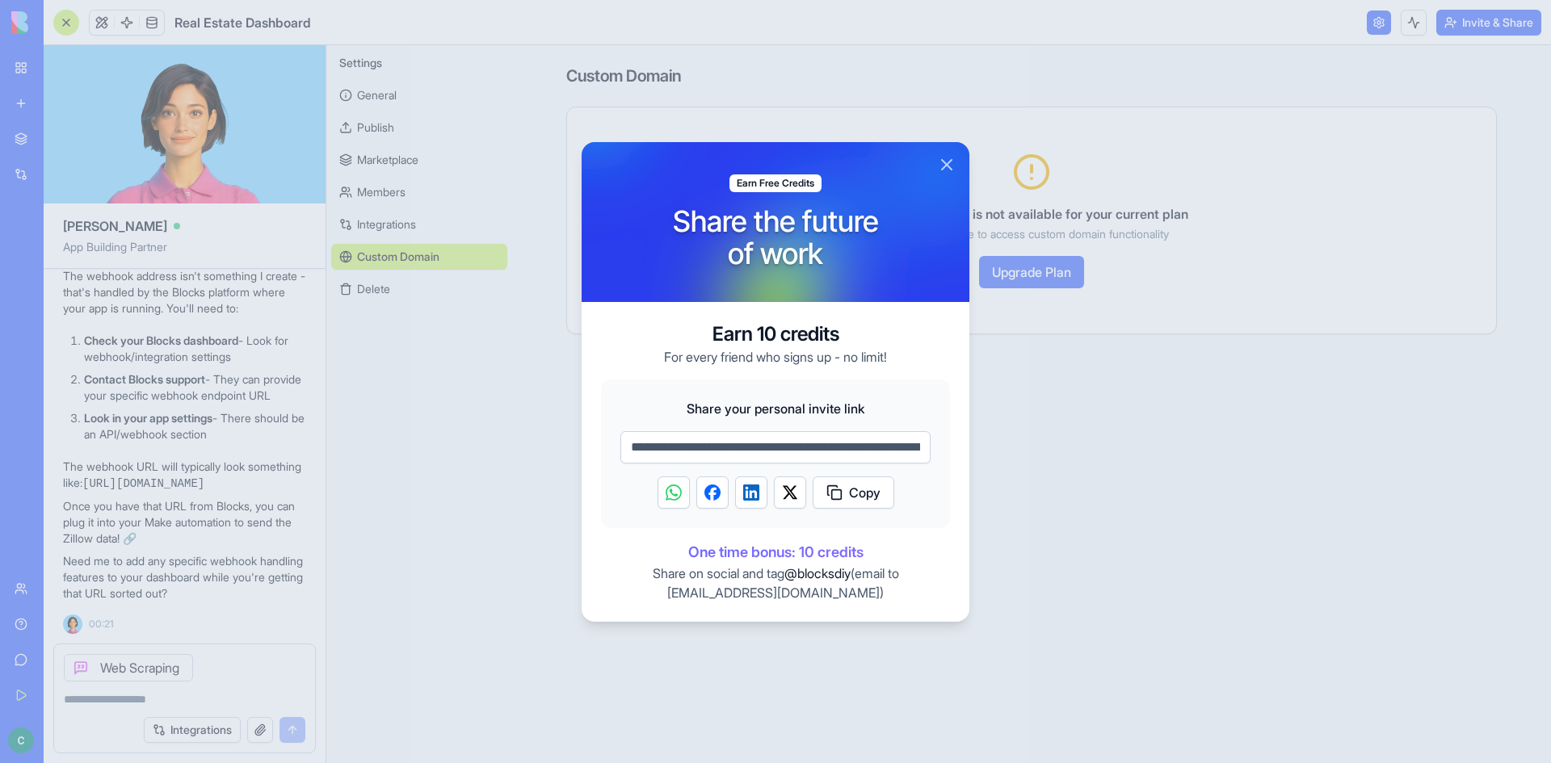
click at [950, 163] on button "Close" at bounding box center [946, 164] width 19 height 19
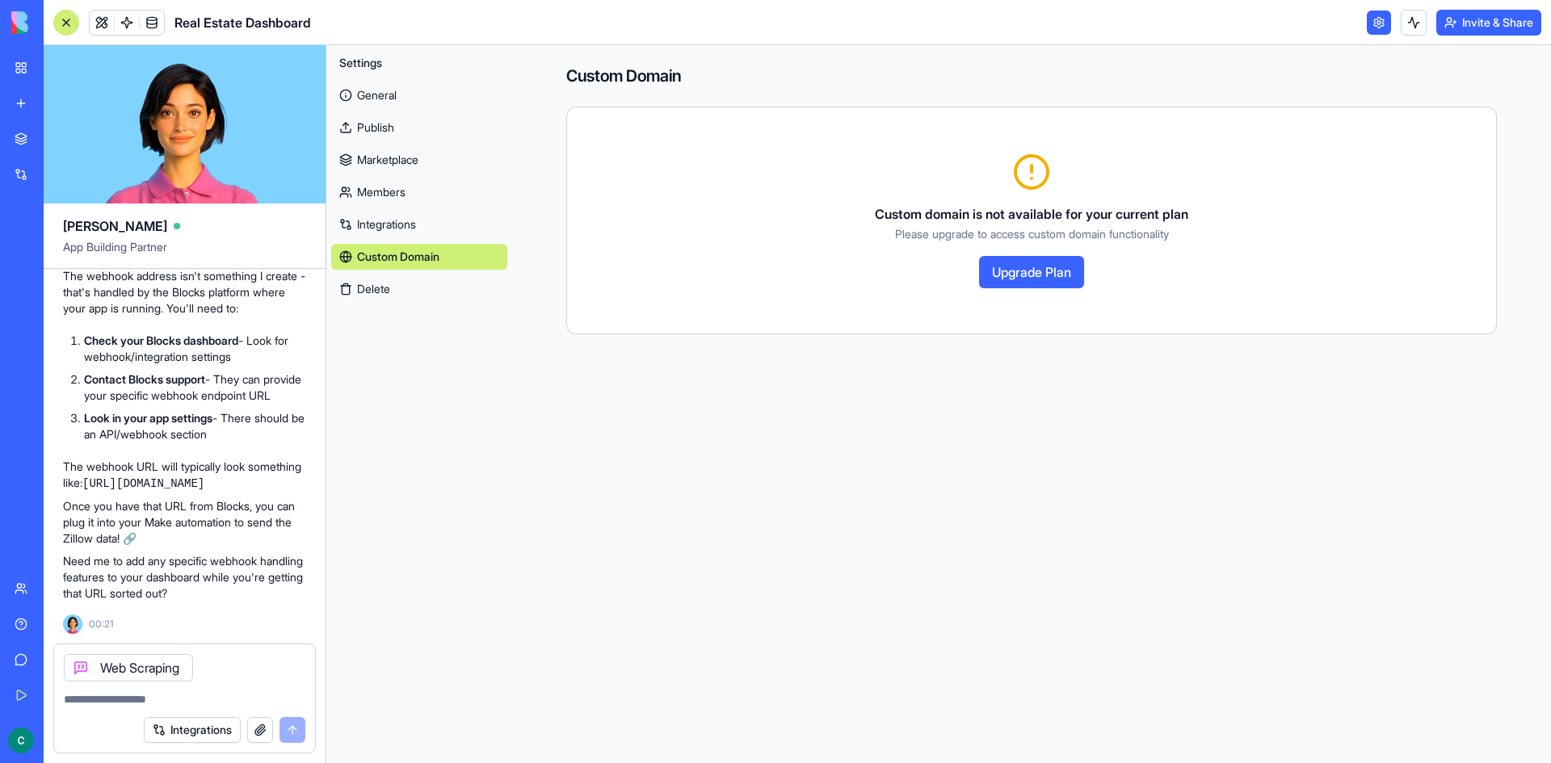
click at [28, 591] on link "Team" at bounding box center [37, 589] width 65 height 32
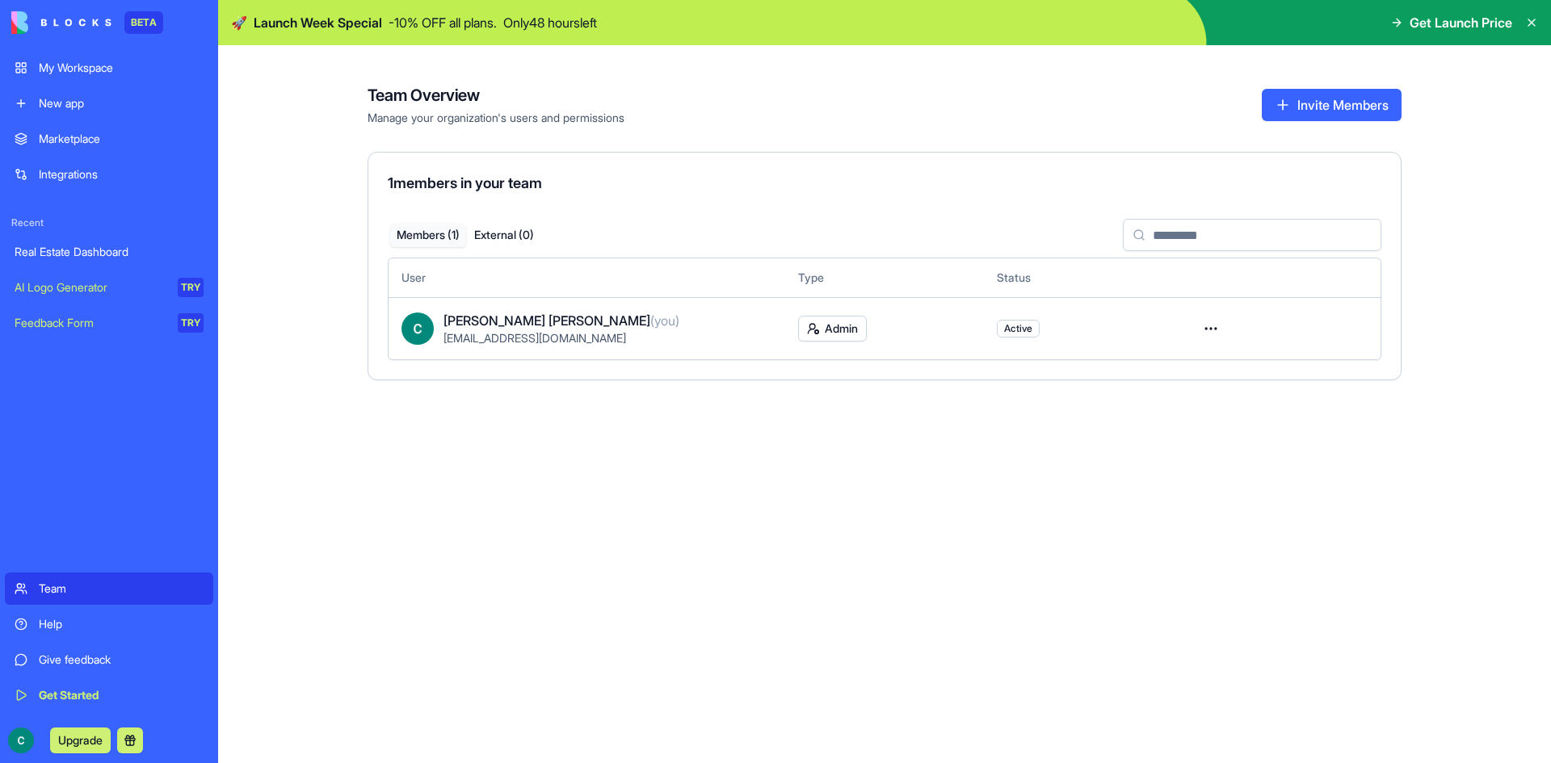
click at [1393, 19] on icon at bounding box center [1396, 22] width 13 height 13
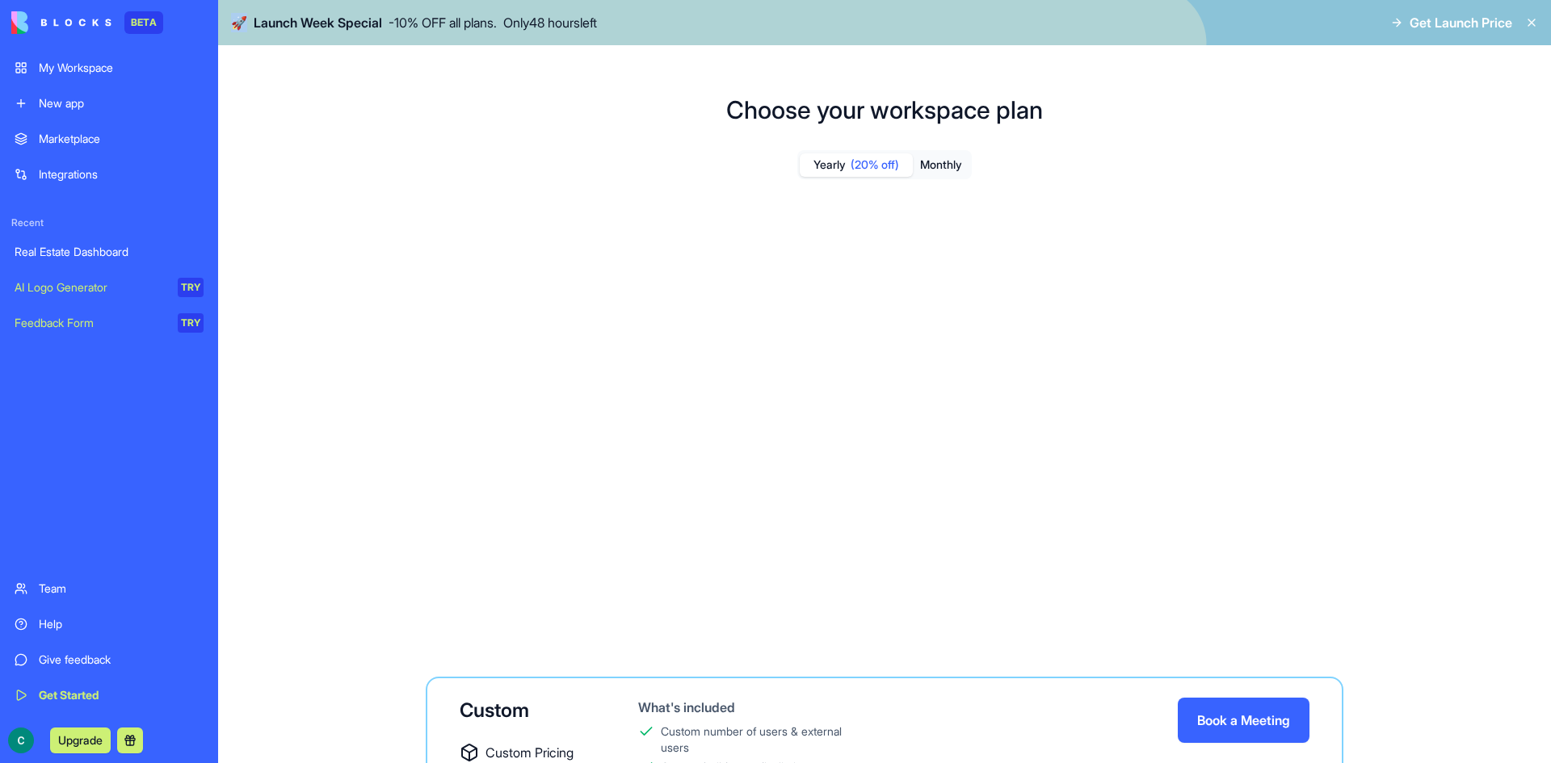
drag, startPoint x: 241, startPoint y: 20, endPoint x: 706, endPoint y: 19, distance: 465.3
click at [706, 19] on div "🚀 Launch Week Special - 10 % OFF all plans. Only 48 hours left Get Launch Price" at bounding box center [884, 22] width 1333 height 45
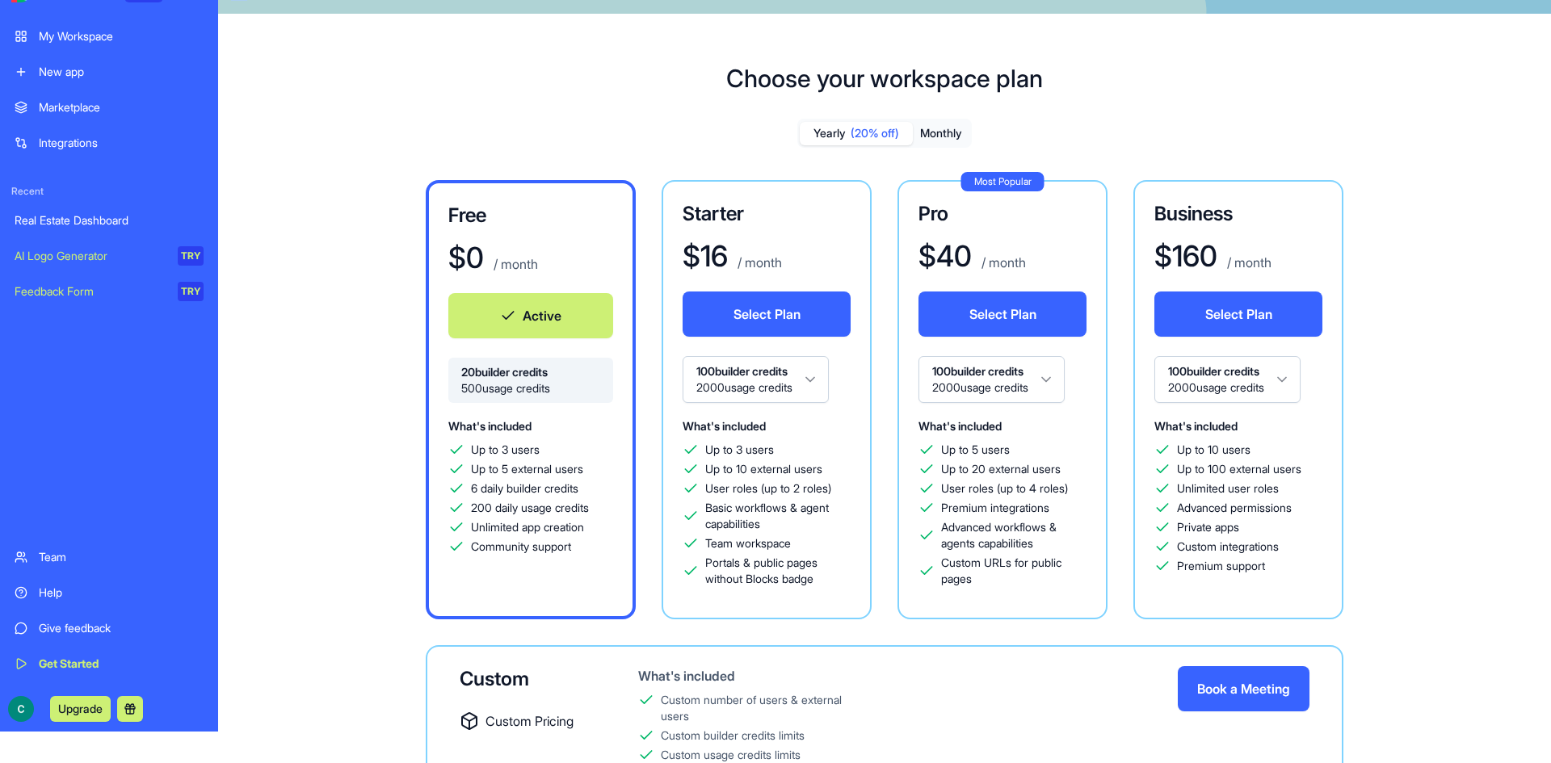
scroll to position [45, 0]
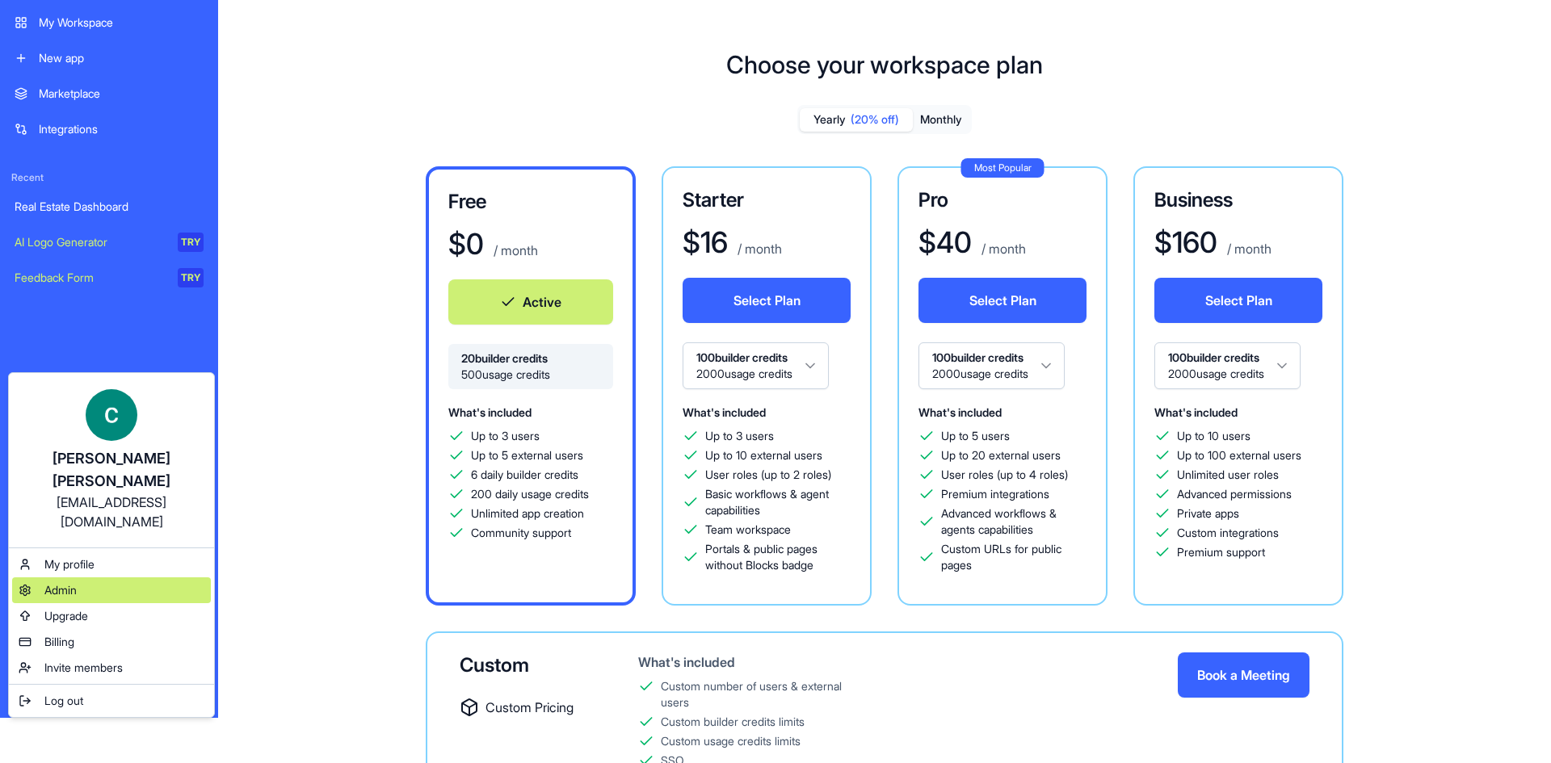
click at [116, 578] on div "Admin" at bounding box center [111, 591] width 199 height 26
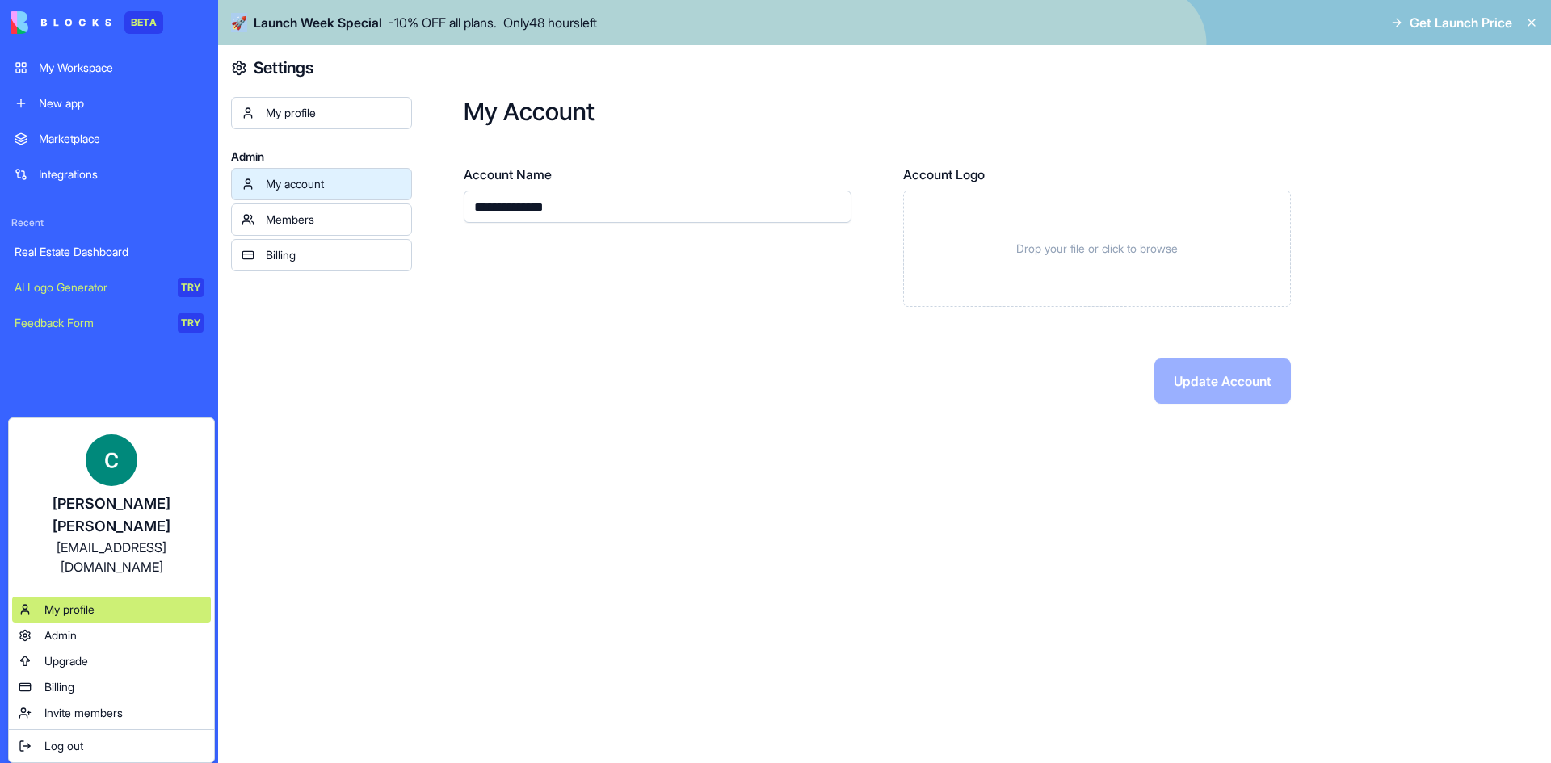
click at [86, 602] on span "My profile" at bounding box center [69, 610] width 50 height 16
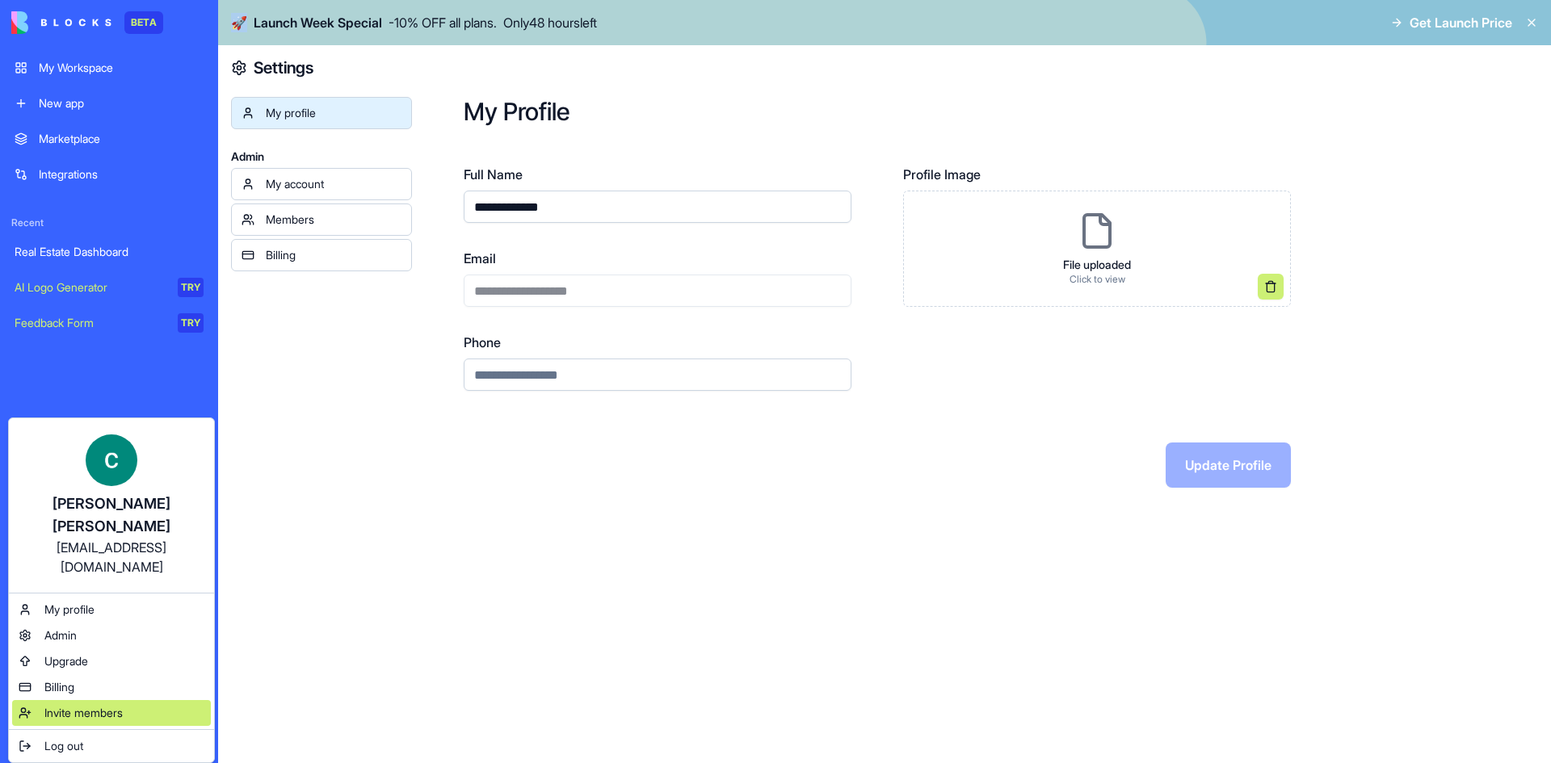
click at [74, 705] on span "Invite members" at bounding box center [83, 713] width 78 height 16
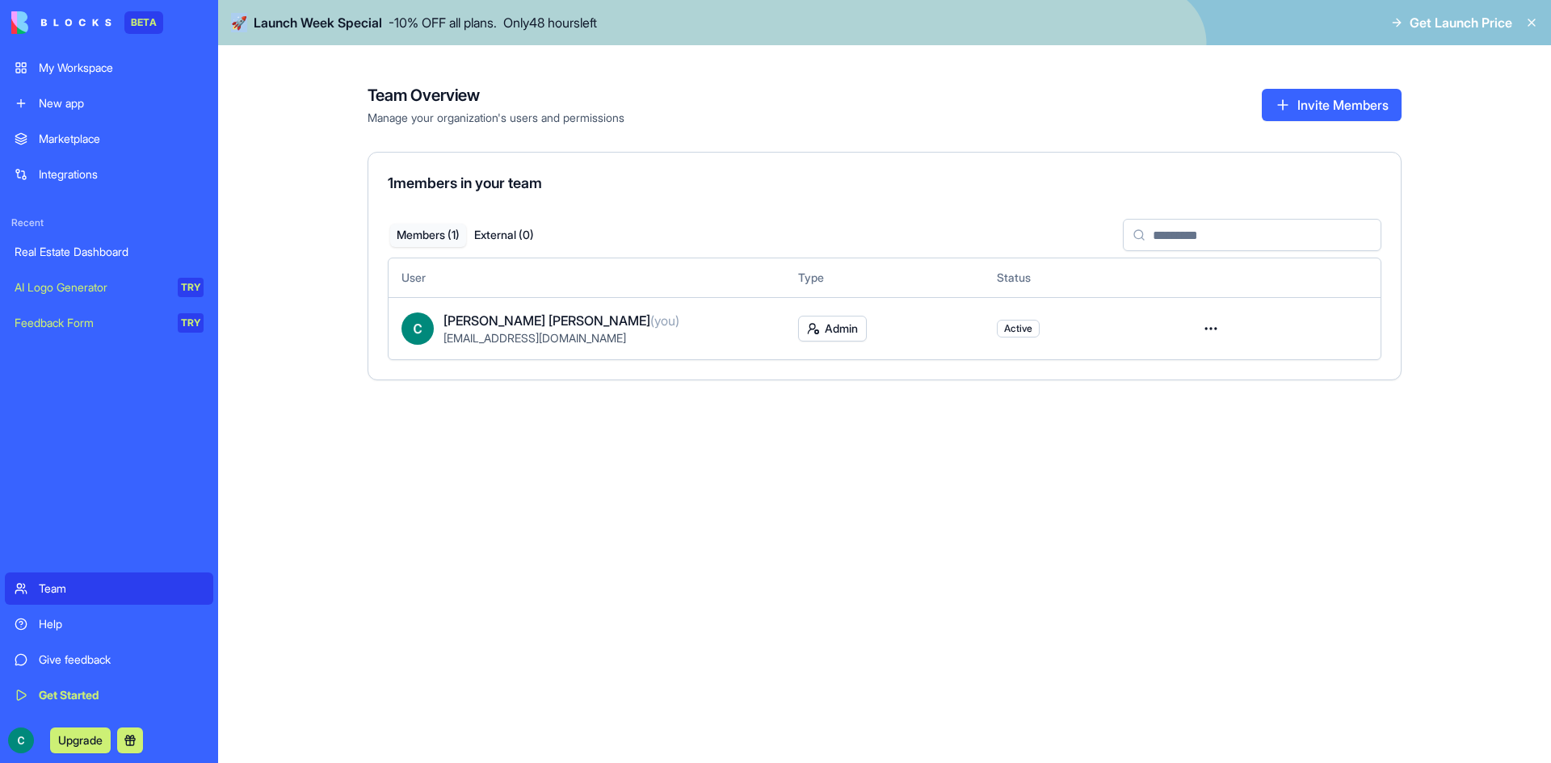
click at [65, 142] on div "Marketplace" at bounding box center [121, 139] width 165 height 16
click at [67, 30] on img at bounding box center [61, 22] width 100 height 23
click at [70, 15] on img at bounding box center [61, 22] width 100 height 23
click at [95, 20] on img at bounding box center [61, 22] width 100 height 23
click at [141, 18] on div "BETA" at bounding box center [143, 22] width 39 height 23
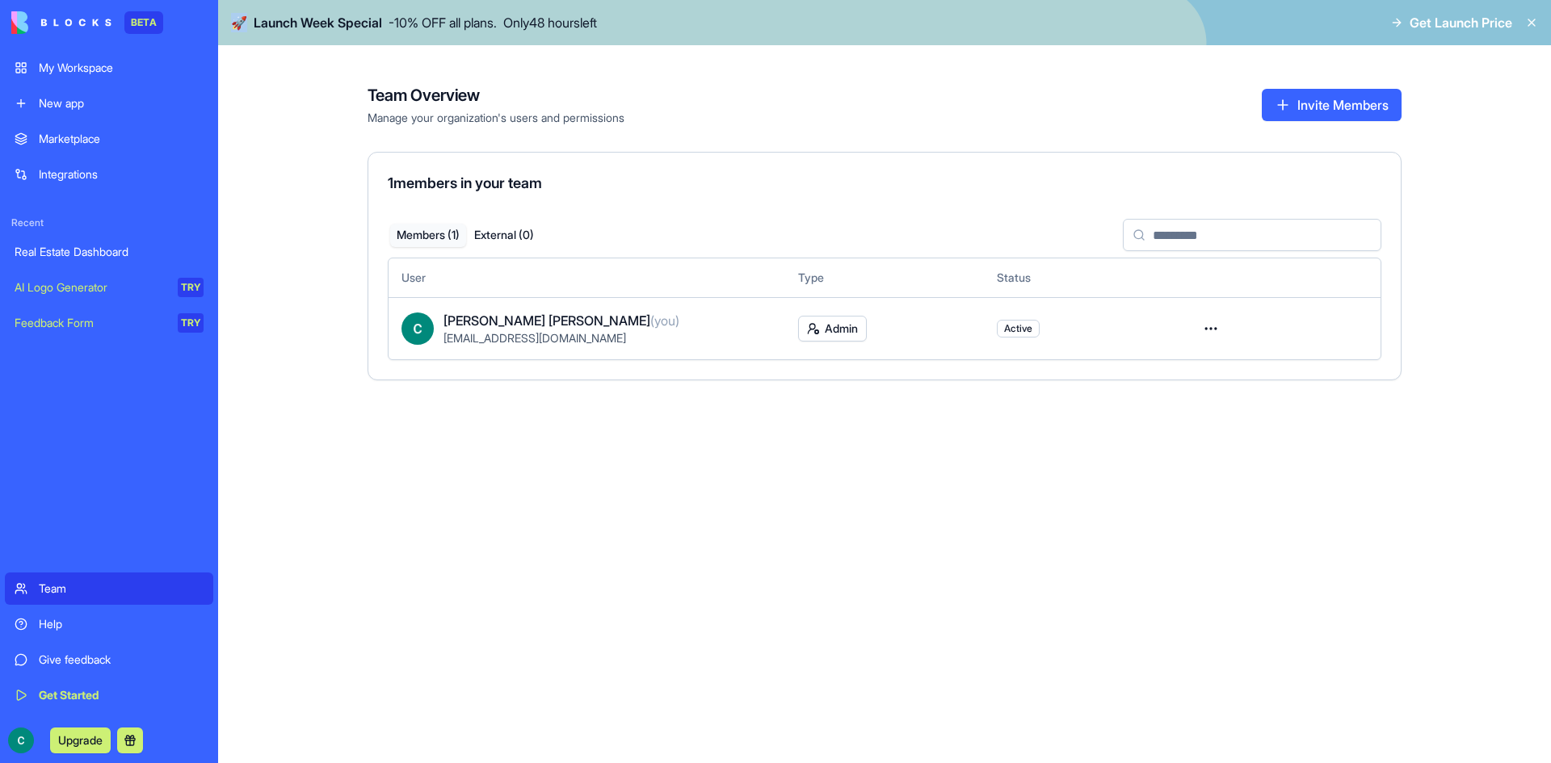
click at [64, 18] on img at bounding box center [61, 22] width 100 height 23
click at [24, 22] on img at bounding box center [61, 22] width 100 height 23
